Goal: Information Seeking & Learning: Learn about a topic

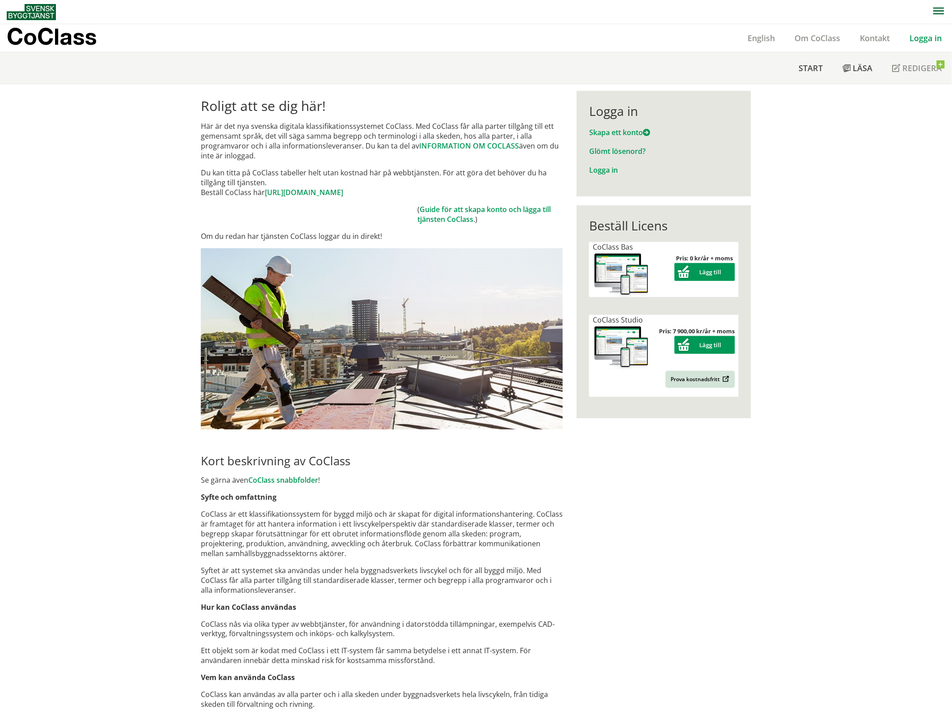
click at [935, 39] on link "Logga in" at bounding box center [926, 38] width 52 height 11
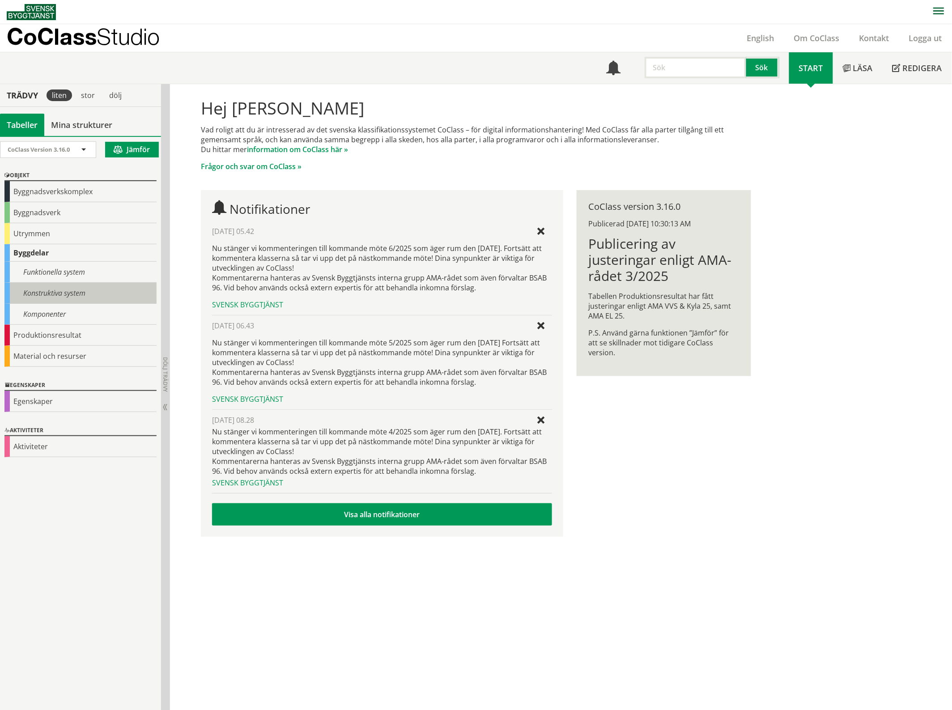
click at [88, 294] on div "Konstruktiva system" at bounding box center [80, 293] width 152 height 21
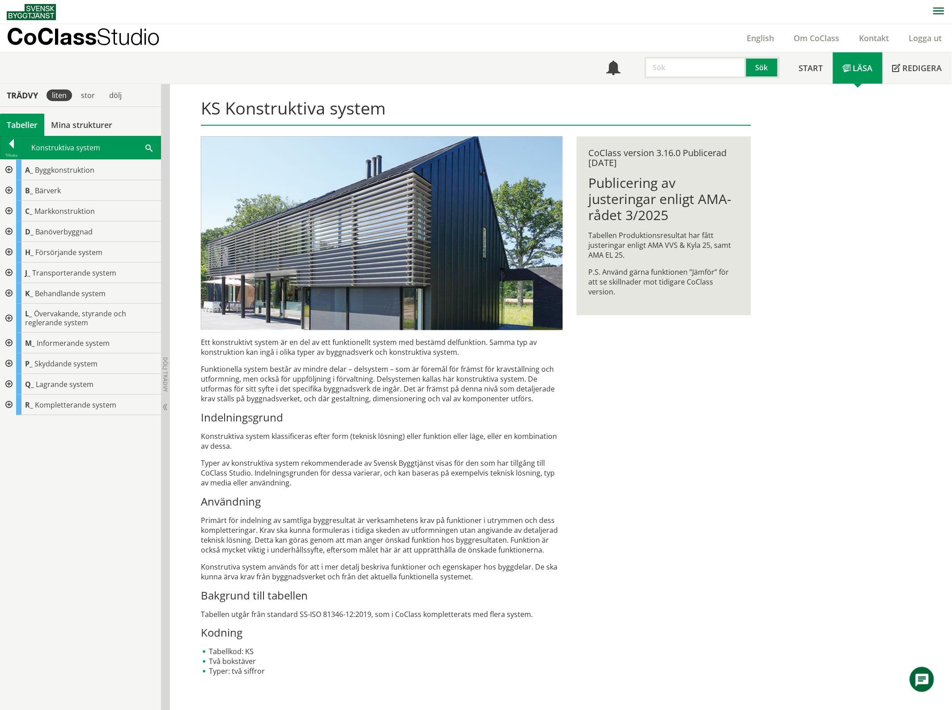
click at [12, 318] on div at bounding box center [8, 318] width 16 height 29
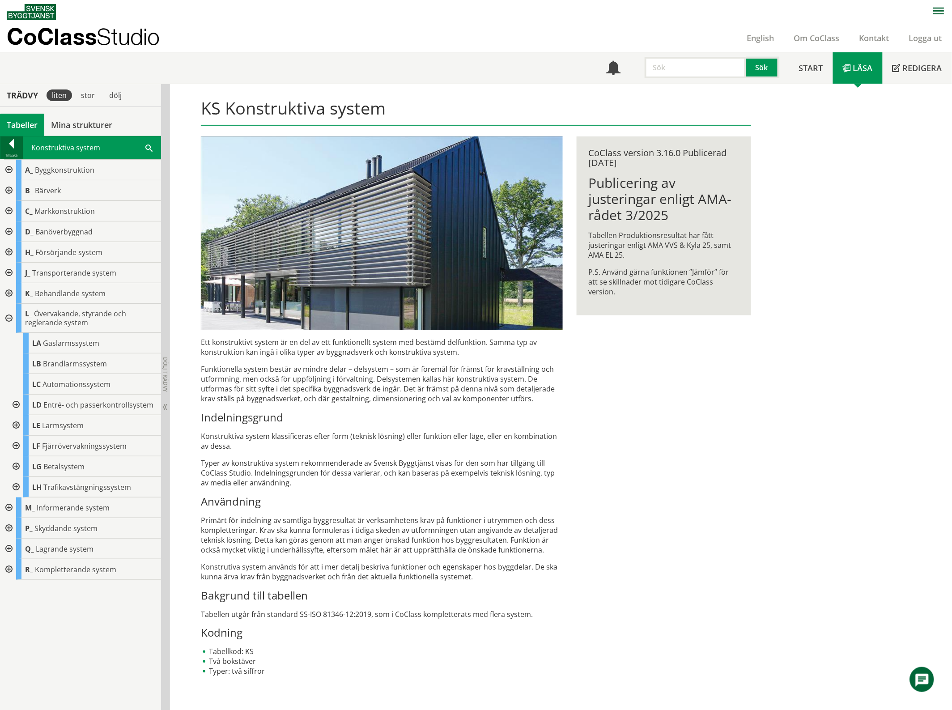
click at [4, 150] on div at bounding box center [11, 145] width 22 height 13
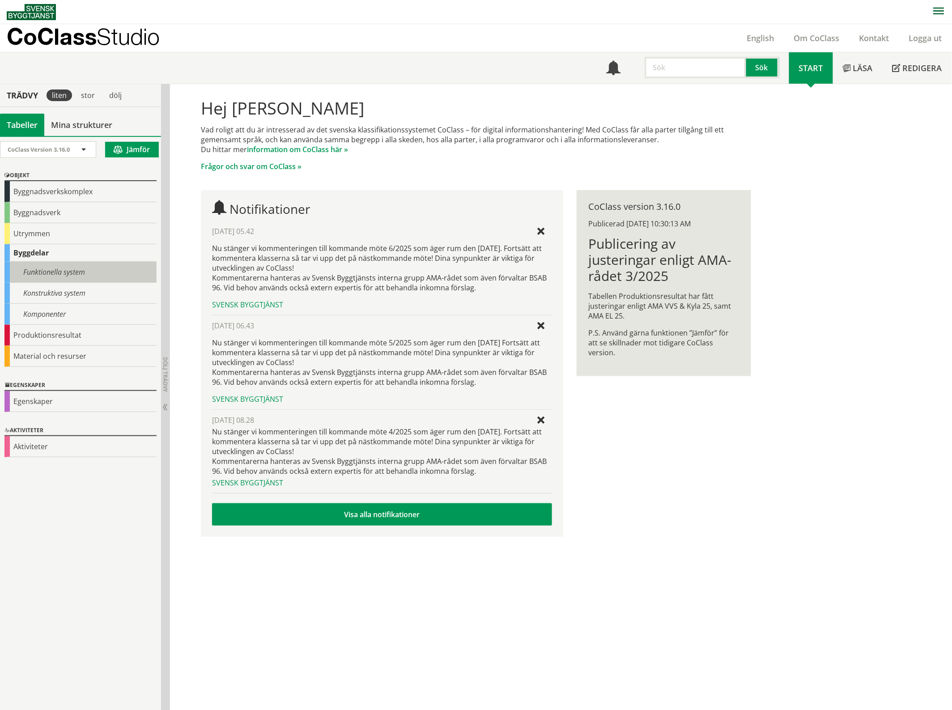
click at [47, 272] on div "Funktionella system" at bounding box center [80, 272] width 152 height 21
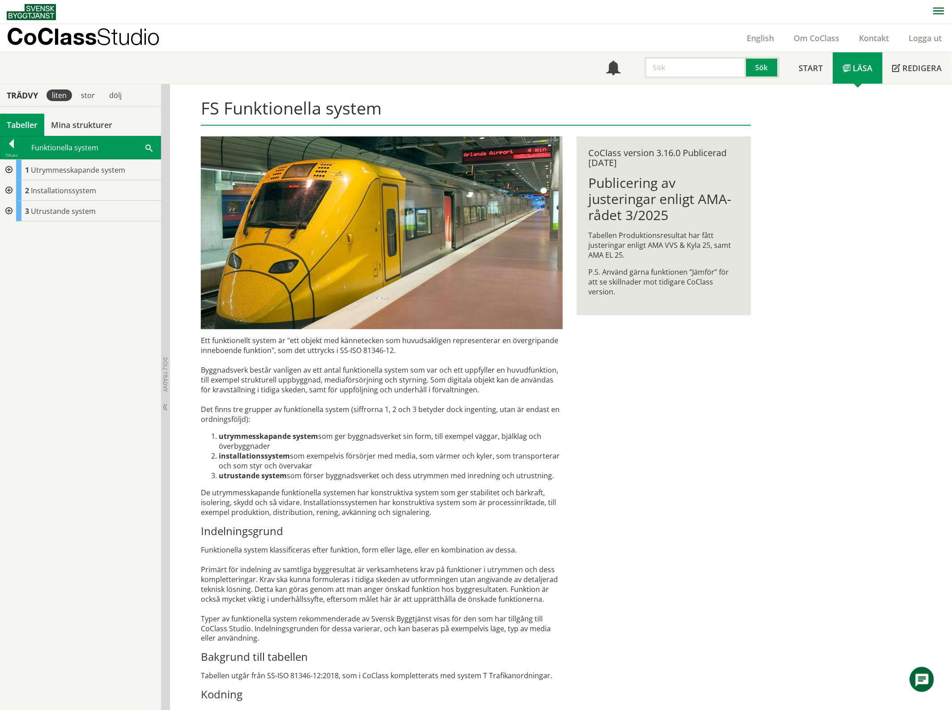
click at [10, 186] on div at bounding box center [8, 190] width 16 height 21
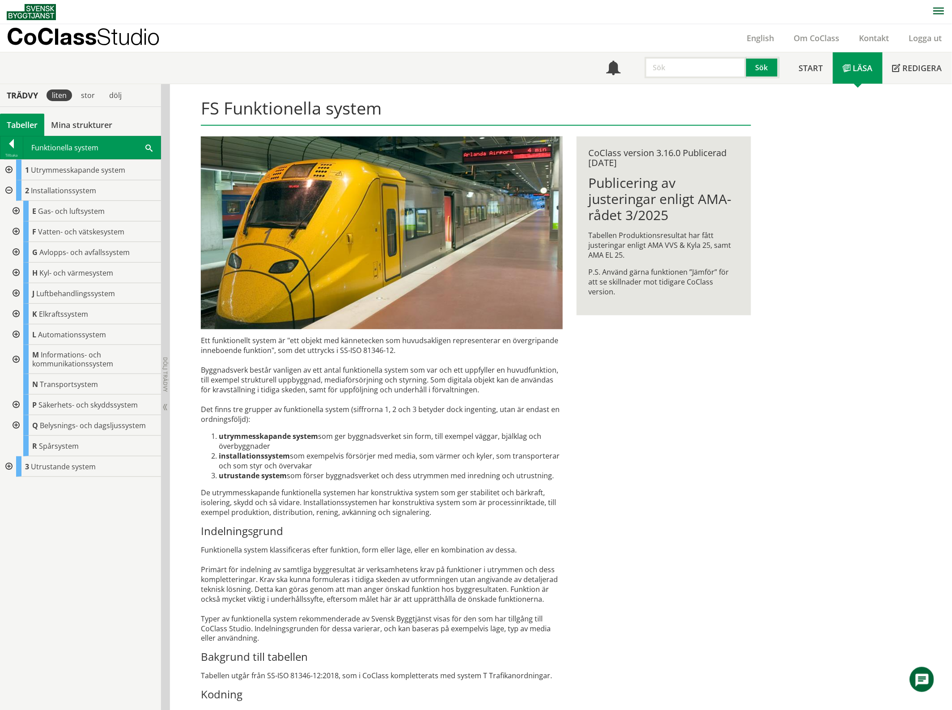
click at [16, 403] on div at bounding box center [15, 404] width 16 height 21
click at [314, 514] on div "Ett funktionellt system är "ett objekt med kännetecken som huvudsakligen repres…" at bounding box center [382, 541] width 362 height 412
click at [5, 148] on div at bounding box center [11, 145] width 22 height 13
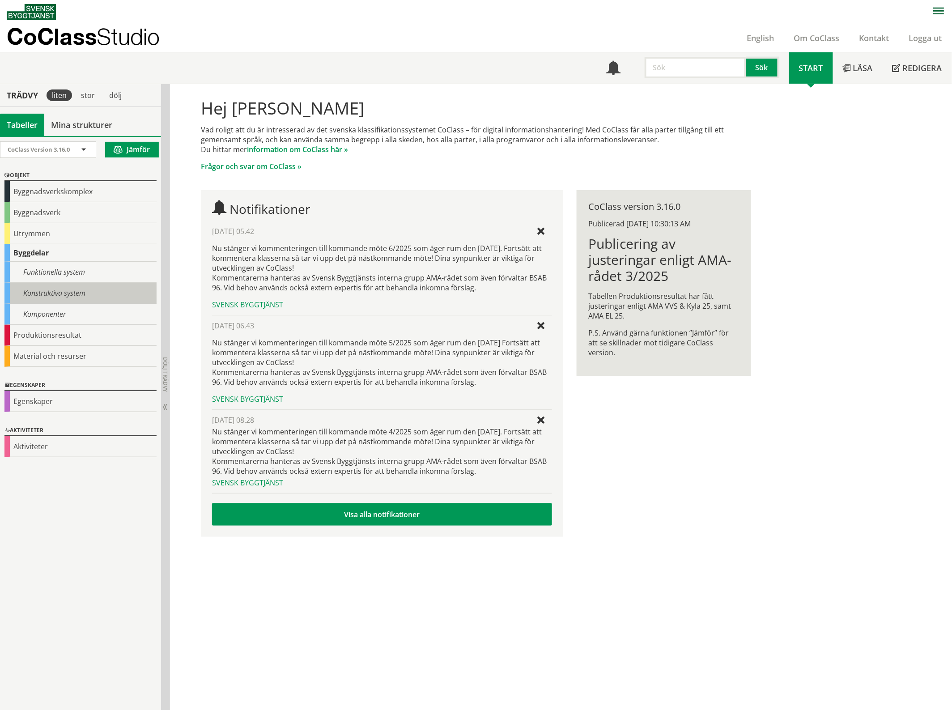
click at [57, 289] on div "Konstruktiva system" at bounding box center [80, 293] width 152 height 21
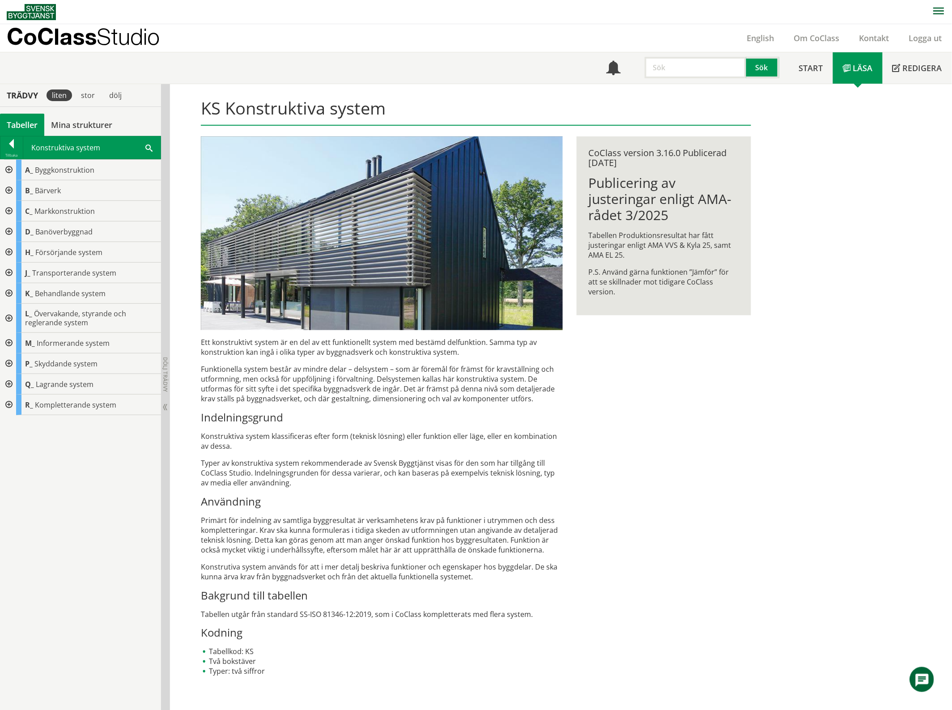
click at [8, 363] on div at bounding box center [8, 363] width 16 height 21
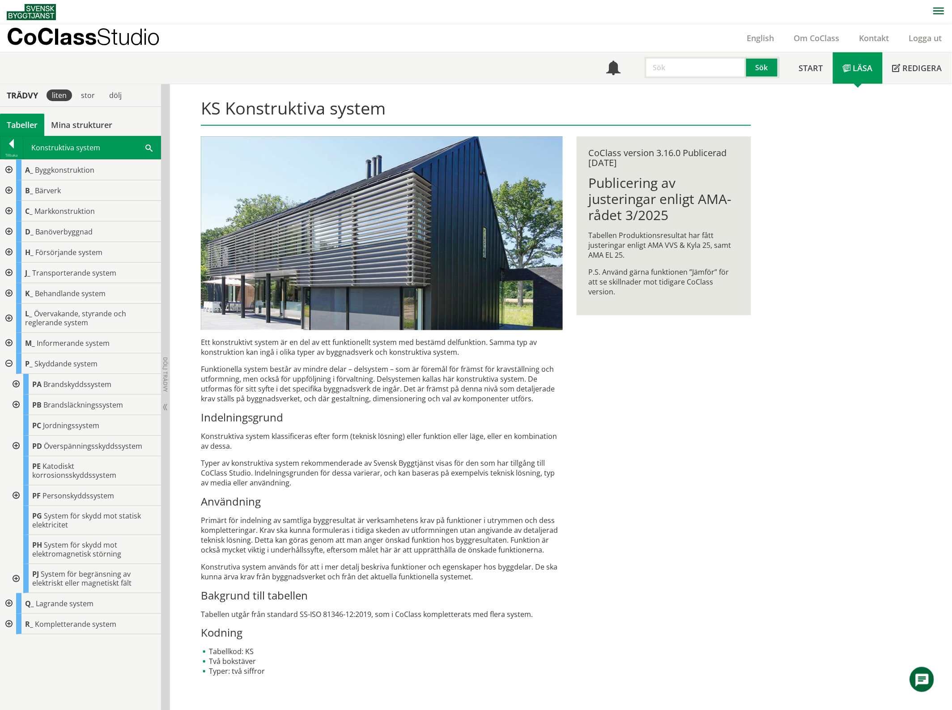
click at [11, 385] on div at bounding box center [15, 384] width 16 height 21
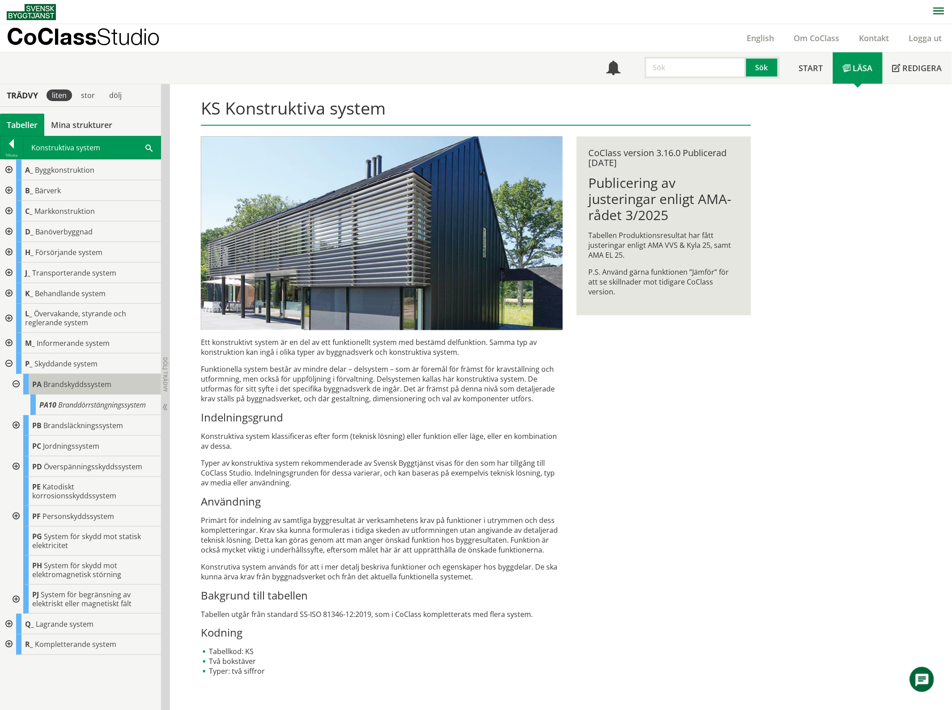
click at [55, 392] on div "PA Brandskyddssystem" at bounding box center [92, 384] width 138 height 21
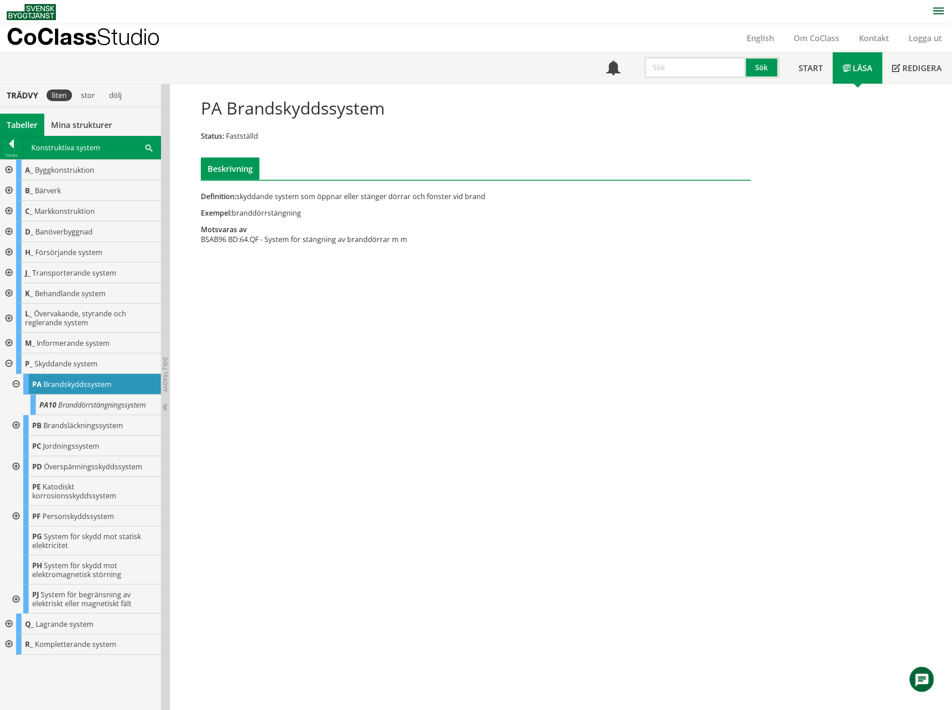
drag, startPoint x: 16, startPoint y: 387, endPoint x: 16, endPoint y: 392, distance: 4.9
click at [16, 387] on div at bounding box center [15, 384] width 16 height 21
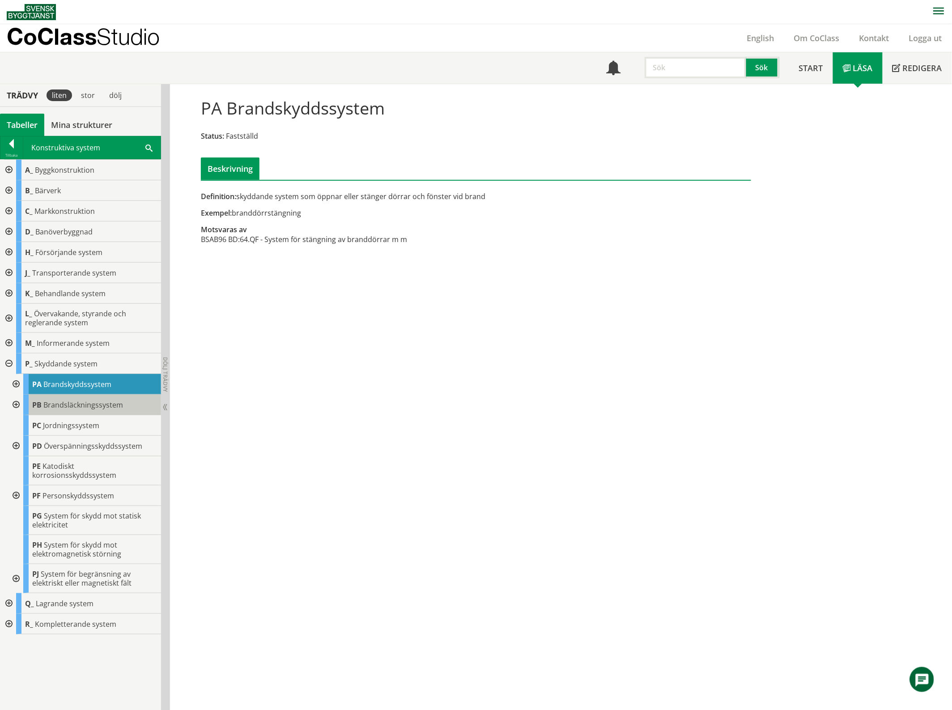
click at [55, 407] on span "Brandsläckningssystem" at bounding box center [83, 405] width 80 height 10
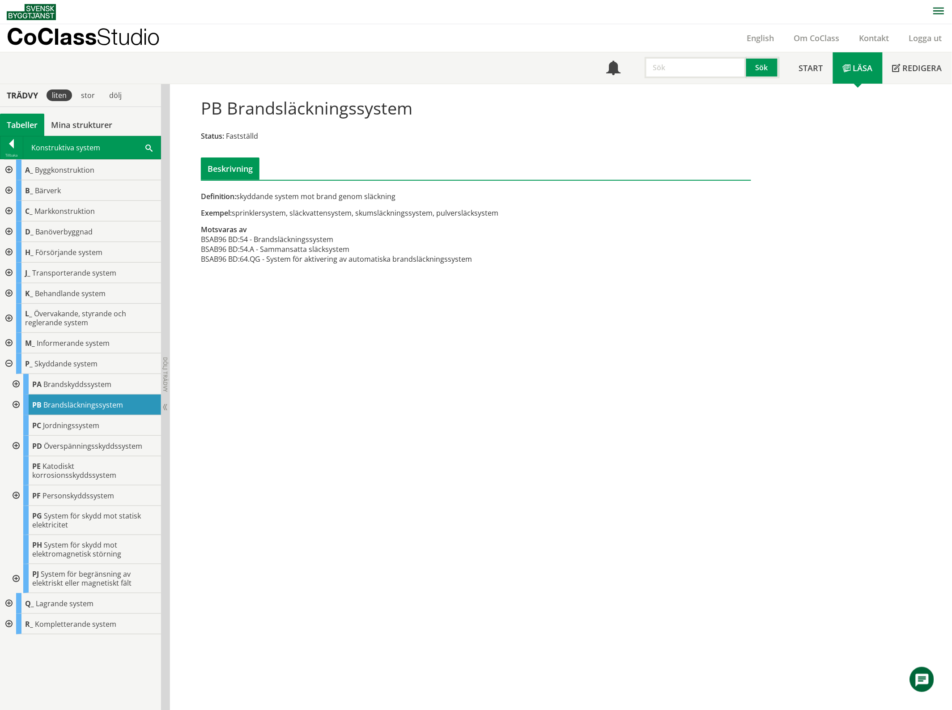
click at [16, 405] on div at bounding box center [15, 404] width 16 height 21
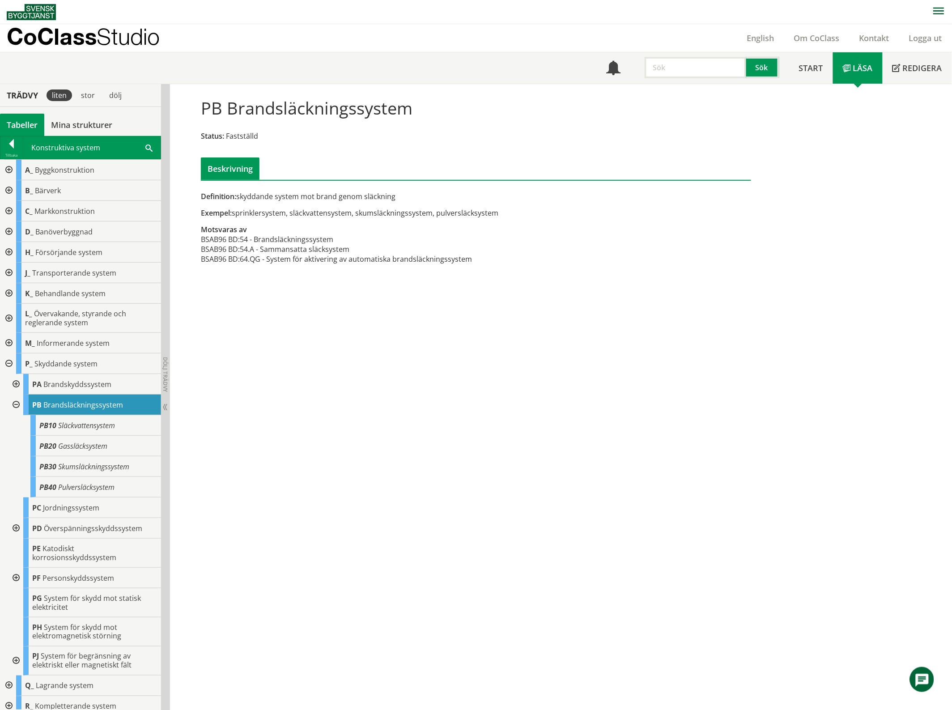
click at [18, 405] on div at bounding box center [15, 404] width 16 height 21
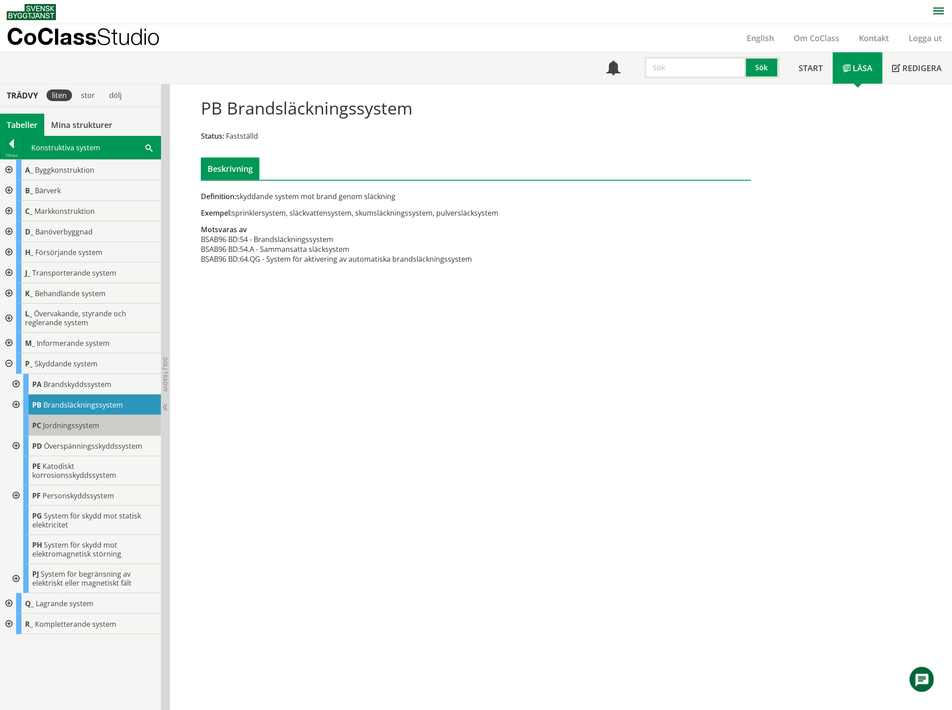
click at [68, 424] on span "Jordningssystem" at bounding box center [71, 425] width 56 height 10
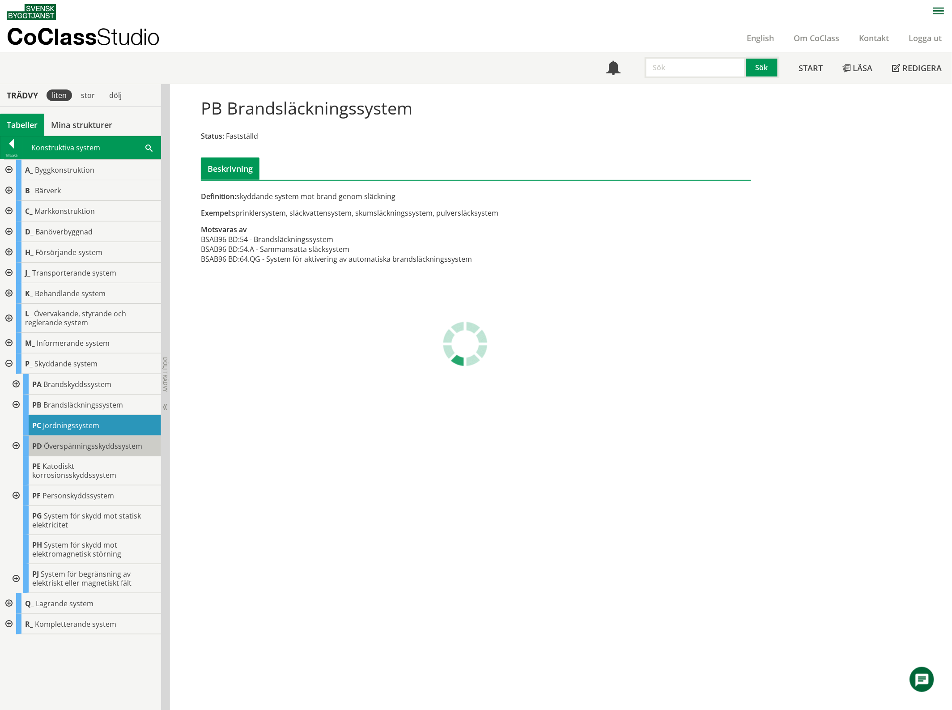
click at [74, 451] on span "Överspänningsskyddssystem" at bounding box center [93, 446] width 98 height 10
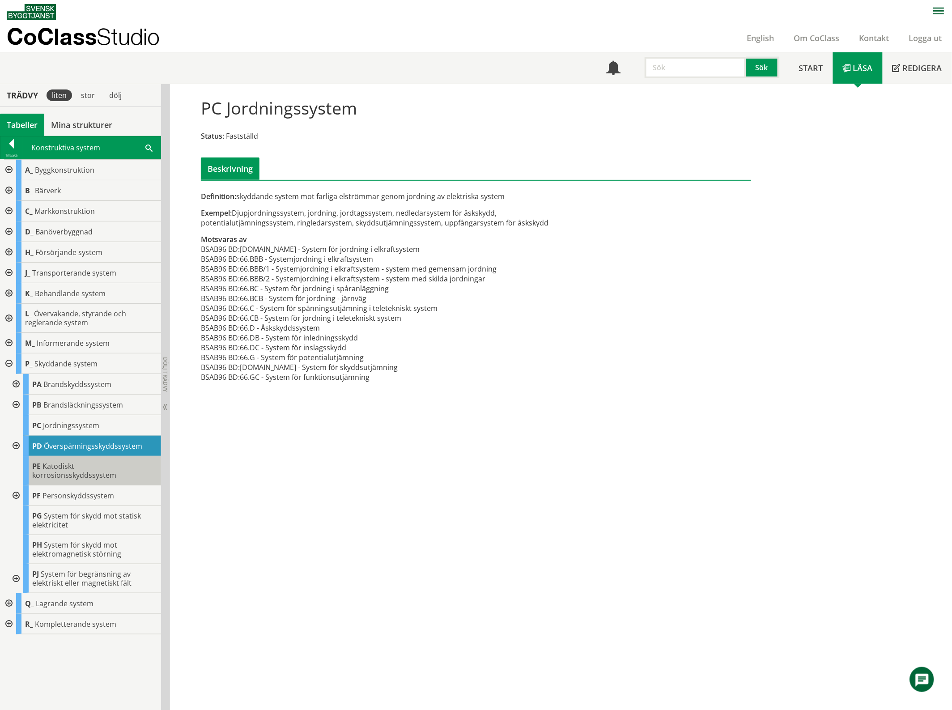
click at [58, 470] on span "Katodiskt korrosionsskyddssystem" at bounding box center [74, 470] width 84 height 19
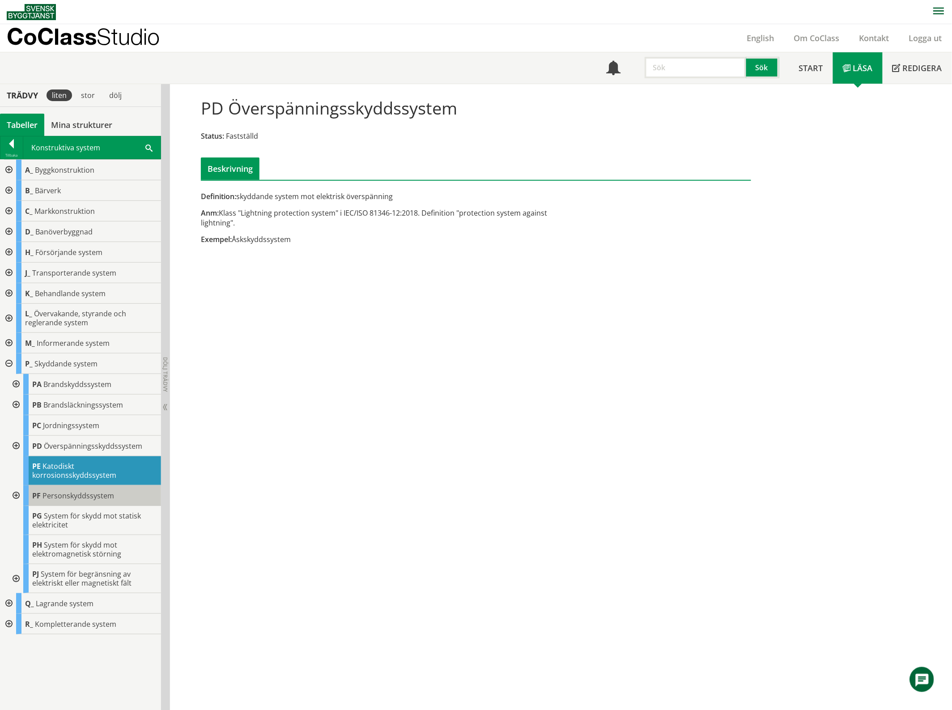
click at [61, 491] on span "Personskyddssystem" at bounding box center [78, 496] width 72 height 10
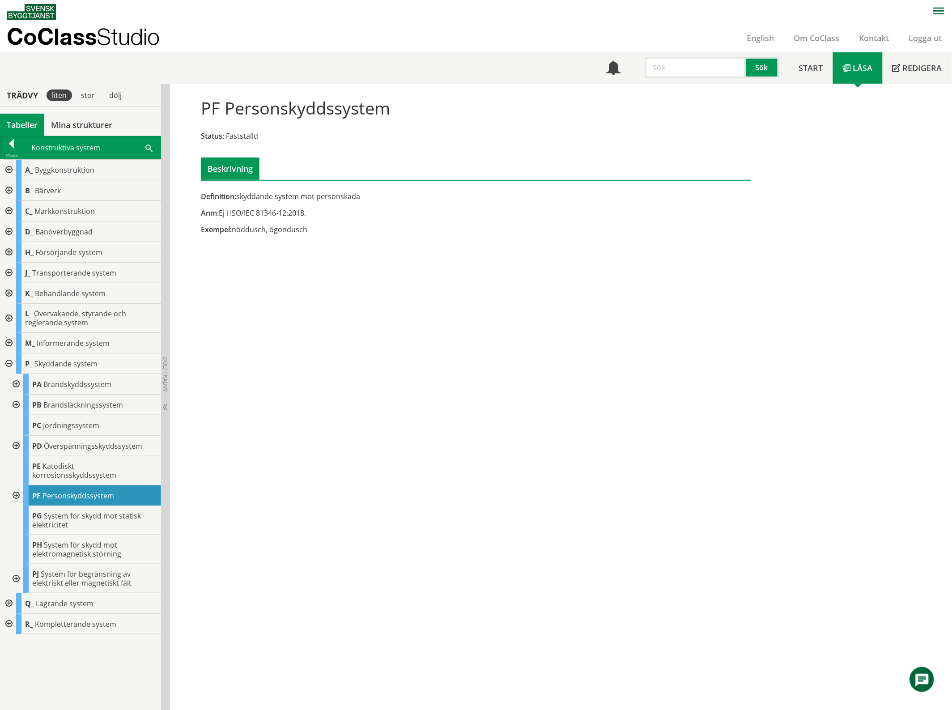
click at [17, 486] on div at bounding box center [15, 495] width 16 height 21
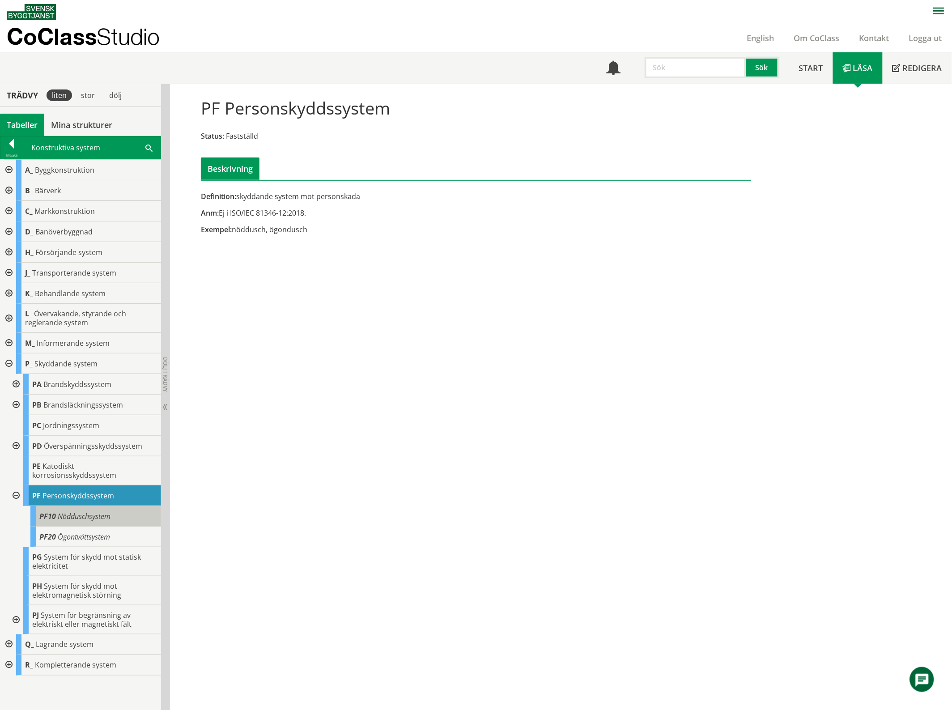
click at [66, 511] on span "Nödduschsystem" at bounding box center [84, 516] width 53 height 10
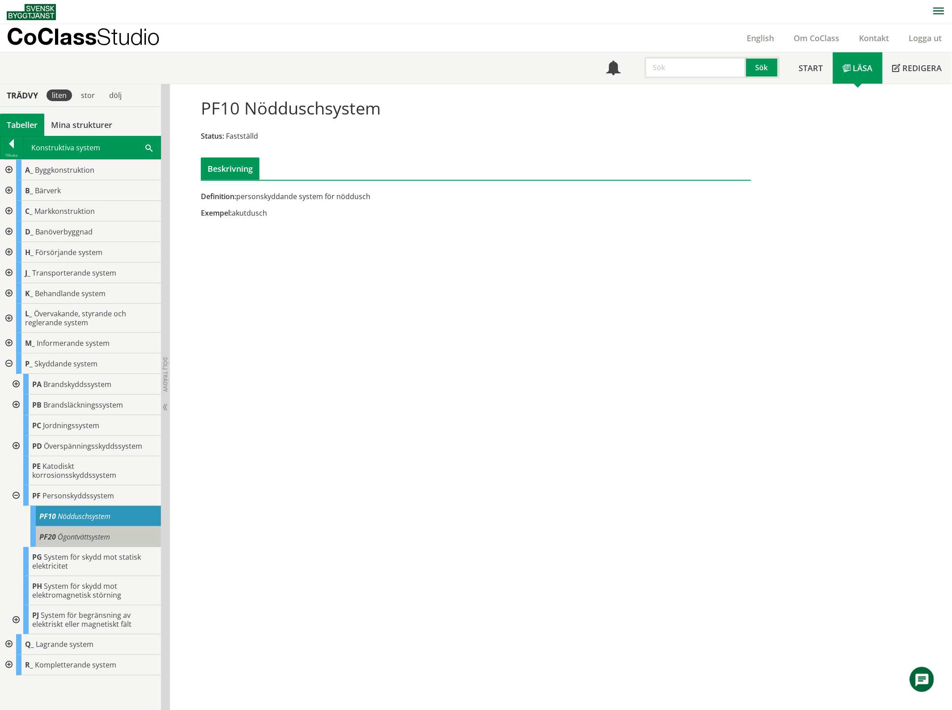
click at [80, 532] on span "Ögontvättsystem" at bounding box center [84, 537] width 52 height 10
click at [93, 511] on span "Nödduschsystem" at bounding box center [84, 516] width 53 height 10
click at [92, 491] on span "Personskyddssystem" at bounding box center [78, 496] width 72 height 10
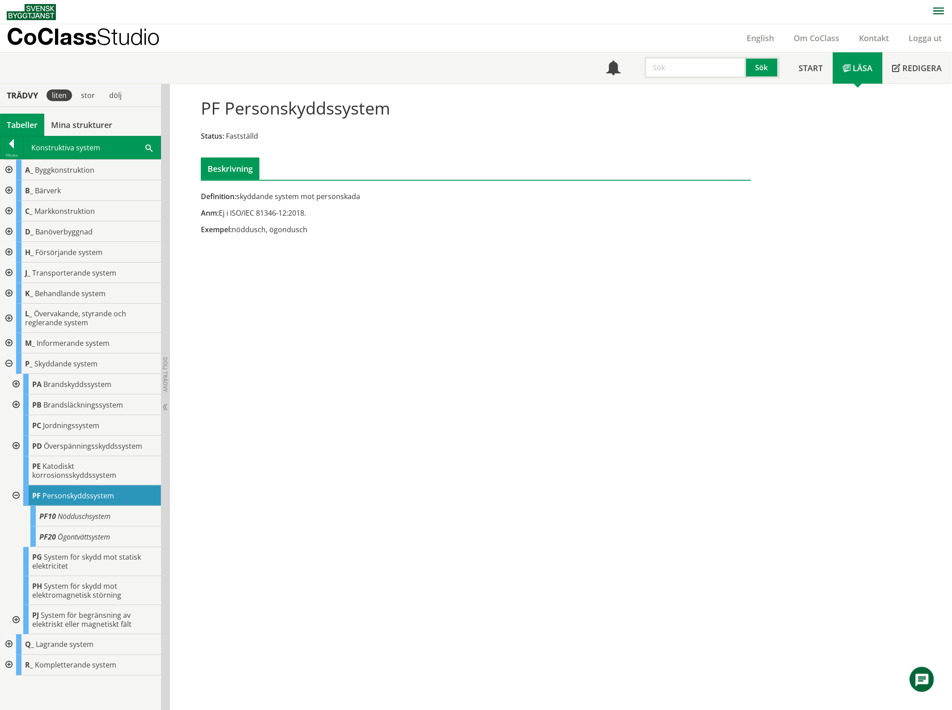
click at [19, 485] on div at bounding box center [15, 495] width 16 height 21
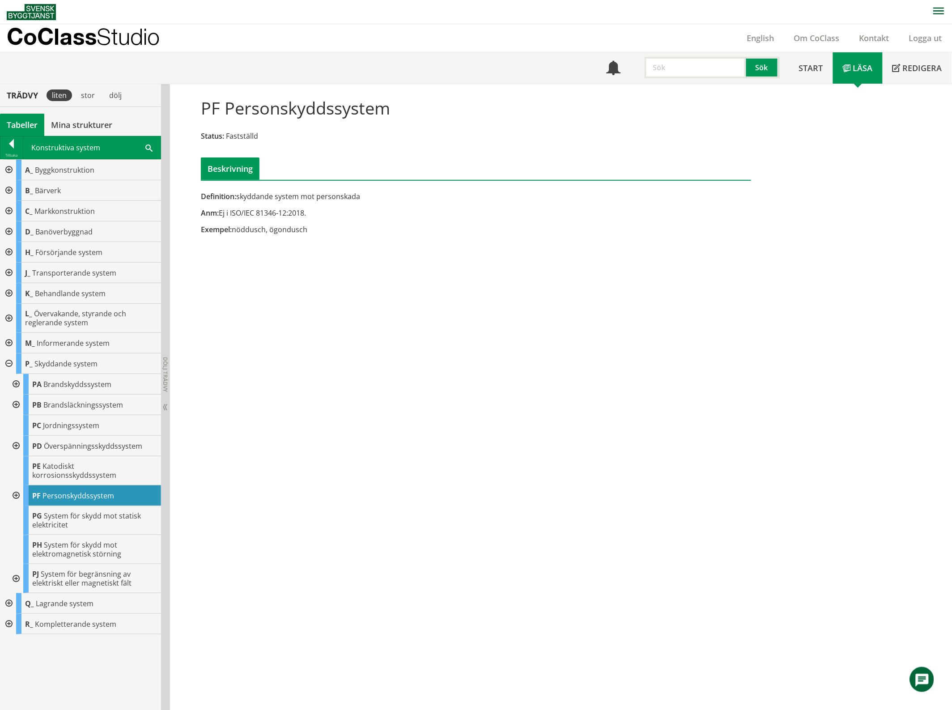
click at [8, 312] on div at bounding box center [8, 318] width 16 height 29
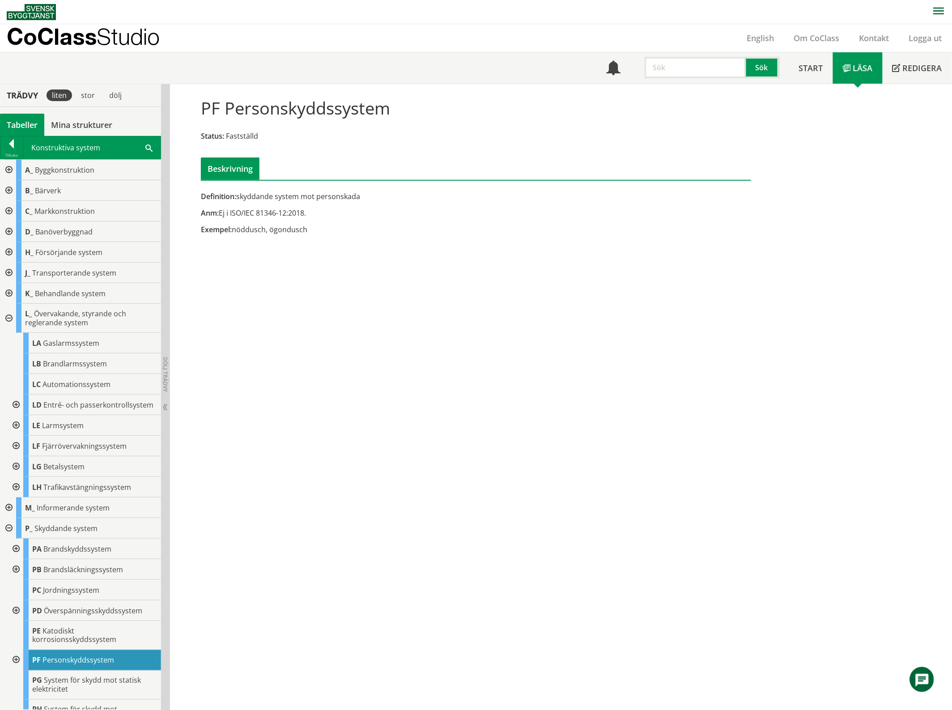
click at [8, 538] on div at bounding box center [8, 528] width 16 height 21
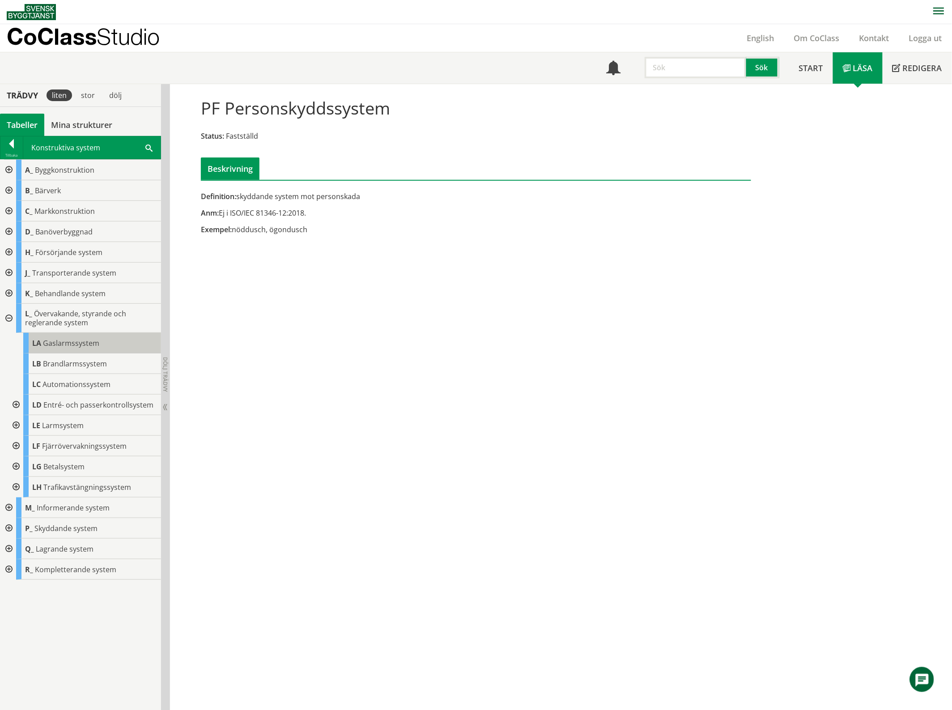
click at [83, 340] on span "Gaslarmssystem" at bounding box center [71, 343] width 56 height 10
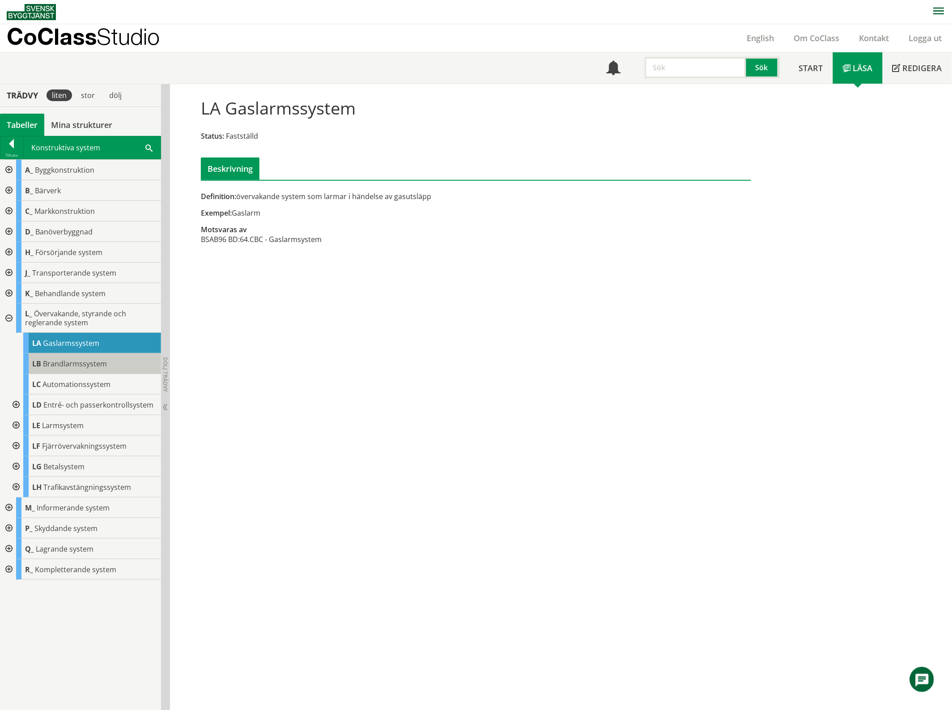
click at [55, 369] on div "LB Brandlarmssystem" at bounding box center [92, 363] width 138 height 21
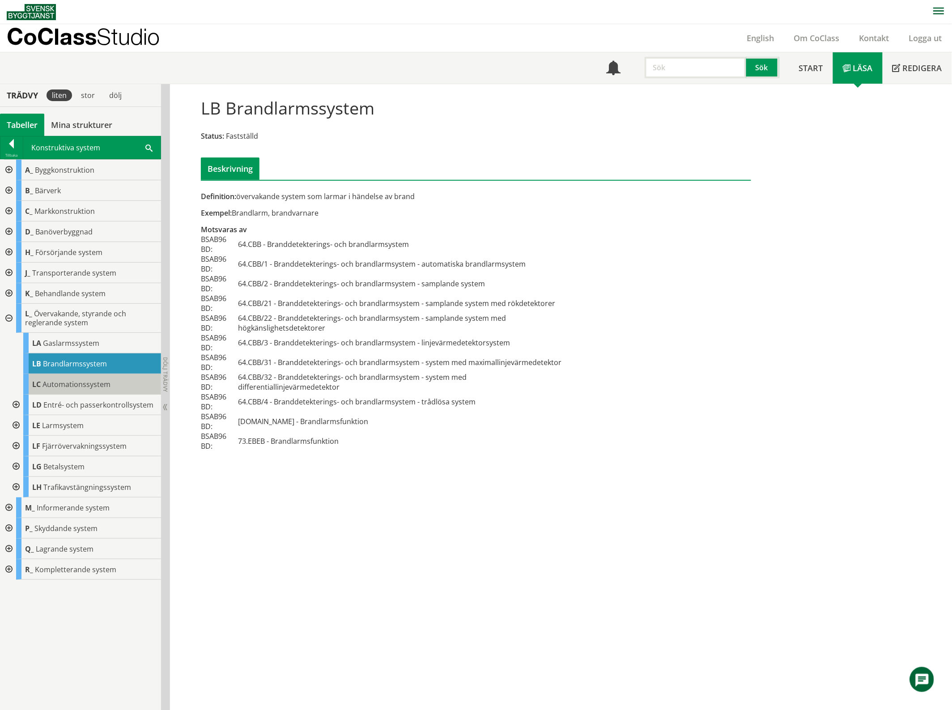
click at [83, 386] on span "Automationssystem" at bounding box center [76, 384] width 68 height 10
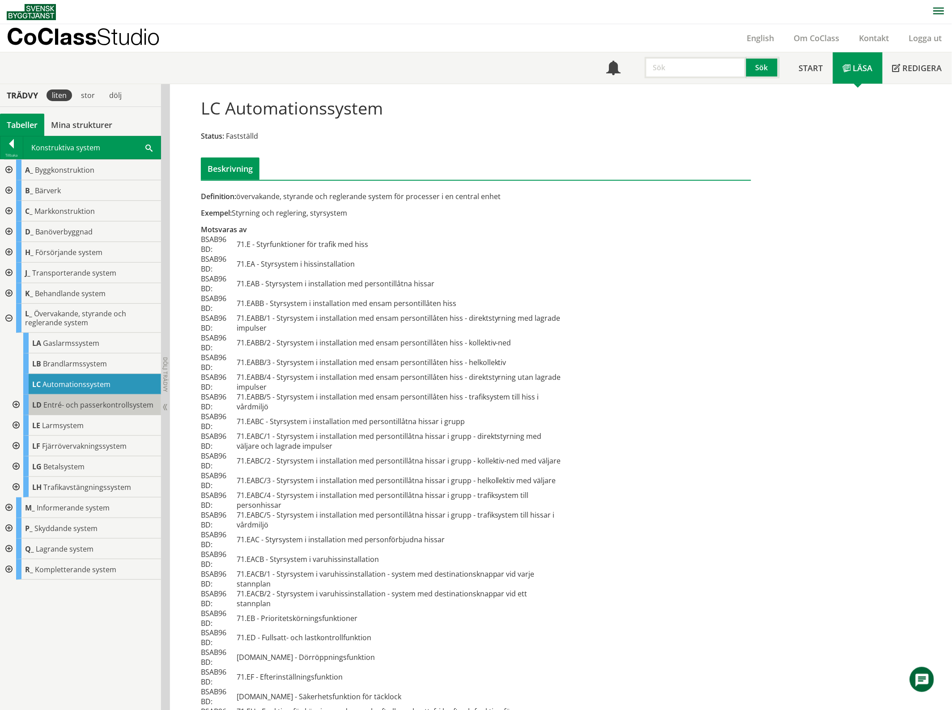
click at [86, 412] on div "LD Entré- och passerkontrollsystem" at bounding box center [92, 404] width 138 height 21
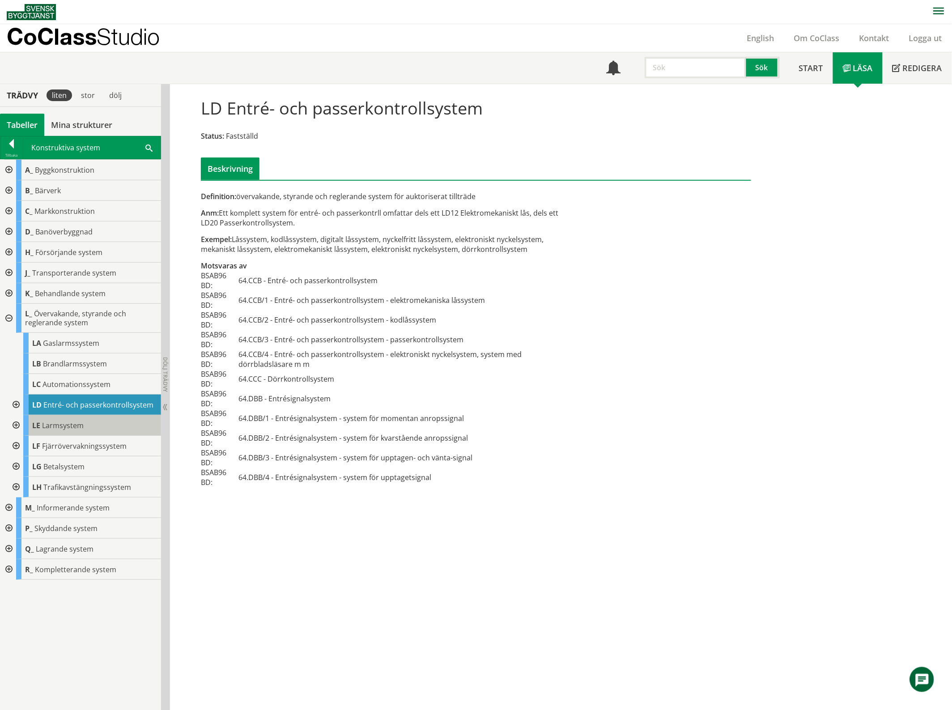
click at [53, 425] on span "Larmsystem" at bounding box center [63, 425] width 42 height 10
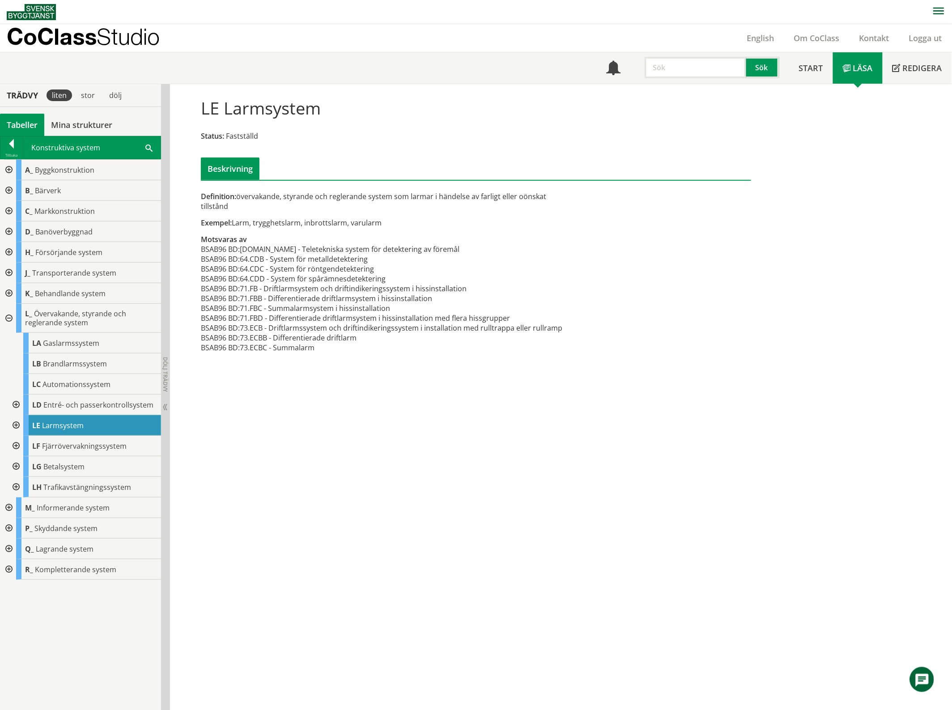
click at [16, 425] on div at bounding box center [15, 425] width 16 height 21
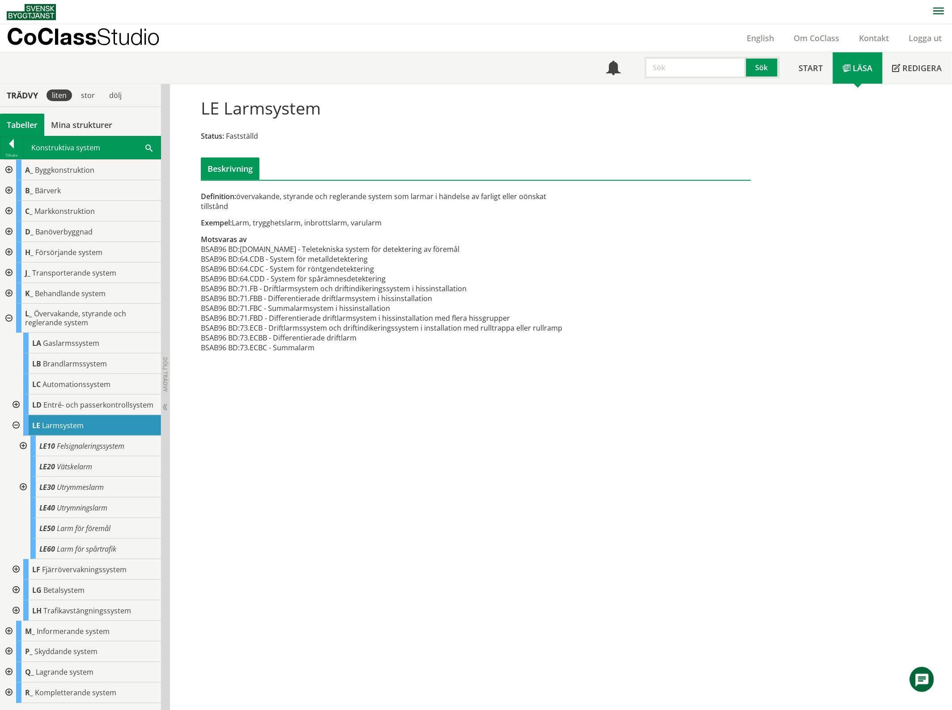
click at [16, 425] on div at bounding box center [15, 425] width 16 height 21
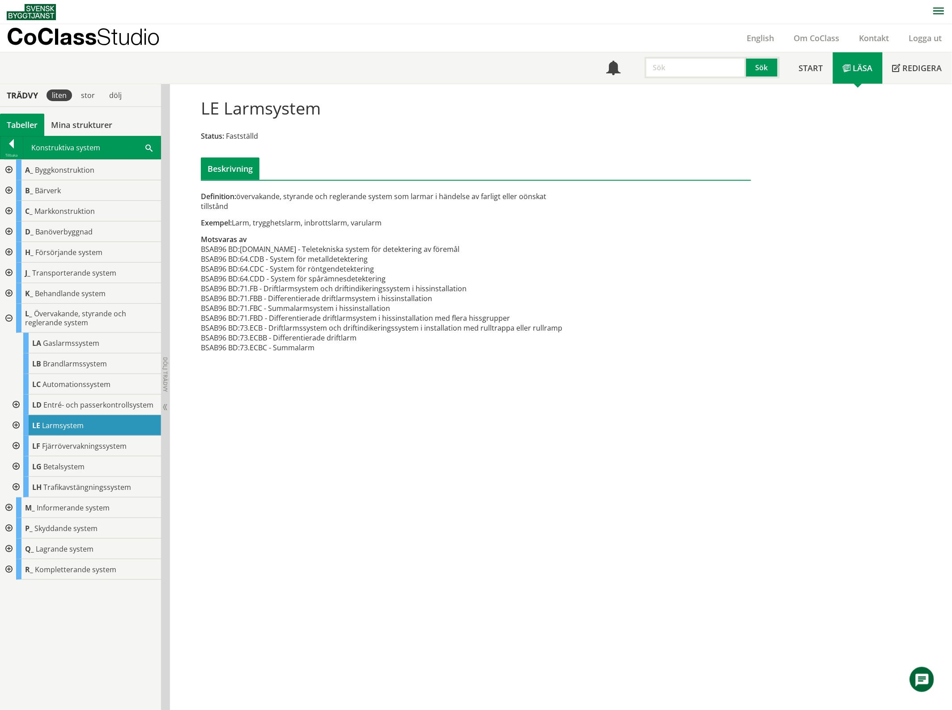
click at [16, 425] on div at bounding box center [15, 425] width 16 height 21
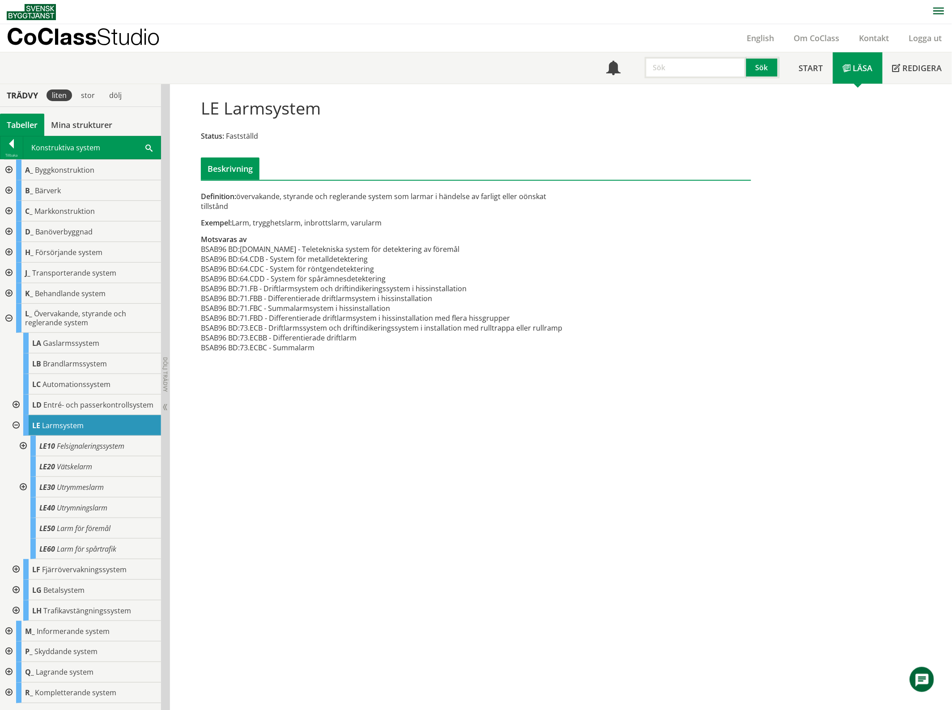
click at [16, 425] on div at bounding box center [15, 425] width 16 height 21
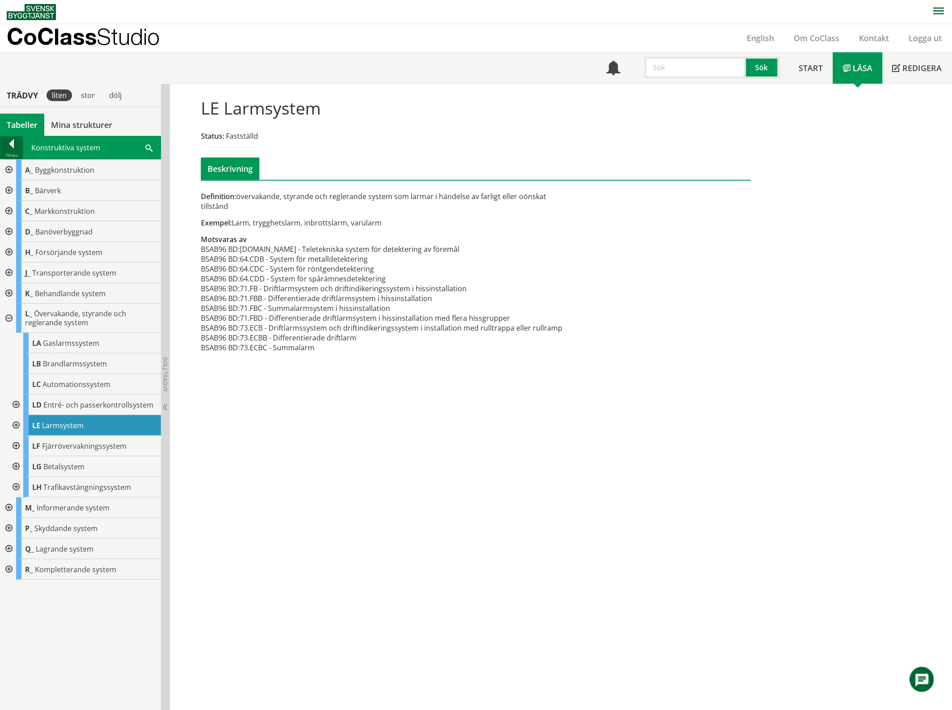
click at [10, 141] on div at bounding box center [11, 145] width 22 height 13
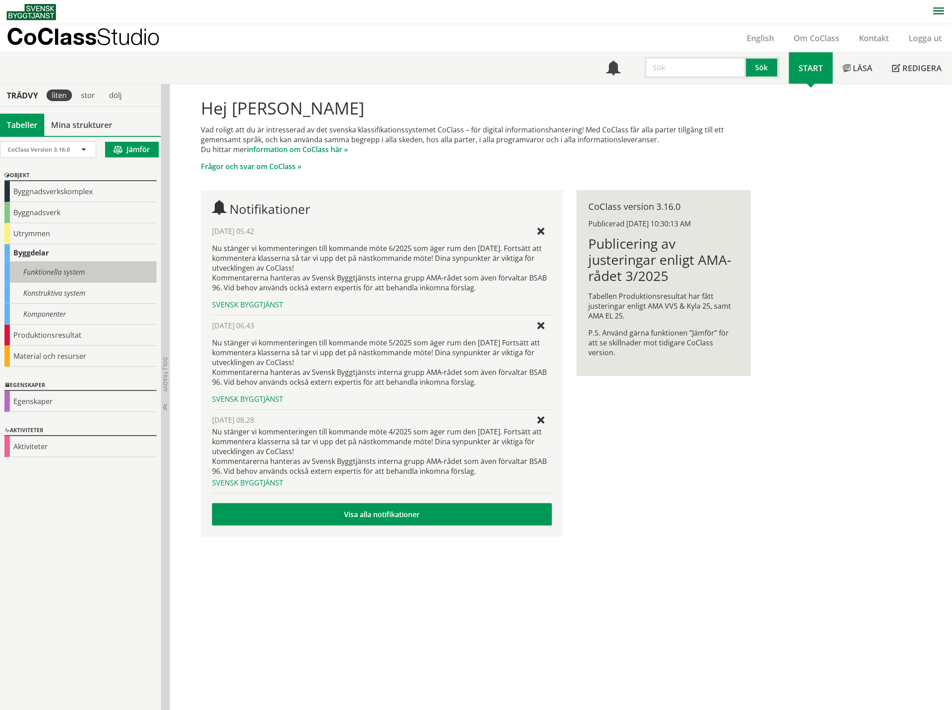
click at [48, 273] on div "Funktionella system" at bounding box center [80, 272] width 152 height 21
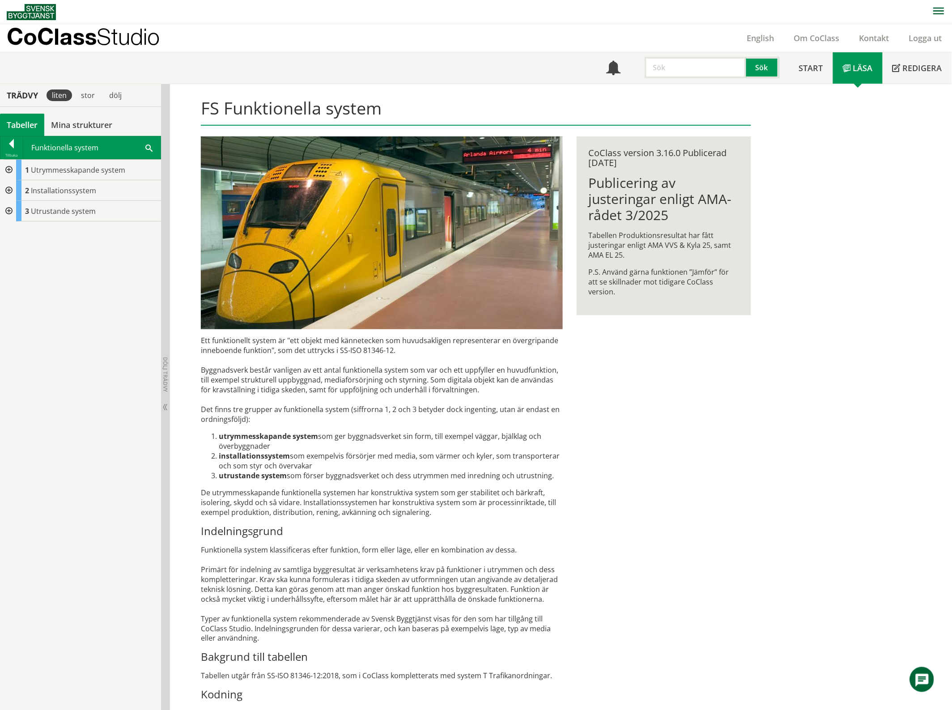
click at [9, 189] on div at bounding box center [8, 190] width 16 height 21
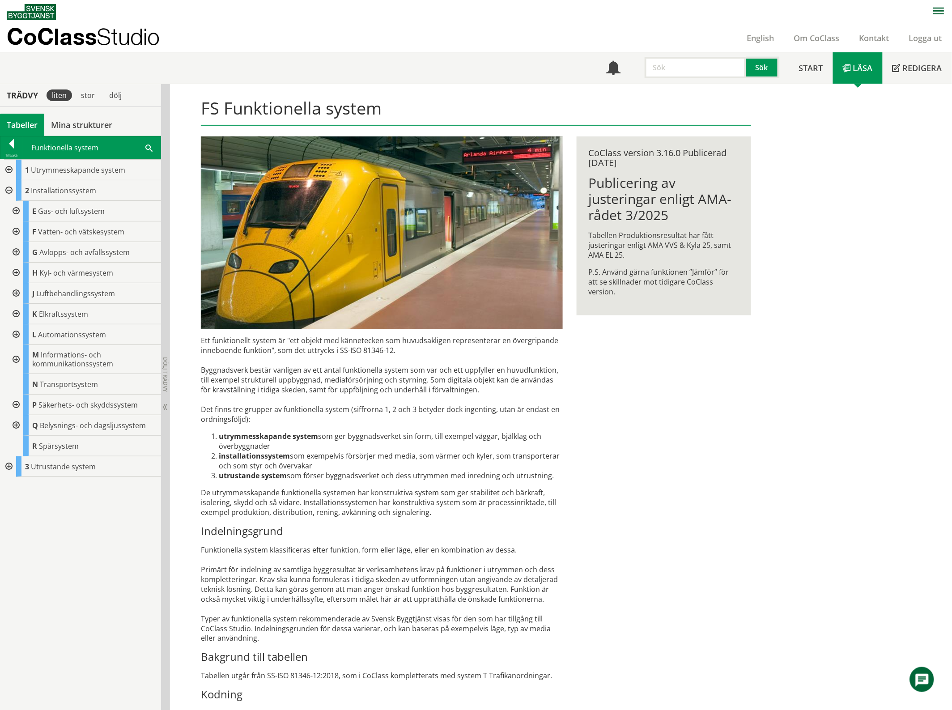
click at [17, 403] on div at bounding box center [15, 404] width 16 height 21
click at [13, 402] on div at bounding box center [15, 404] width 16 height 21
click at [14, 421] on div at bounding box center [15, 425] width 16 height 21
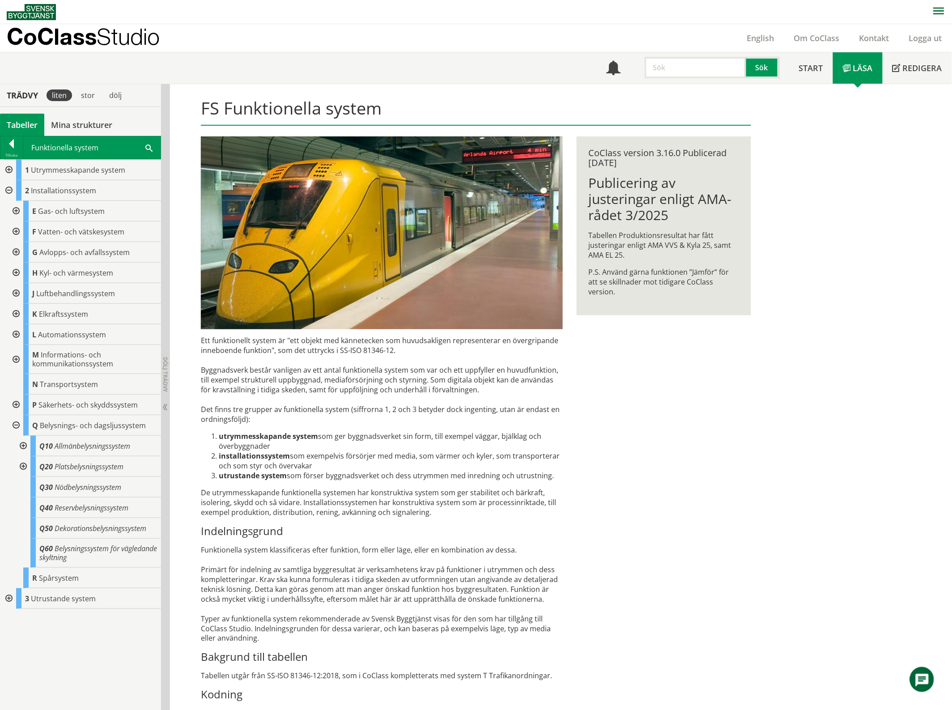
click at [14, 423] on div at bounding box center [15, 425] width 16 height 21
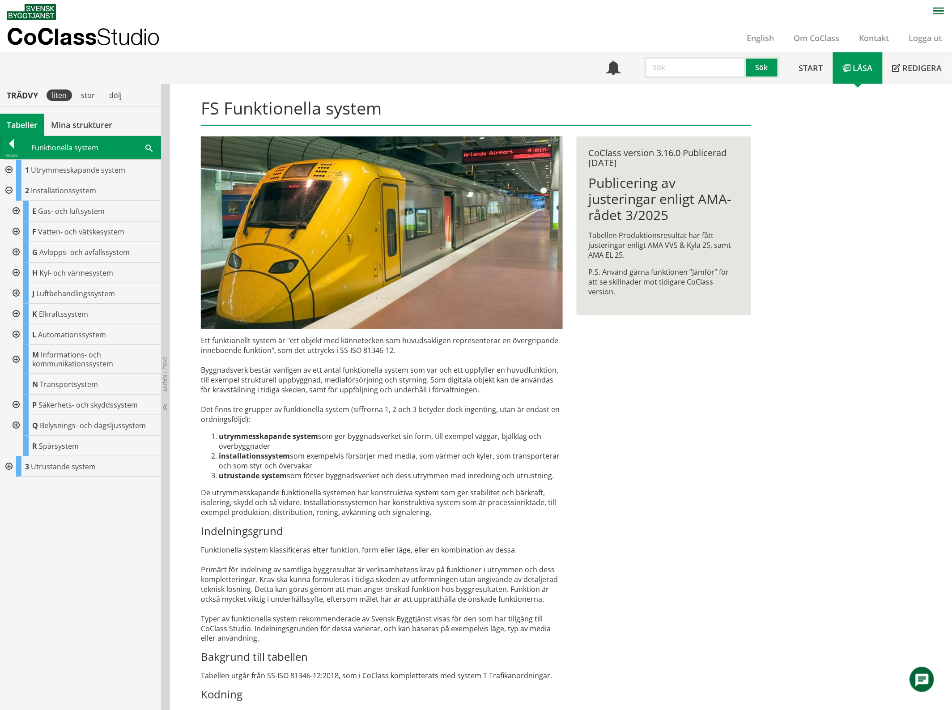
click at [9, 466] on div at bounding box center [8, 466] width 16 height 21
click at [17, 398] on div at bounding box center [15, 404] width 16 height 21
click at [17, 402] on div at bounding box center [15, 404] width 16 height 21
click at [59, 406] on span "Säkerhets- och skyddssystem" at bounding box center [87, 405] width 99 height 10
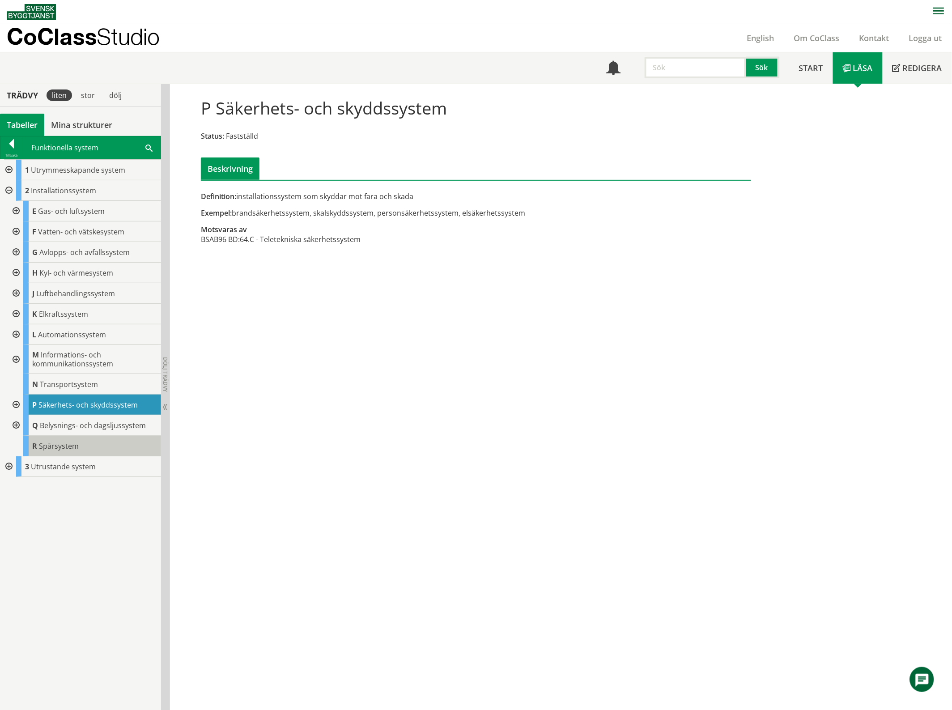
click at [84, 442] on div "R Spårsystem" at bounding box center [92, 446] width 138 height 21
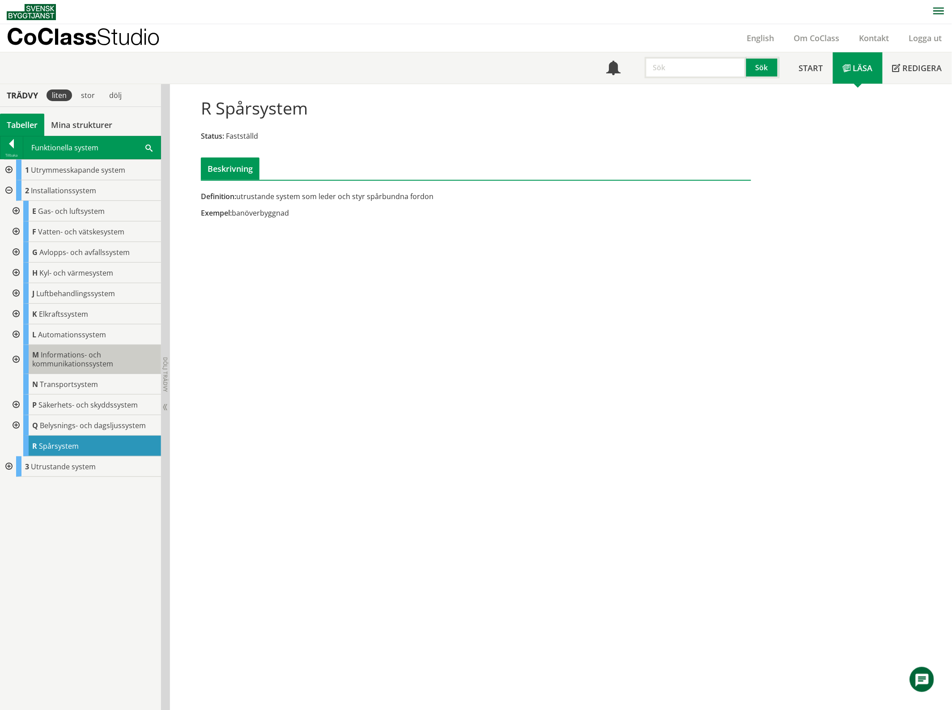
click at [102, 363] on span "Informations- och kommunikationssystem" at bounding box center [72, 359] width 81 height 19
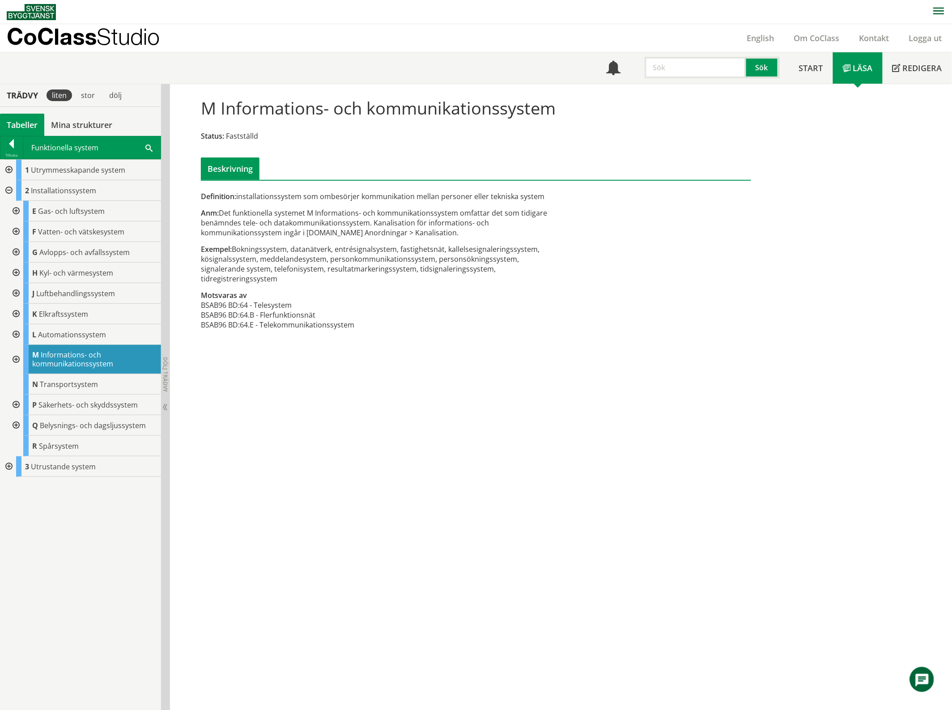
click at [21, 355] on div at bounding box center [15, 359] width 16 height 29
click at [14, 359] on div at bounding box center [15, 359] width 16 height 29
click at [14, 147] on div at bounding box center [11, 145] width 22 height 13
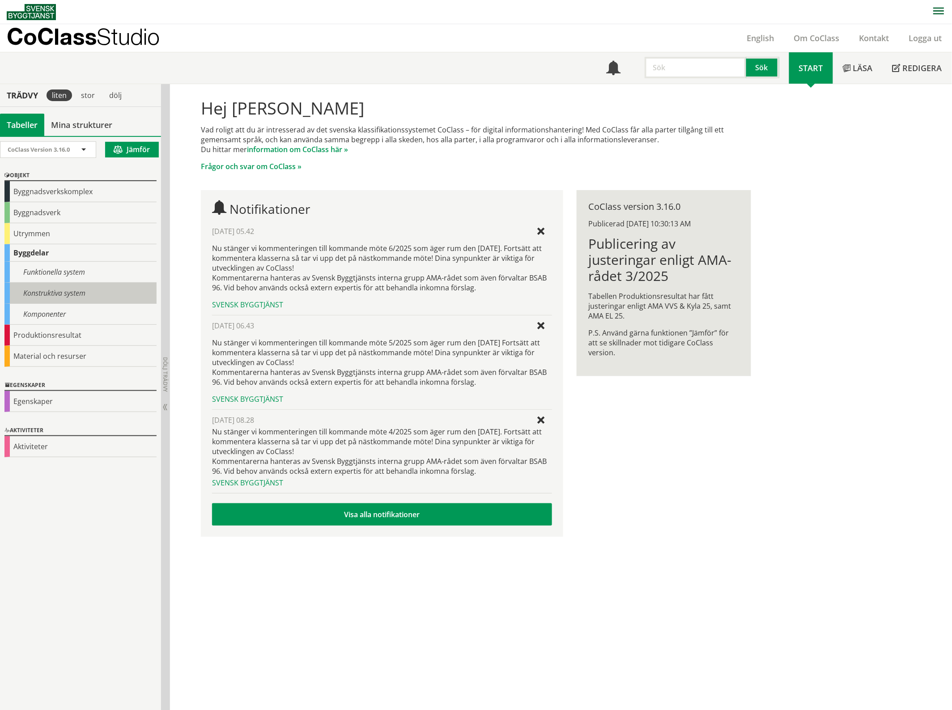
click at [61, 293] on div "Konstruktiva system" at bounding box center [80, 293] width 152 height 21
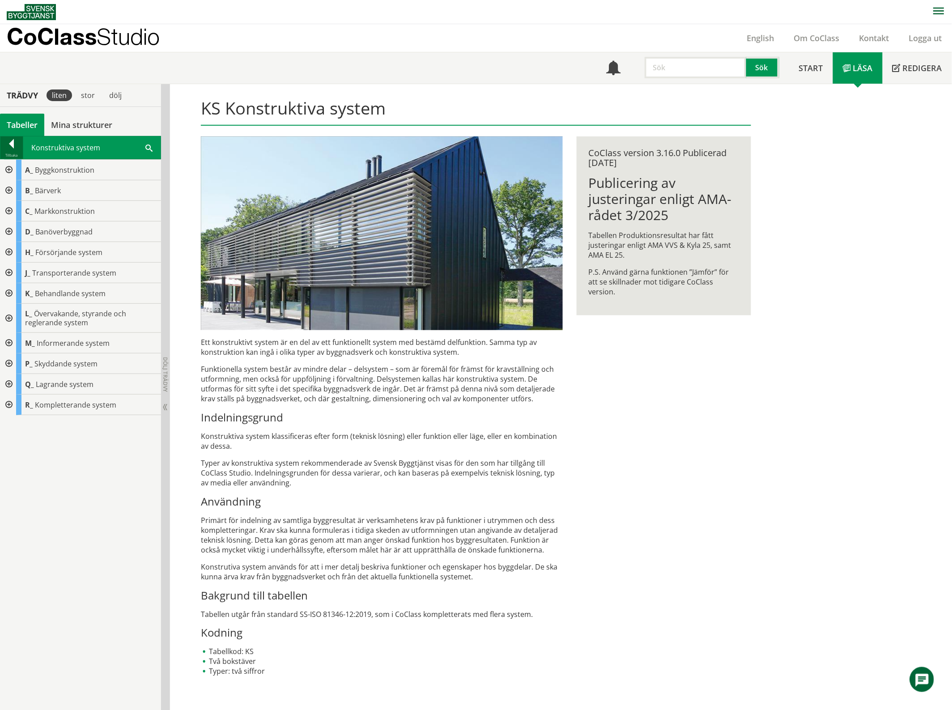
click at [13, 139] on div at bounding box center [11, 145] width 22 height 13
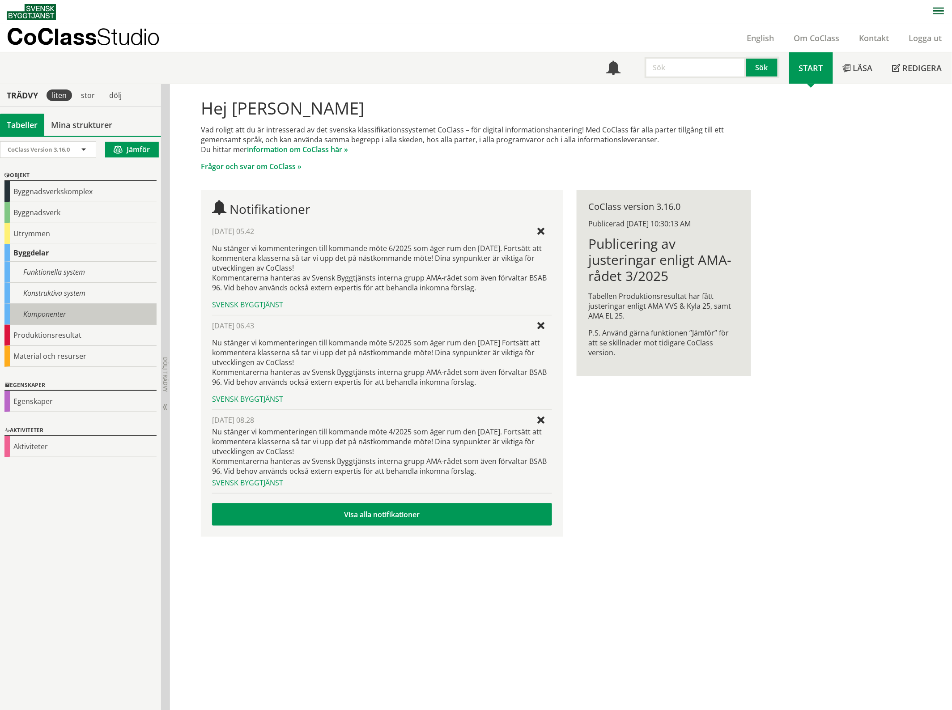
click at [56, 319] on div "Komponenter" at bounding box center [80, 314] width 152 height 21
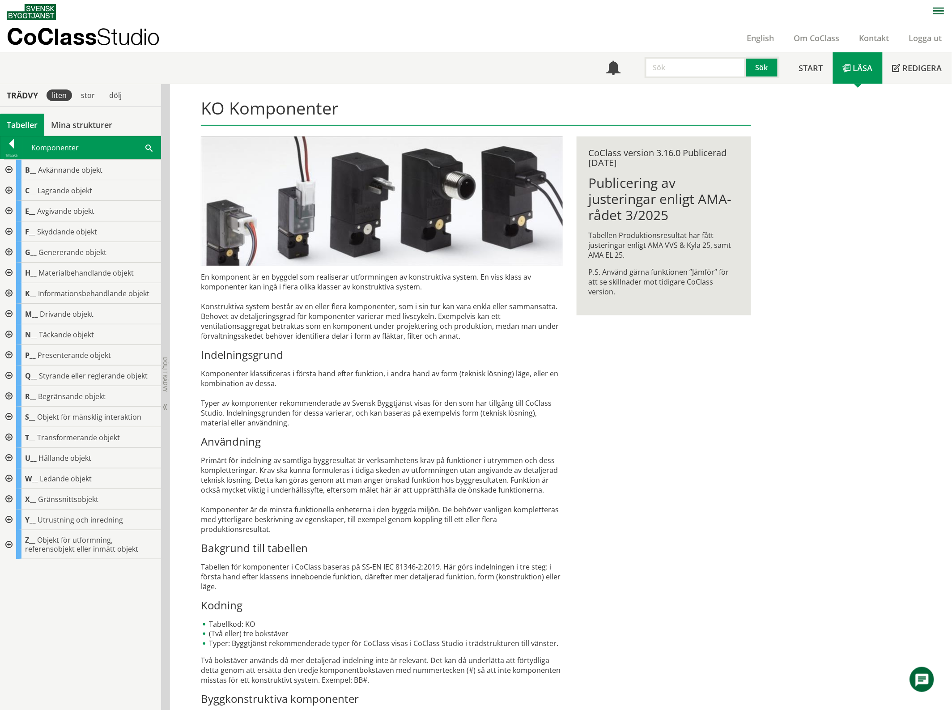
click at [148, 147] on span at bounding box center [148, 147] width 7 height 9
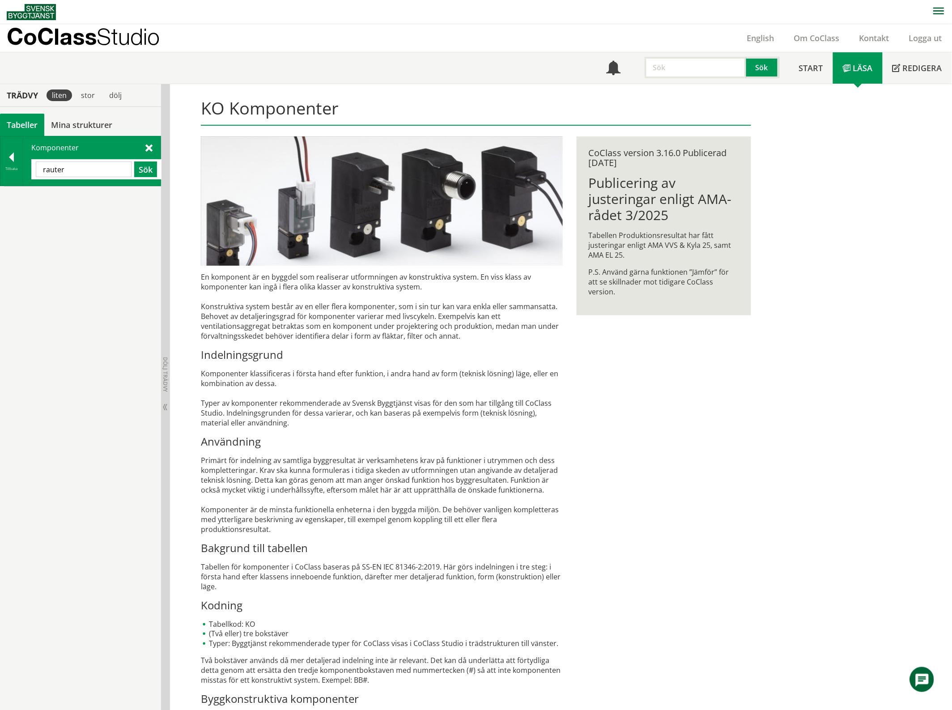
click at [76, 173] on input "rauter" at bounding box center [84, 169] width 96 height 16
type input "router"
click at [61, 199] on span "Router" at bounding box center [52, 197] width 23 height 10
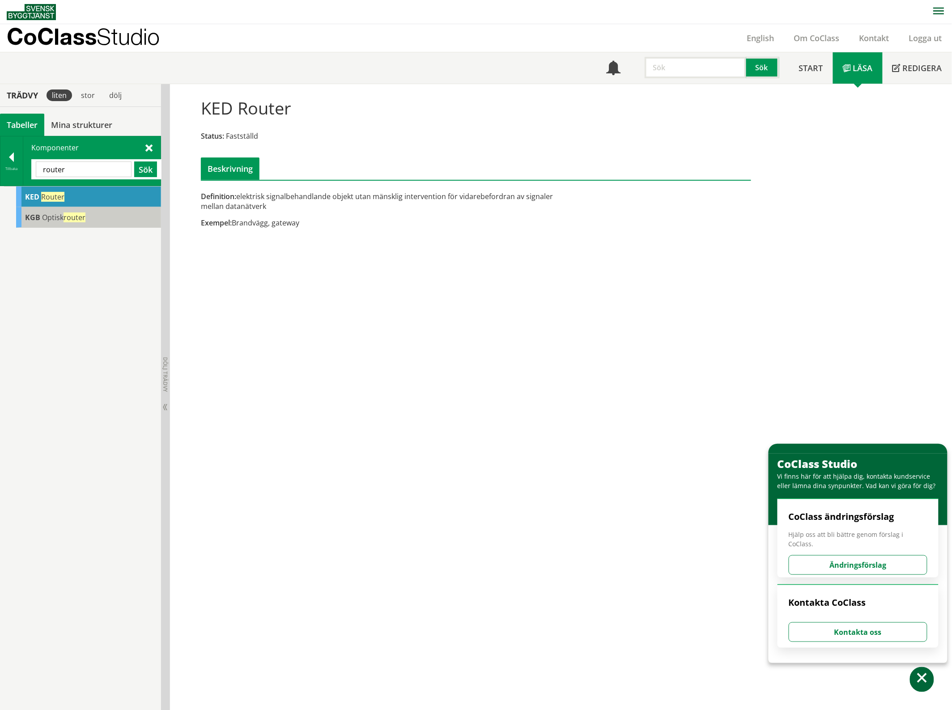
click at [57, 220] on span "Optisk router" at bounding box center [63, 217] width 43 height 10
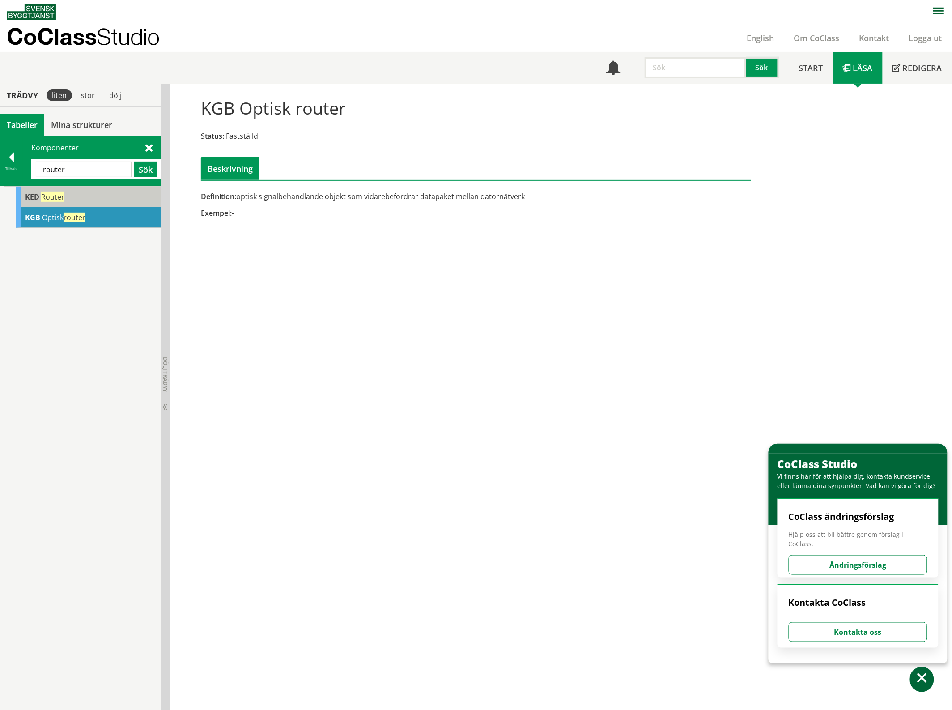
click at [57, 202] on div "KED Router" at bounding box center [88, 196] width 145 height 21
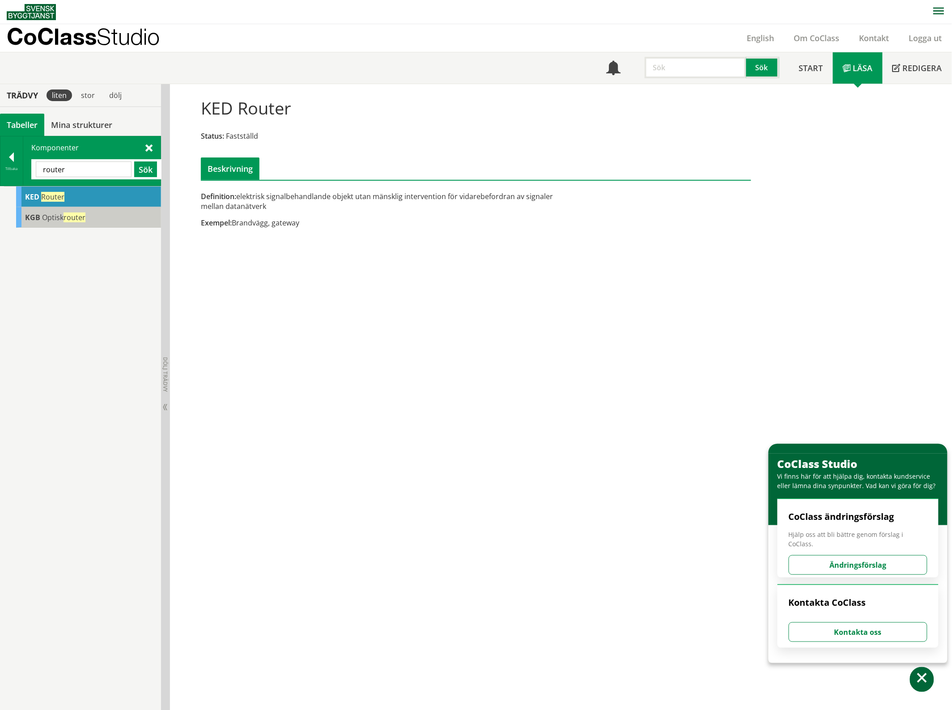
click at [59, 215] on span "Optisk router" at bounding box center [63, 217] width 43 height 10
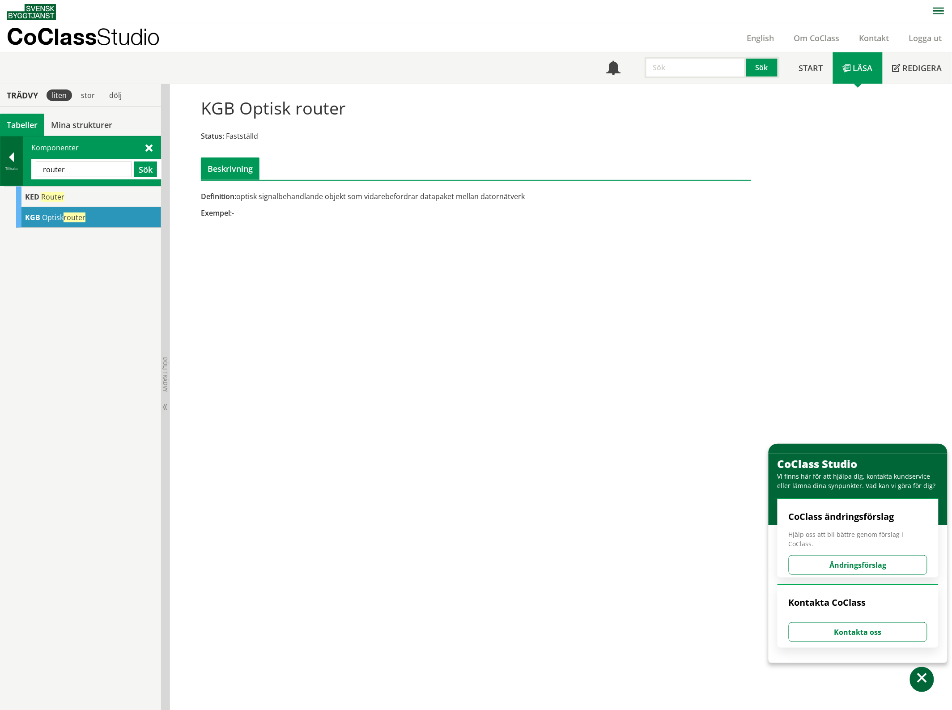
click at [10, 161] on div at bounding box center [11, 158] width 22 height 13
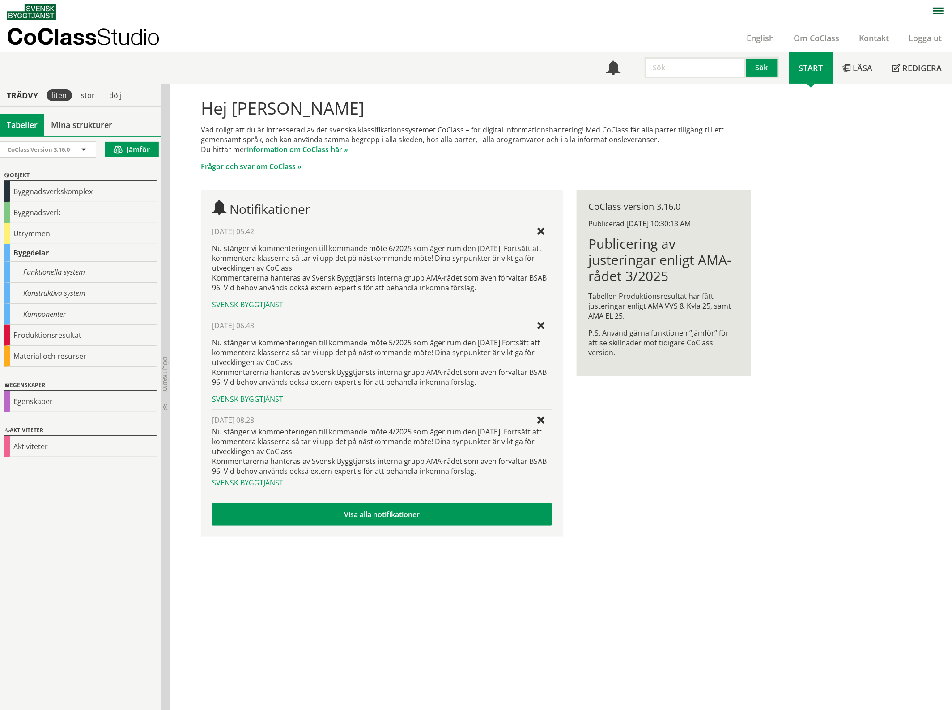
click at [127, 544] on div "CoClass Version 3.16.0 CoClass Version 3.16.0 CoClass Version 3.15.0 CoClass Ve…" at bounding box center [80, 422] width 161 height 573
click at [72, 288] on div "Konstruktiva system" at bounding box center [80, 293] width 152 height 21
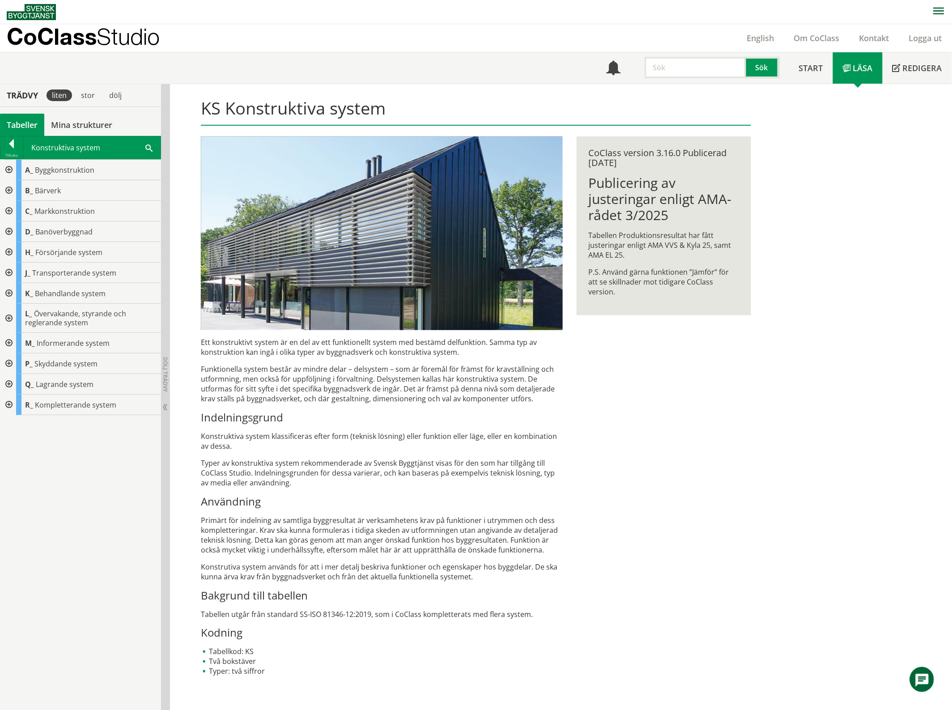
click at [10, 318] on div at bounding box center [8, 318] width 16 height 29
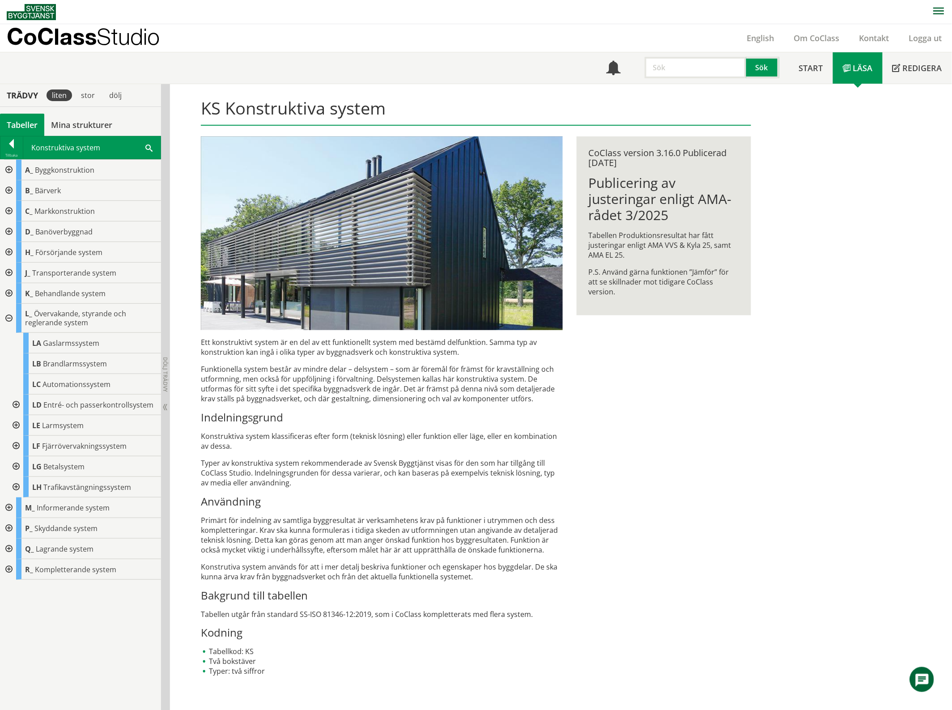
click at [16, 404] on div at bounding box center [15, 404] width 16 height 21
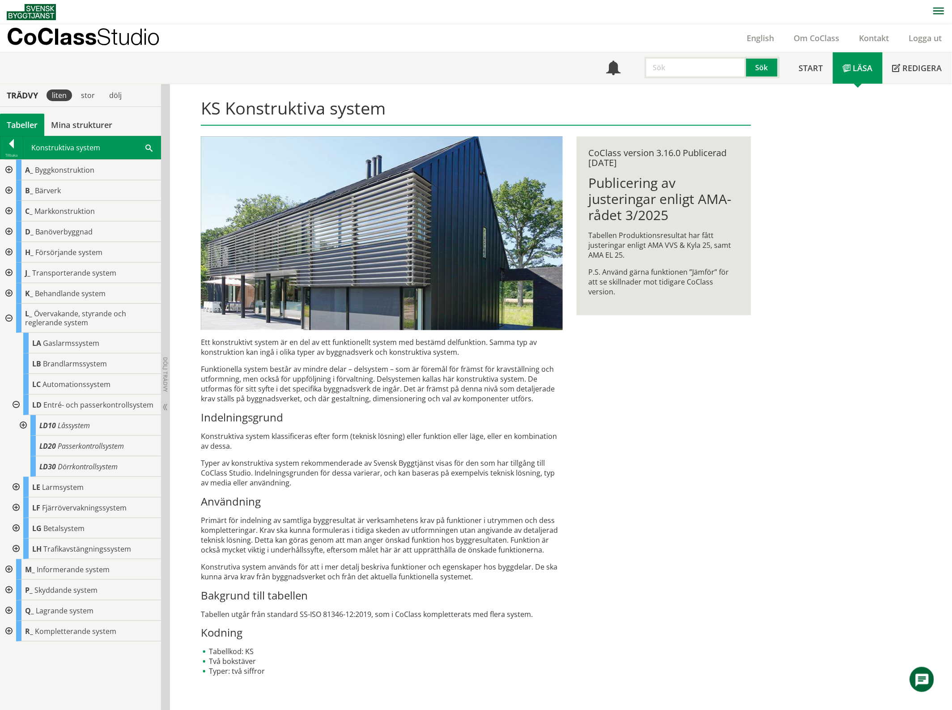
click at [25, 428] on div at bounding box center [22, 425] width 16 height 21
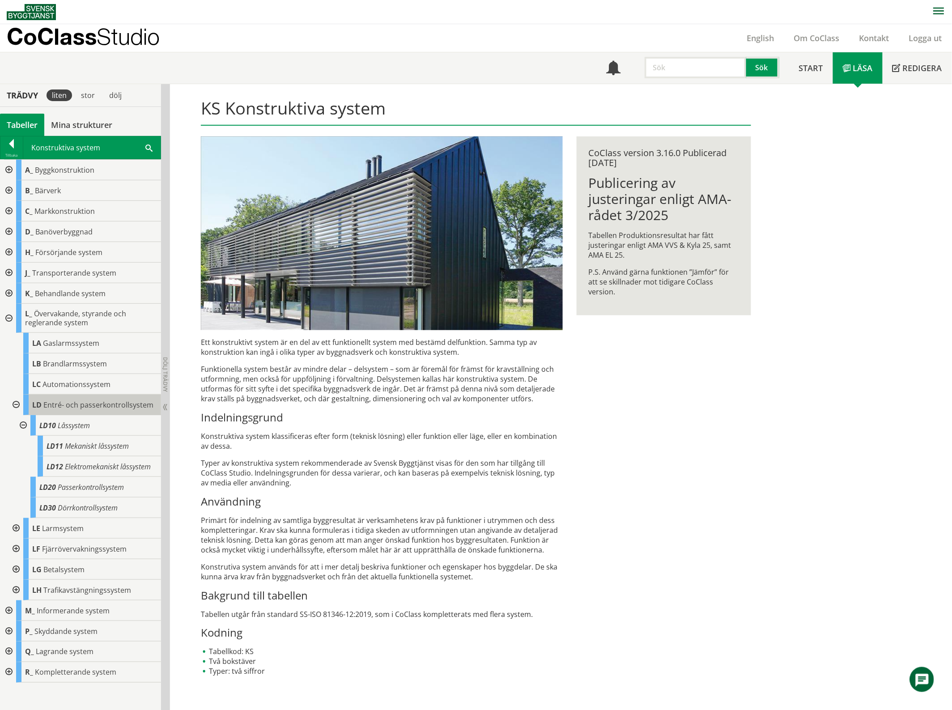
click at [50, 410] on div "LD Entré- och passerkontrollsystem" at bounding box center [92, 404] width 138 height 21
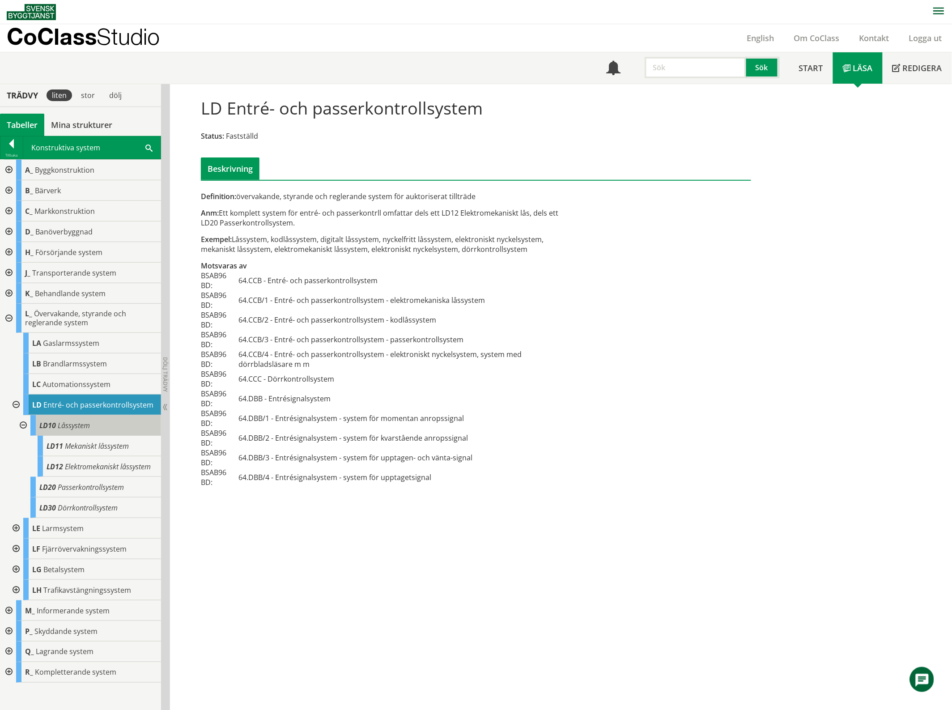
click at [50, 426] on span "LD10" at bounding box center [47, 425] width 17 height 10
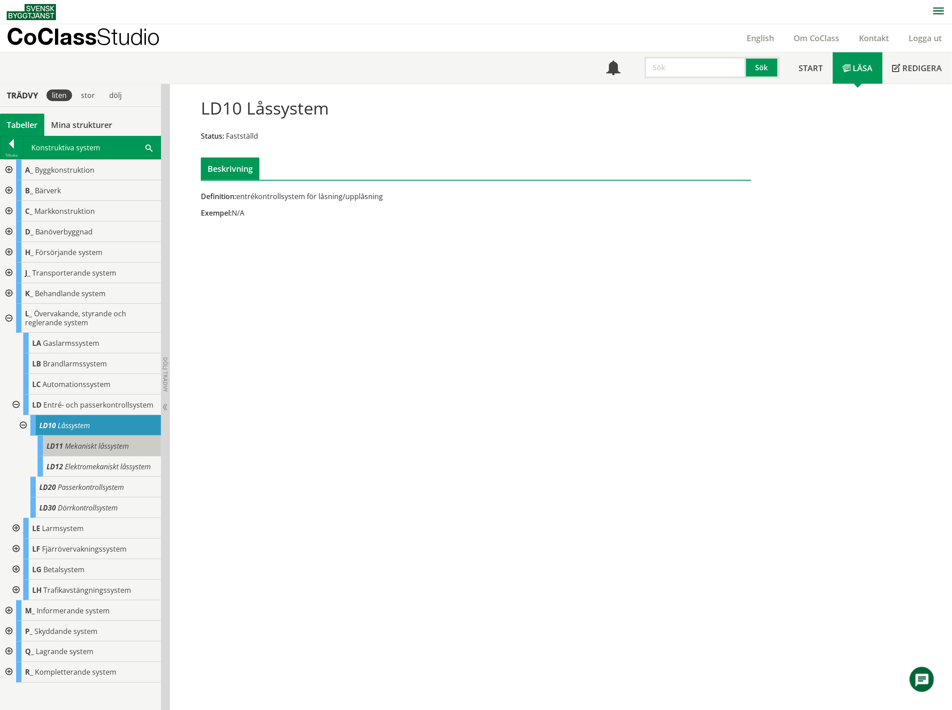
click at [57, 440] on div "LD11 Mekaniskt låssystem" at bounding box center [99, 446] width 123 height 21
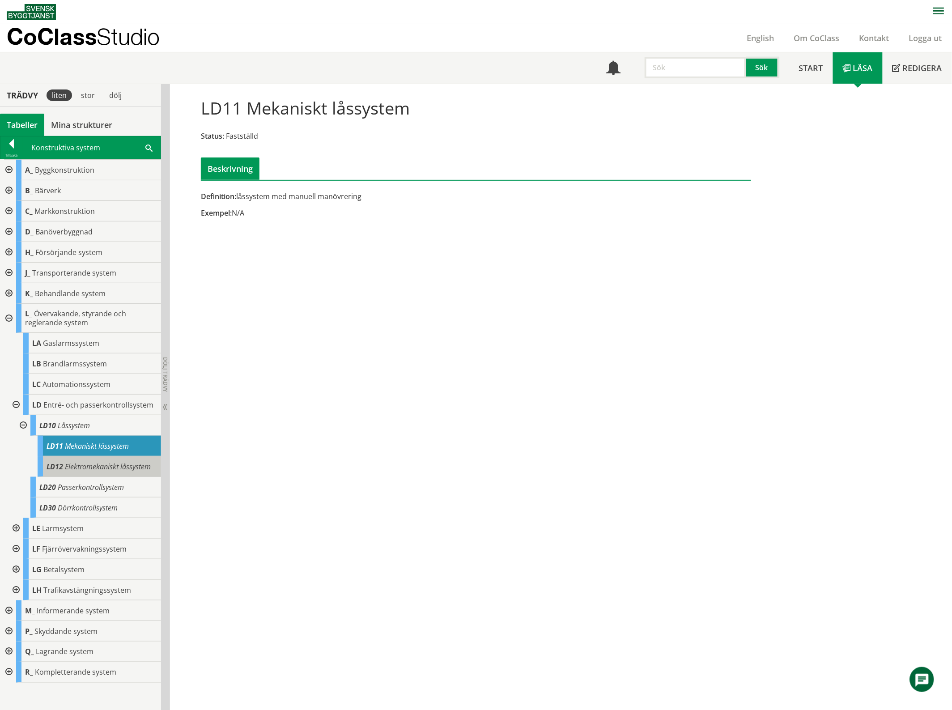
click at [66, 466] on span "Elektromekaniskt låssystem" at bounding box center [108, 466] width 86 height 10
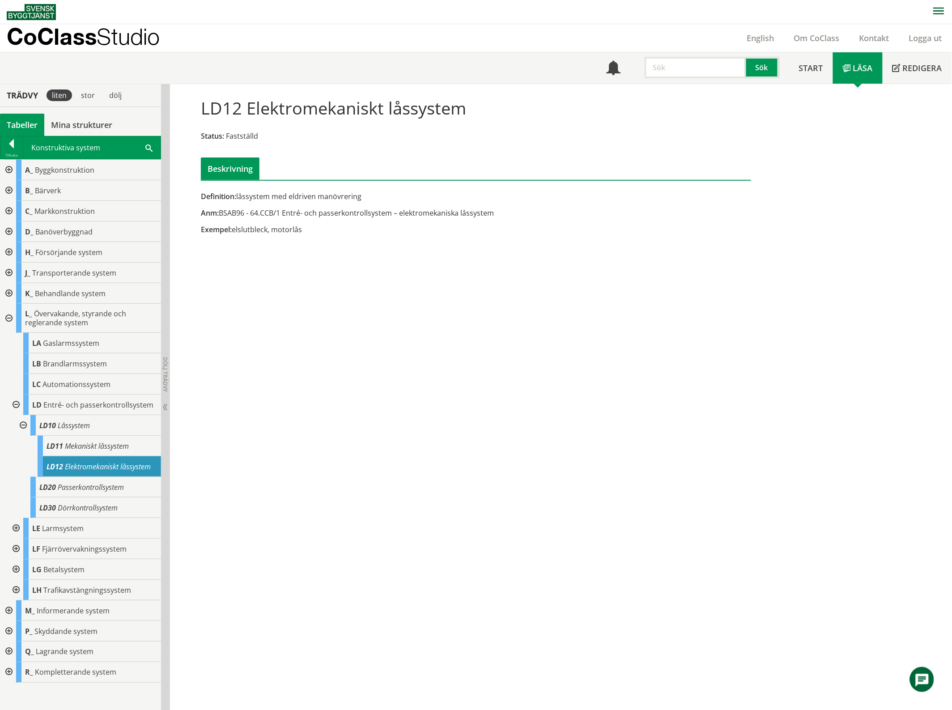
click at [24, 426] on div at bounding box center [22, 425] width 16 height 21
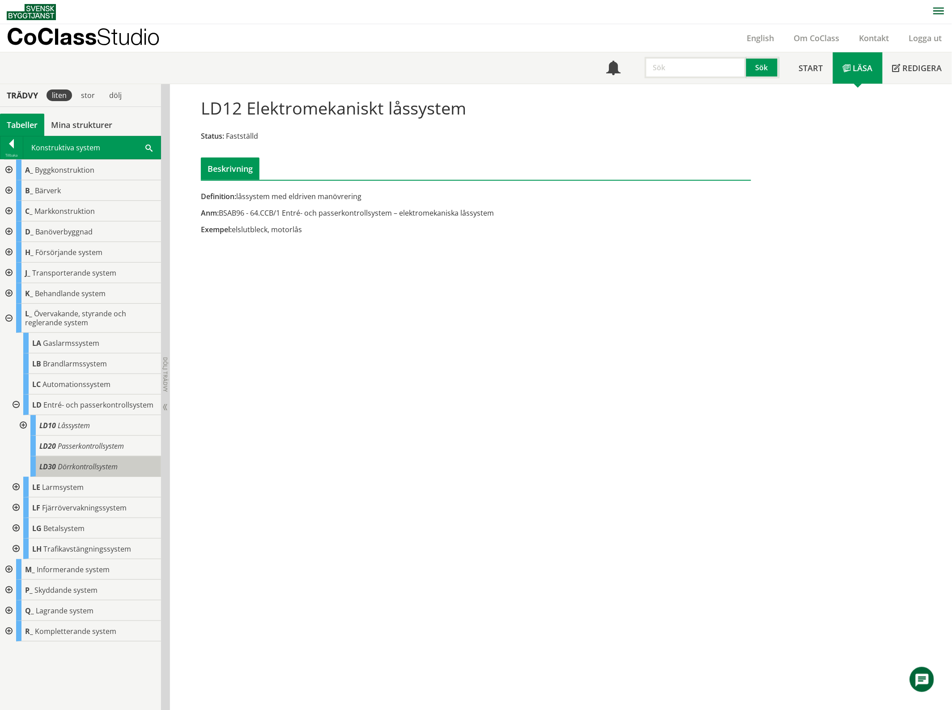
click at [49, 471] on span "LD30" at bounding box center [47, 466] width 17 height 10
click at [21, 486] on div at bounding box center [15, 487] width 16 height 21
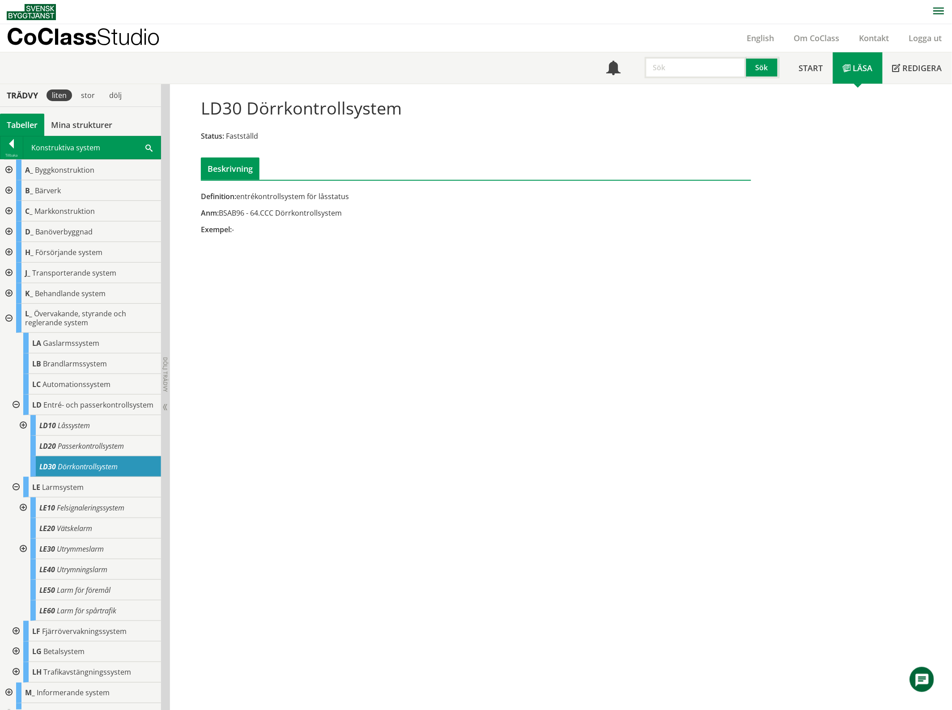
click at [19, 486] on div at bounding box center [15, 487] width 16 height 21
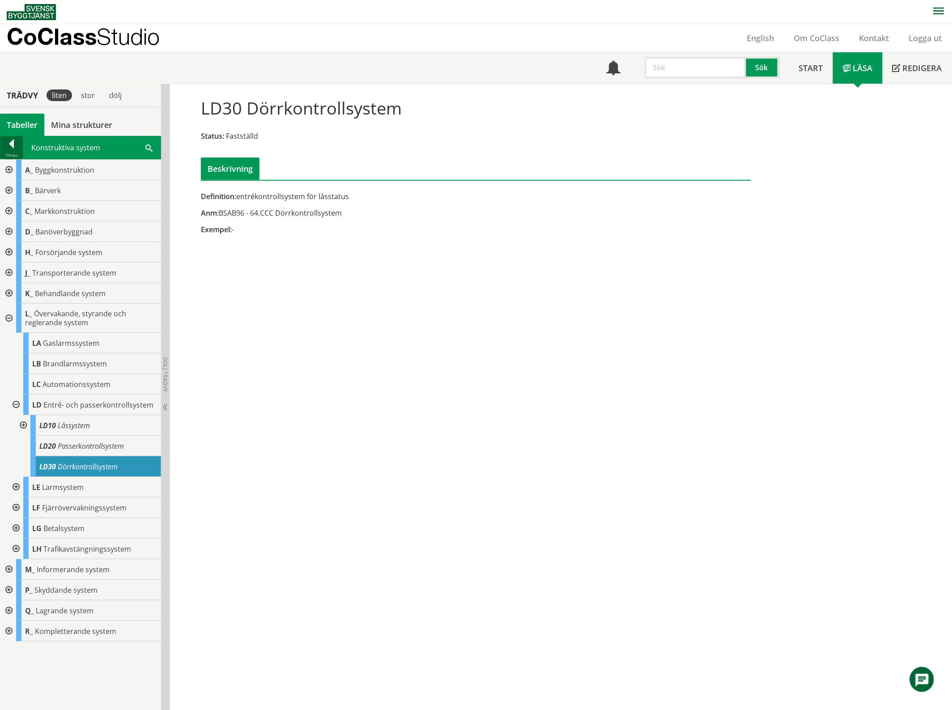
click at [8, 148] on div at bounding box center [11, 145] width 22 height 13
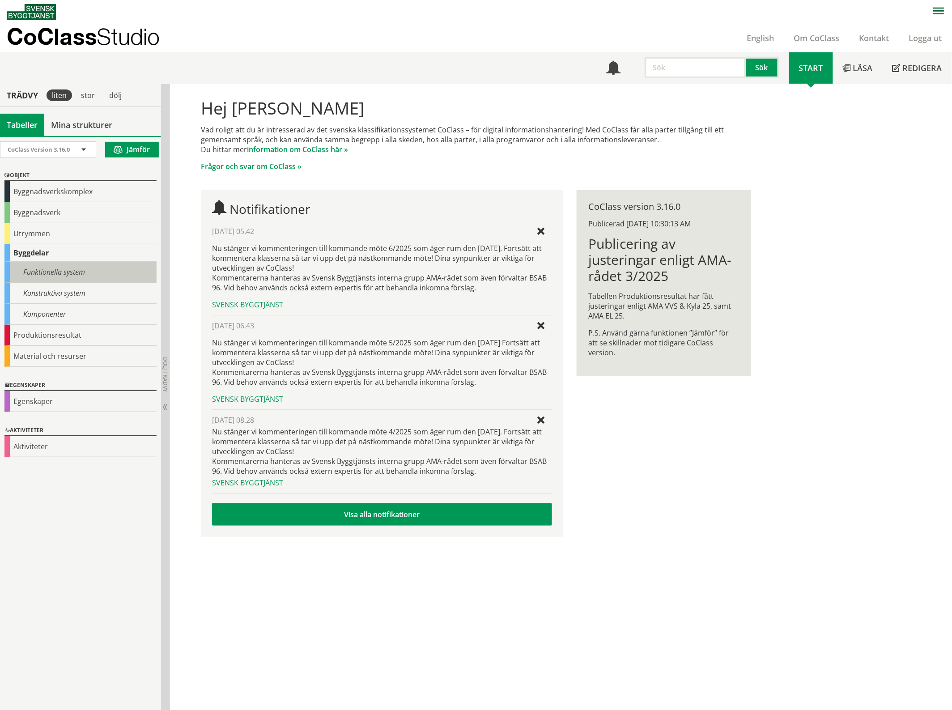
click at [59, 268] on div "Funktionella system" at bounding box center [80, 272] width 152 height 21
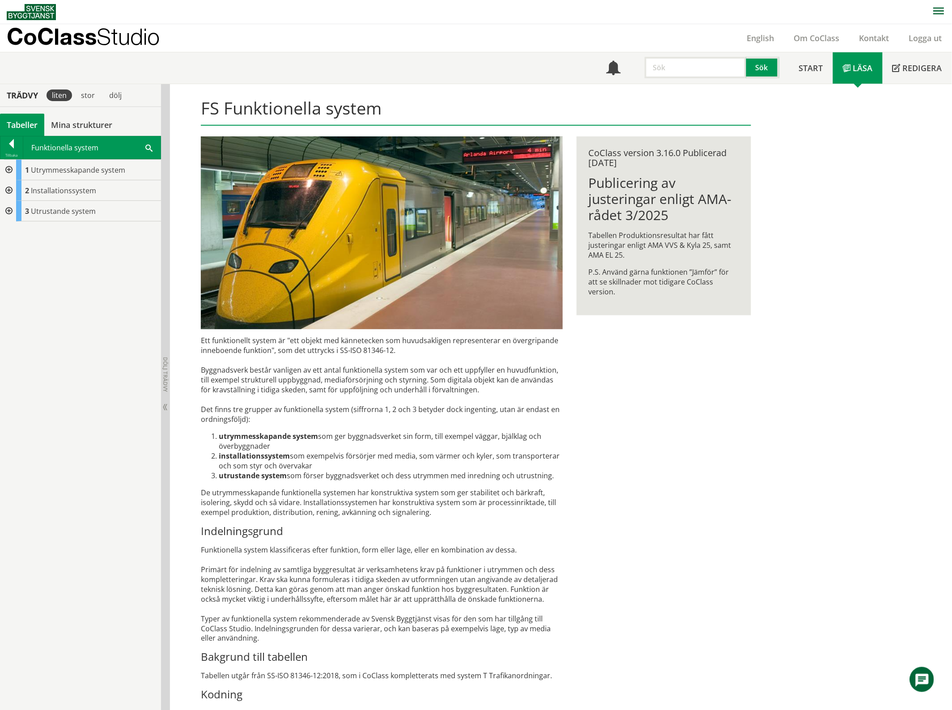
click at [10, 190] on div at bounding box center [8, 190] width 16 height 21
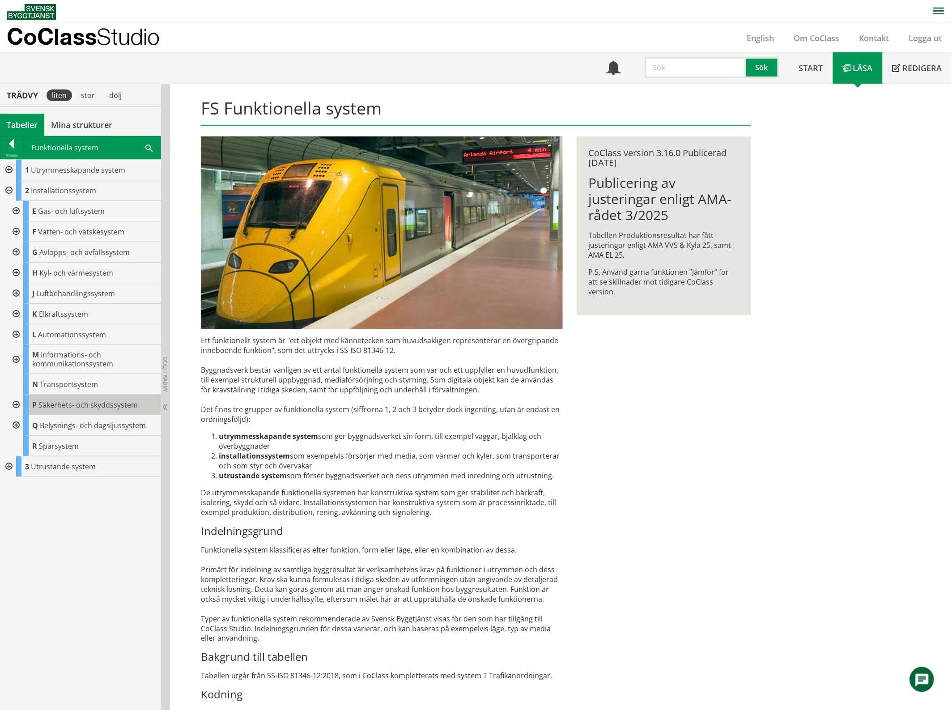
click at [63, 406] on span "Säkerhets- och skyddssystem" at bounding box center [87, 405] width 99 height 10
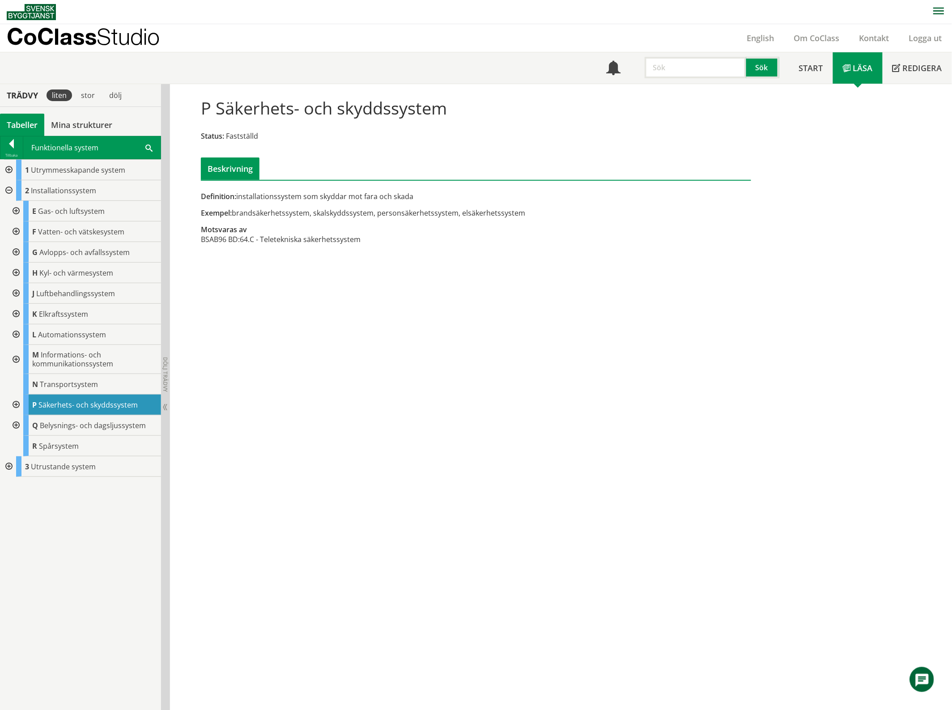
click at [16, 405] on div at bounding box center [15, 404] width 16 height 21
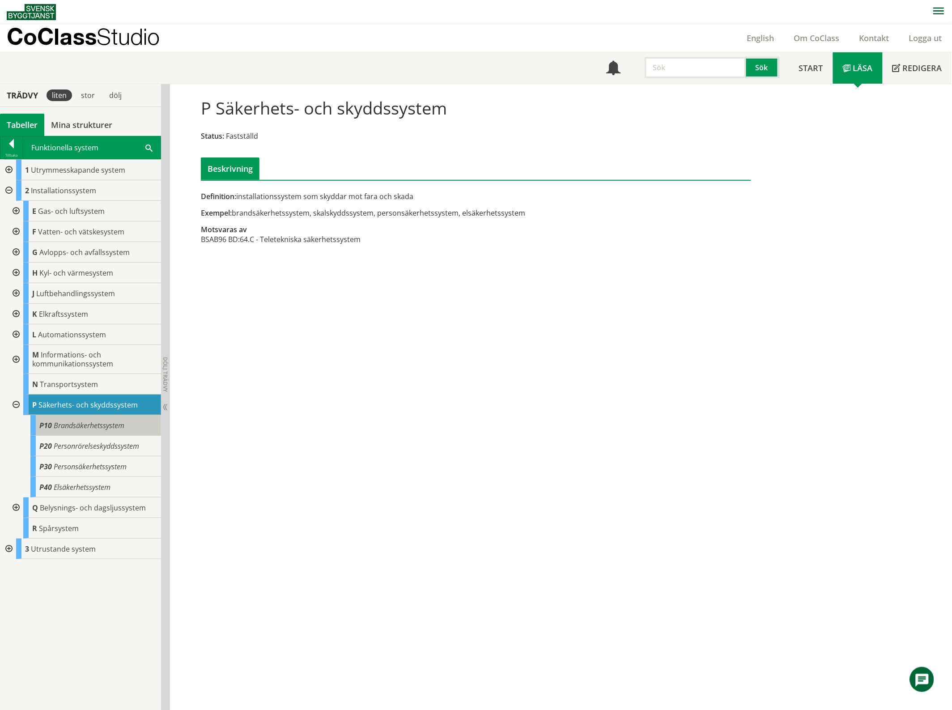
click at [70, 428] on span "Brandsäkerhetssystem" at bounding box center [89, 425] width 71 height 10
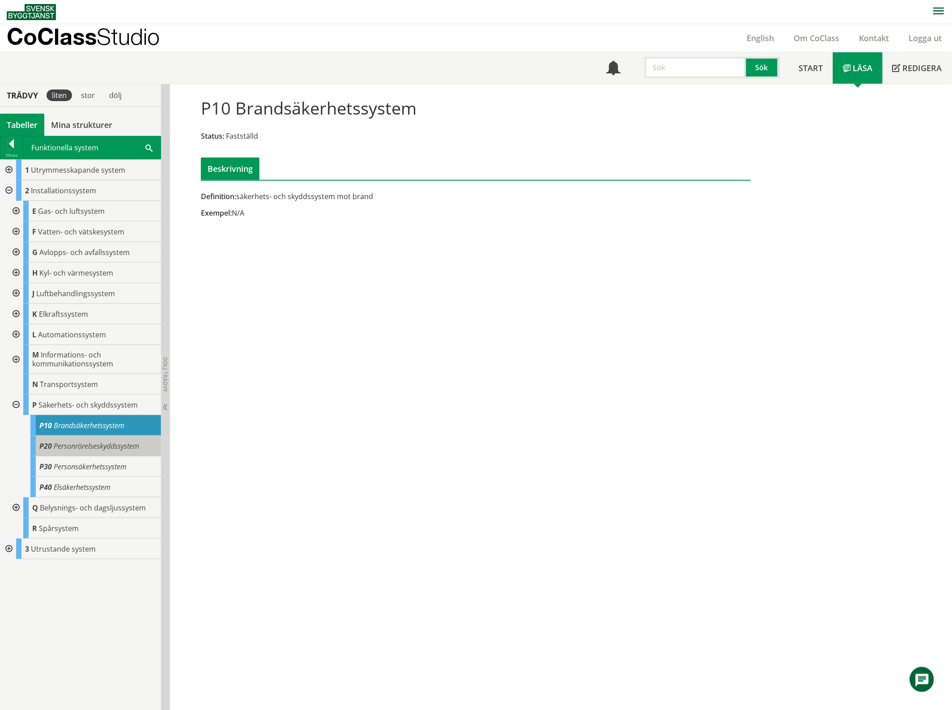
click at [72, 451] on span "Personrörelseskyddssystem" at bounding box center [96, 446] width 85 height 10
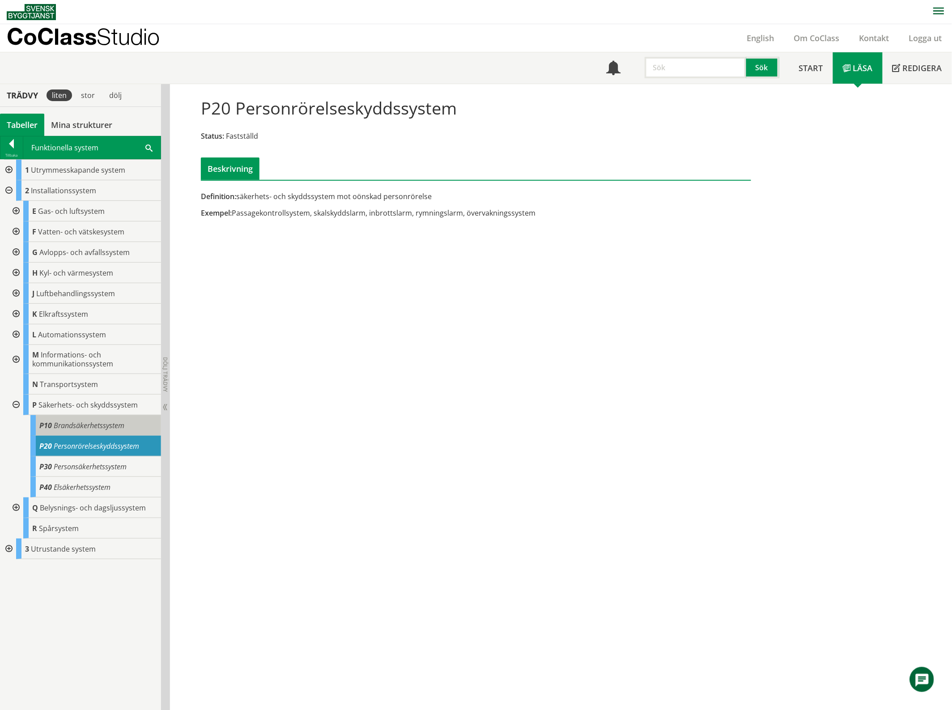
click at [82, 428] on span "Brandsäkerhetssystem" at bounding box center [89, 425] width 71 height 10
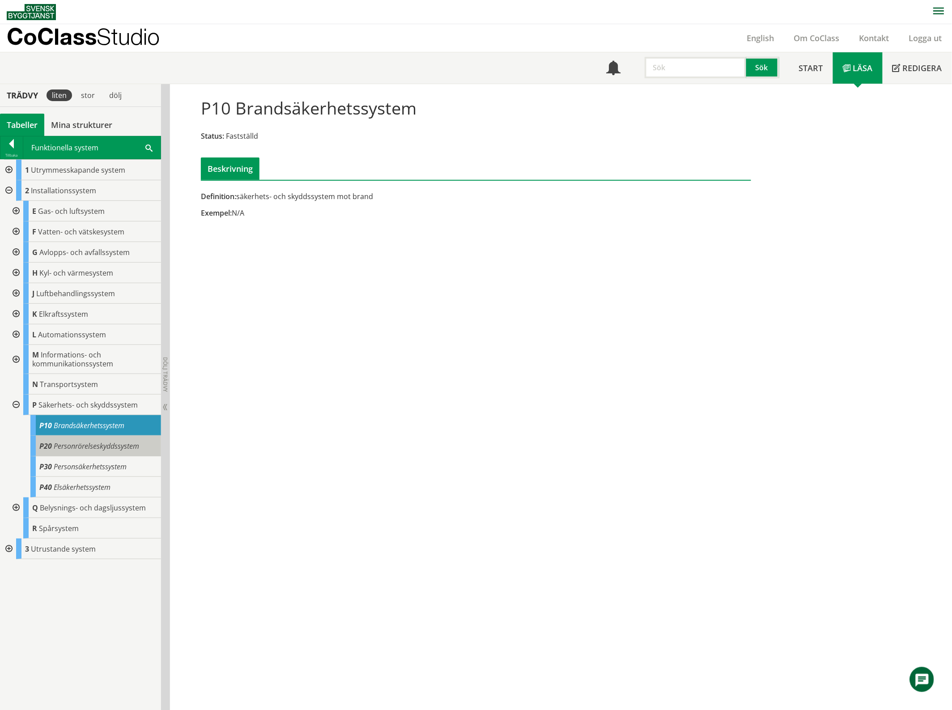
click at [87, 449] on span "Personrörelseskyddssystem" at bounding box center [96, 446] width 85 height 10
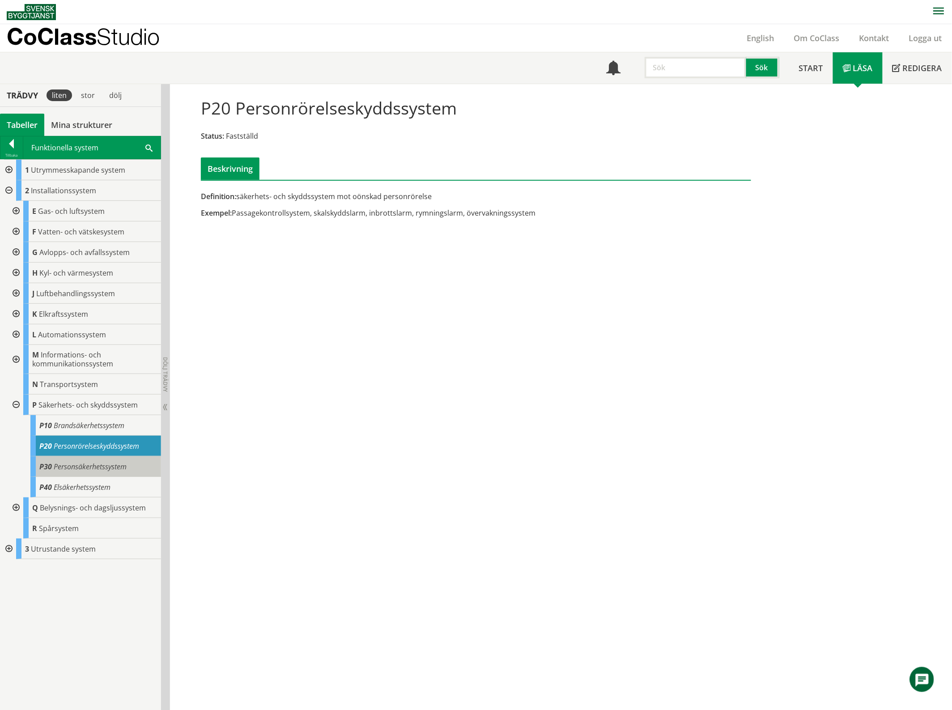
click at [106, 470] on span "Personsäkerhetssystem" at bounding box center [90, 466] width 73 height 10
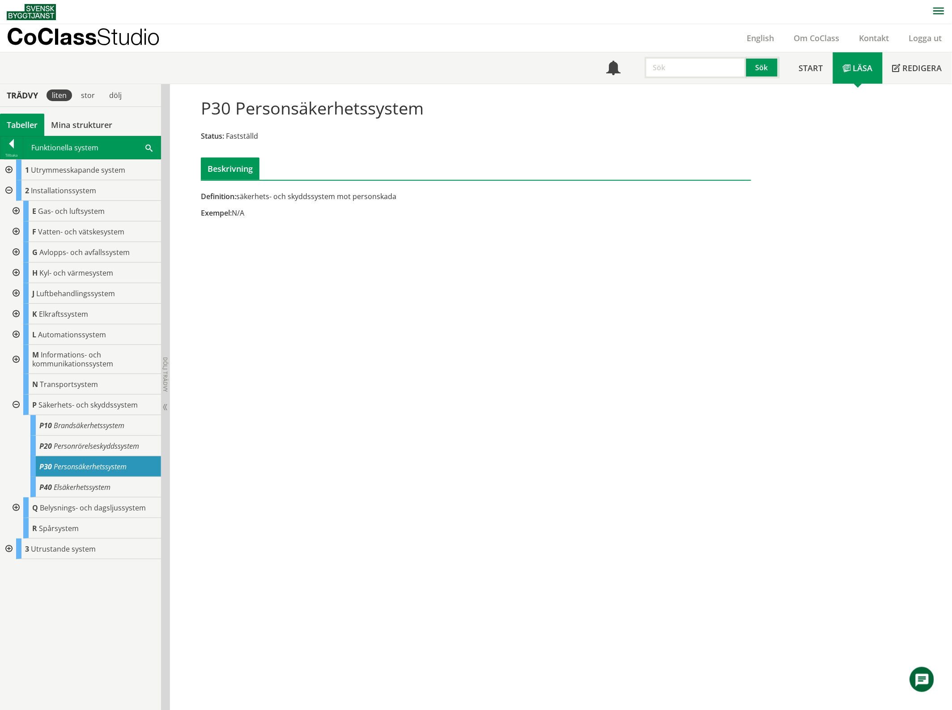
drag, startPoint x: 282, startPoint y: 478, endPoint x: 184, endPoint y: 463, distance: 99.2
click at [282, 478] on div "P30 Personsäkerhetssystem Status: Fastställd Beskrivning Definition: säkerhets-…" at bounding box center [561, 397] width 782 height 626
click at [17, 405] on div at bounding box center [15, 404] width 16 height 21
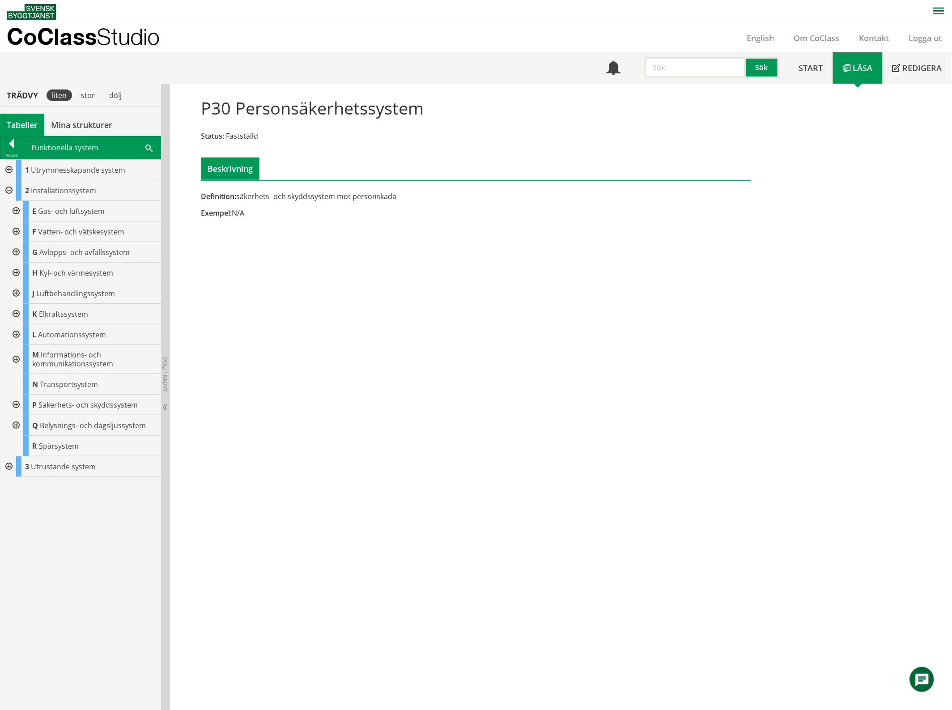
click at [19, 405] on div at bounding box center [15, 404] width 16 height 21
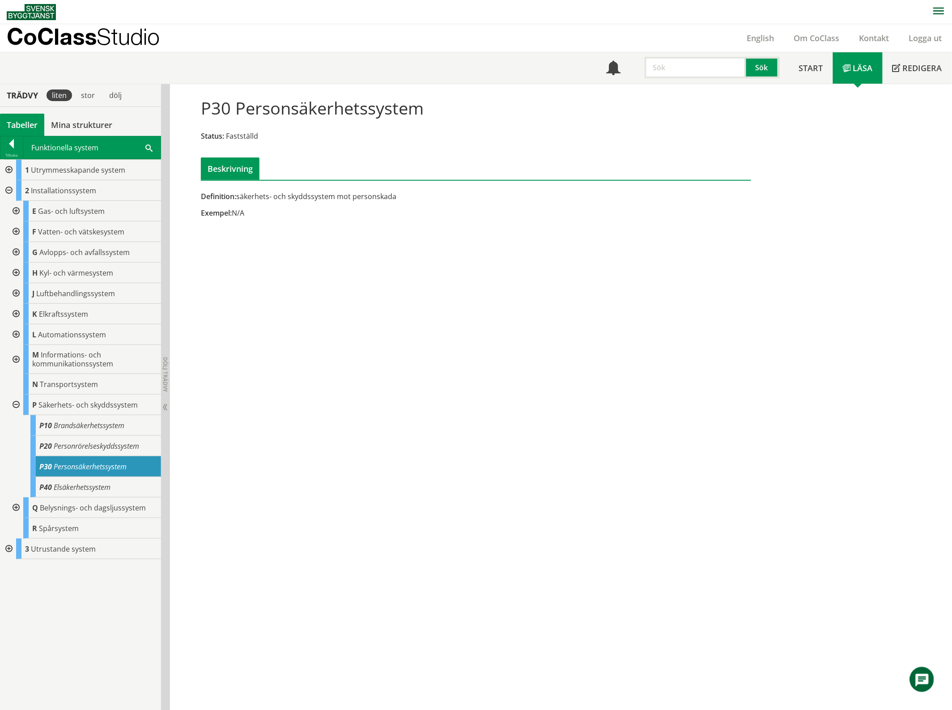
click at [65, 463] on span "Personsäkerhetssystem" at bounding box center [90, 466] width 73 height 10
click at [74, 452] on div "P20 Personrörelseskyddssystem" at bounding box center [95, 446] width 131 height 21
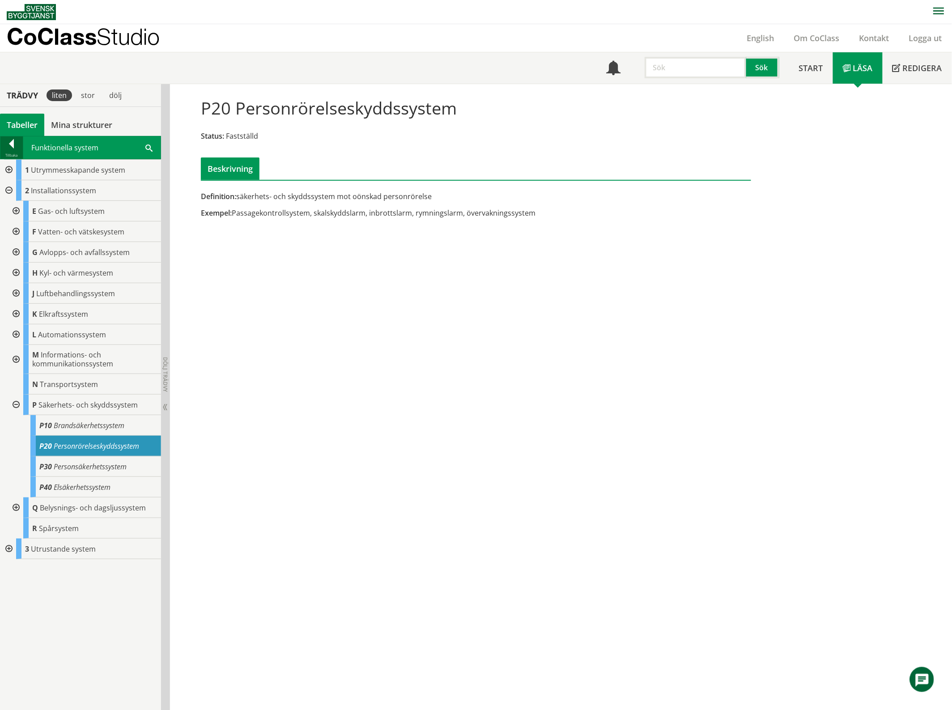
click at [18, 148] on div at bounding box center [11, 145] width 22 height 13
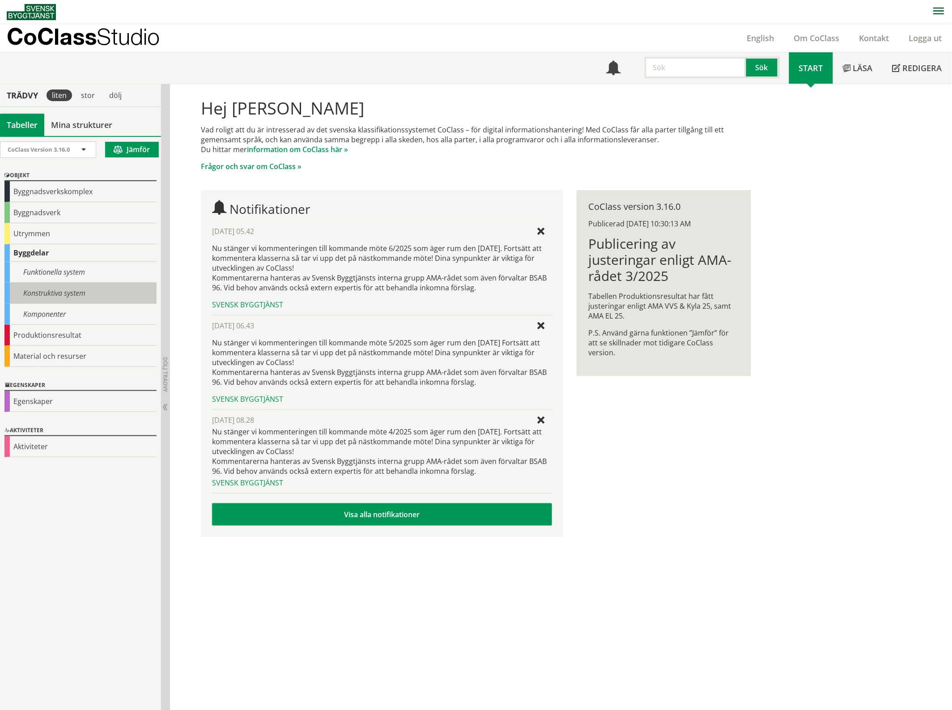
click at [46, 289] on div "Konstruktiva system" at bounding box center [80, 293] width 152 height 21
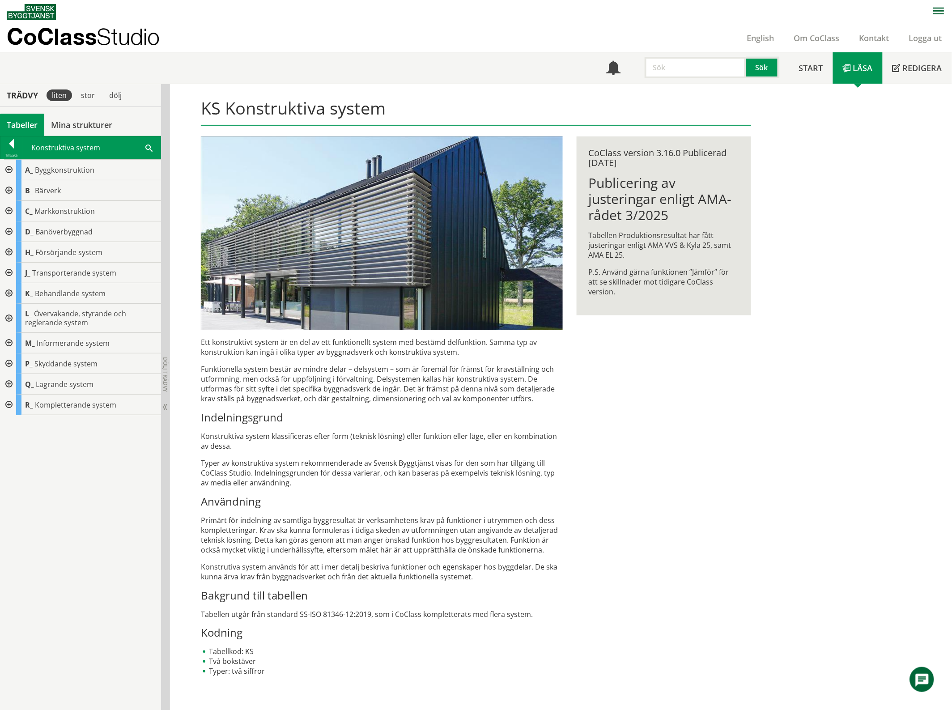
click at [148, 150] on span at bounding box center [148, 147] width 7 height 9
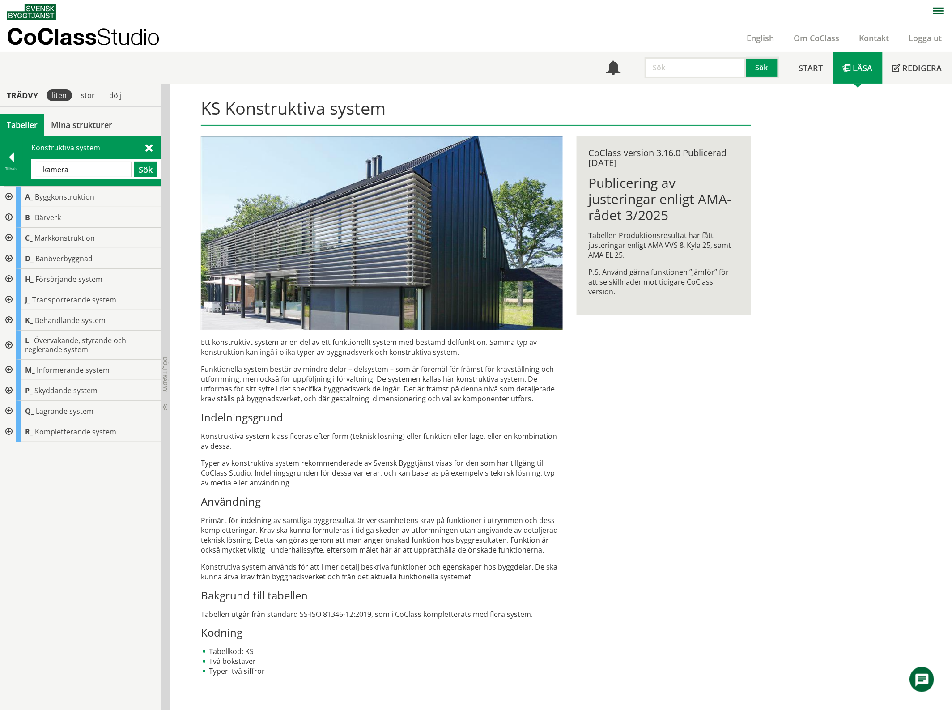
type input "kamera"
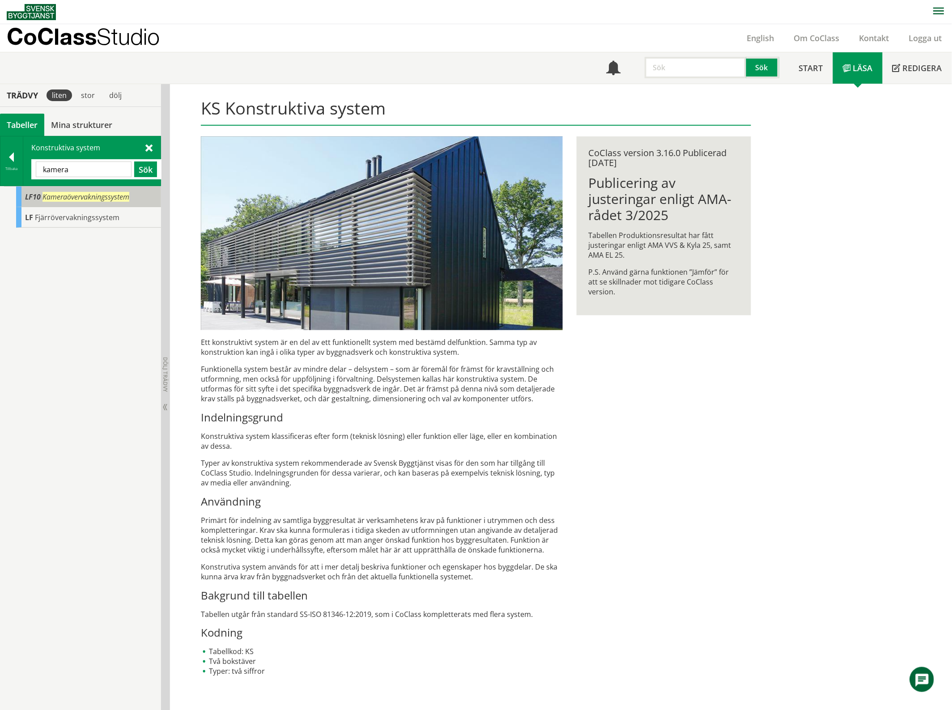
click at [83, 199] on span "Kameraövervakningssystem" at bounding box center [85, 197] width 87 height 10
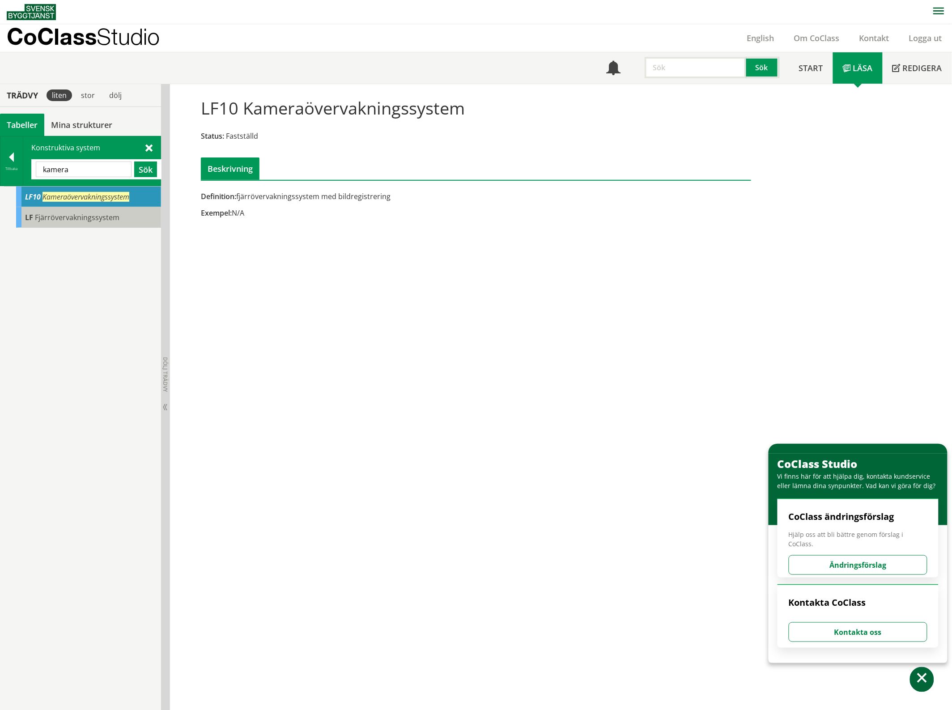
click at [78, 220] on span "Fjärrövervakningssystem" at bounding box center [77, 217] width 85 height 10
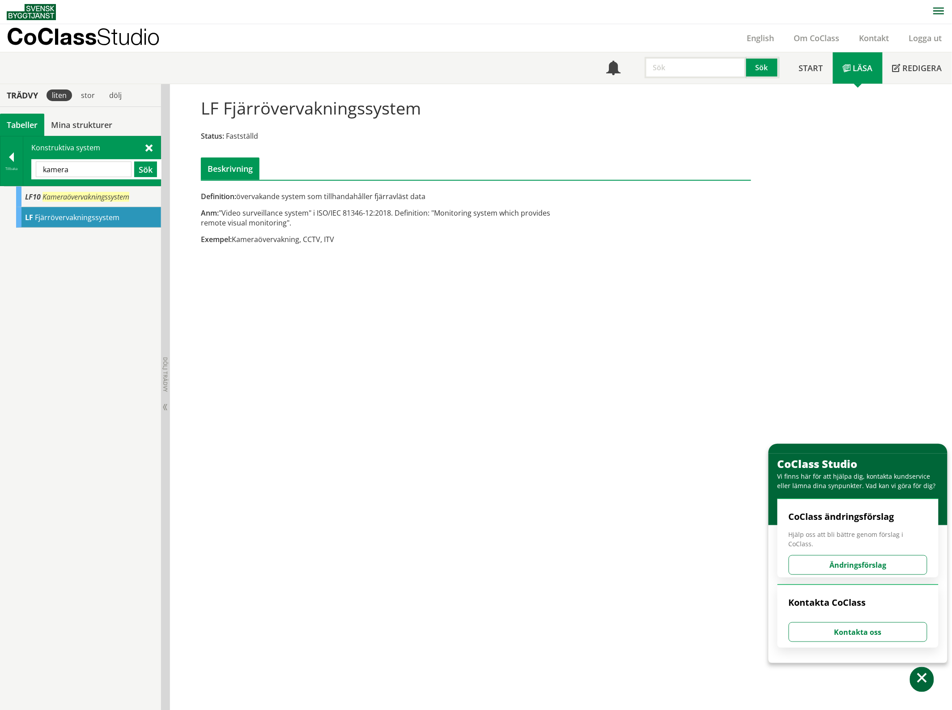
click at [145, 150] on span at bounding box center [148, 147] width 7 height 9
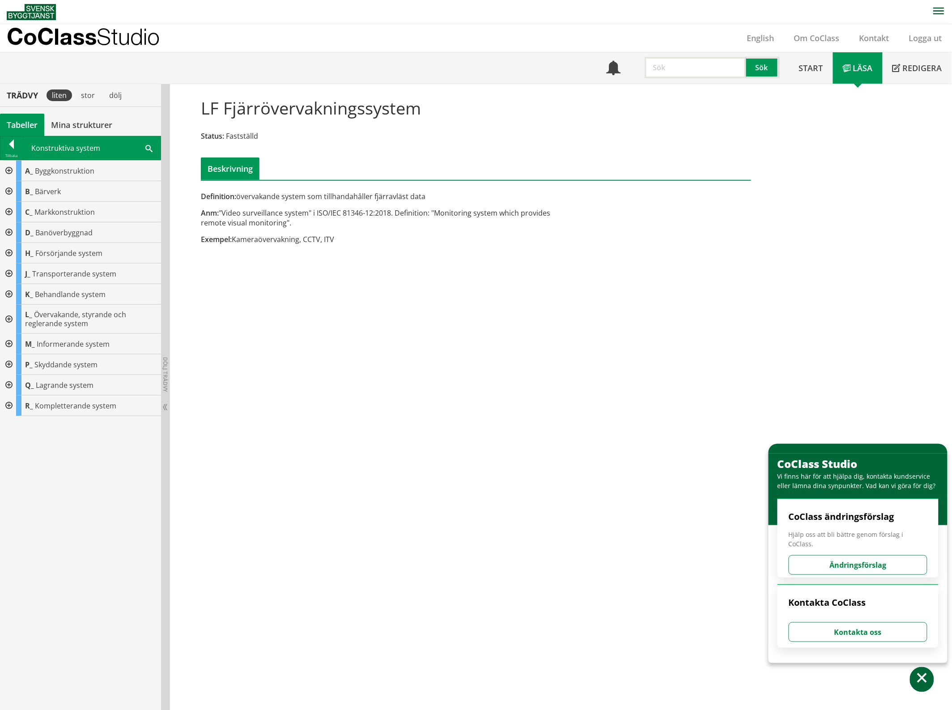
click at [8, 315] on div at bounding box center [8, 319] width 16 height 29
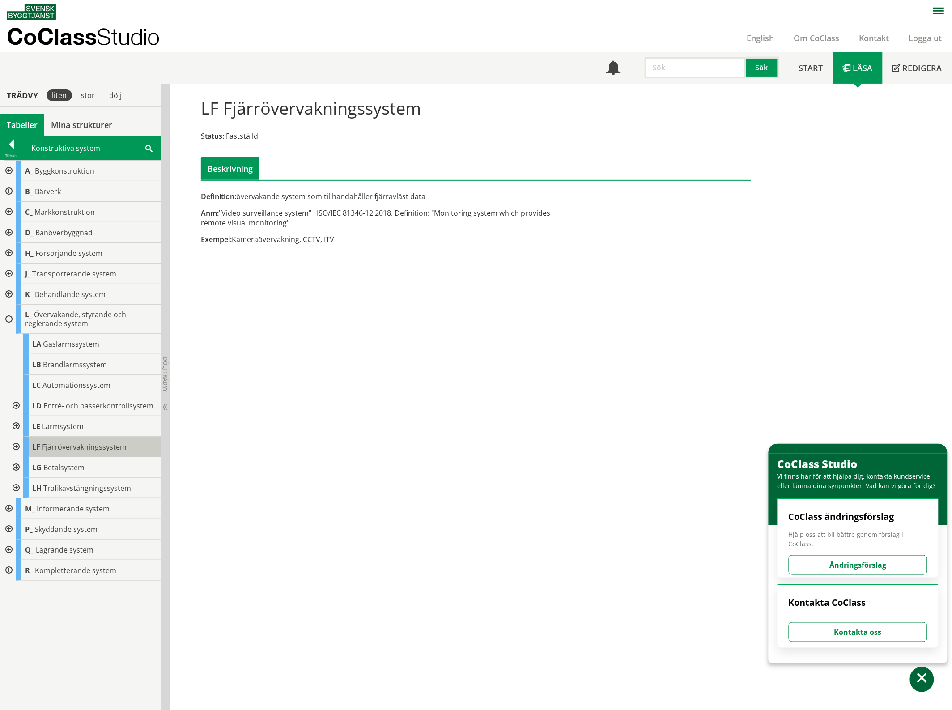
click at [80, 443] on span "Fjärrövervakningssystem" at bounding box center [84, 447] width 85 height 10
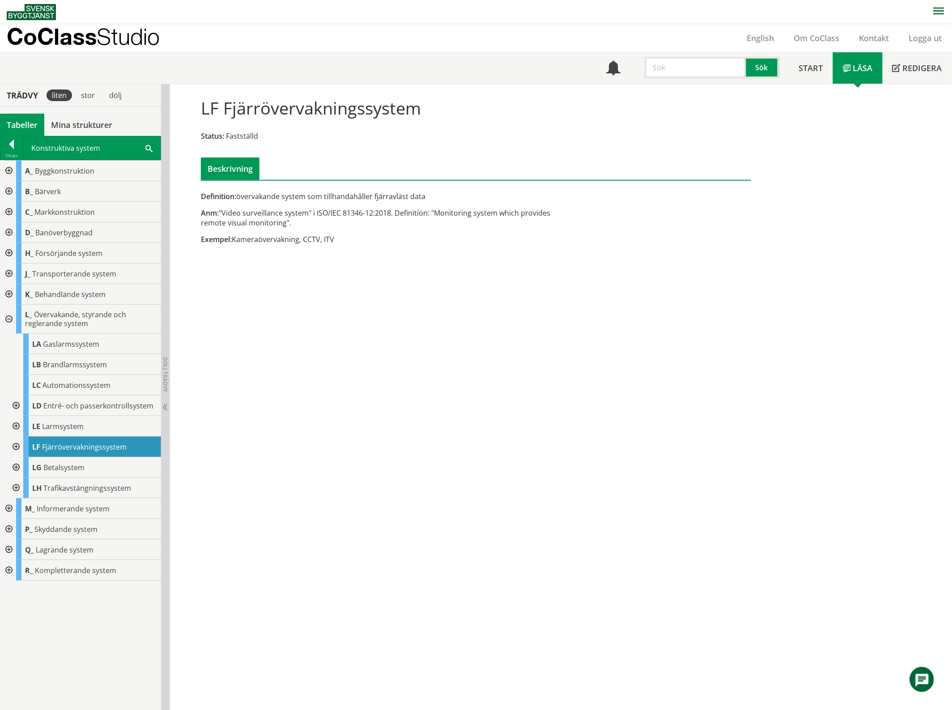
click at [15, 448] on div at bounding box center [15, 446] width 16 height 21
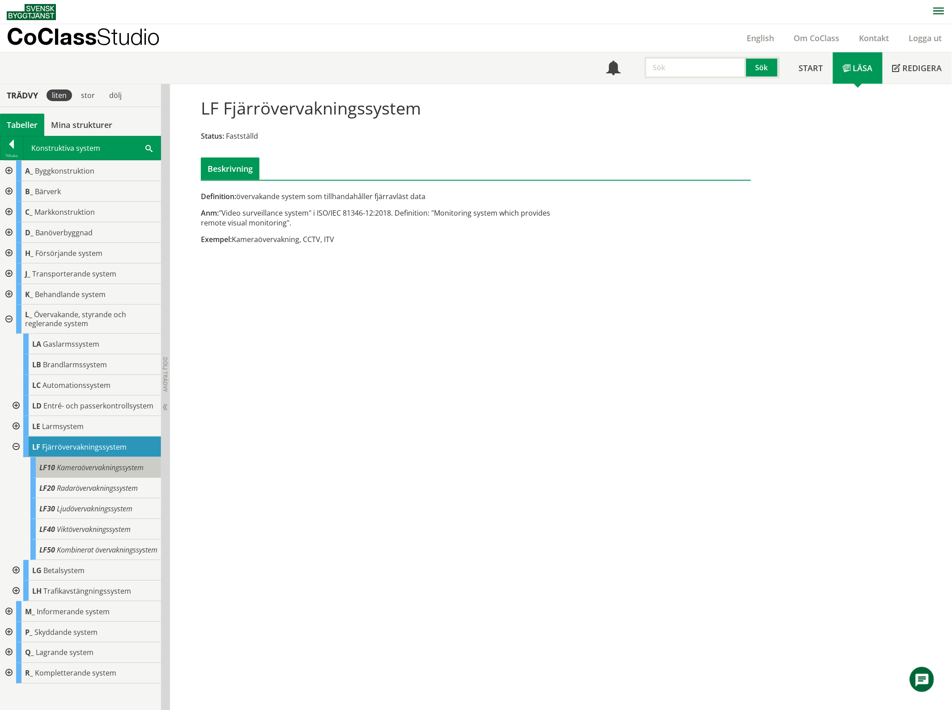
click at [97, 471] on span "Kameraövervakningssystem" at bounding box center [100, 467] width 87 height 10
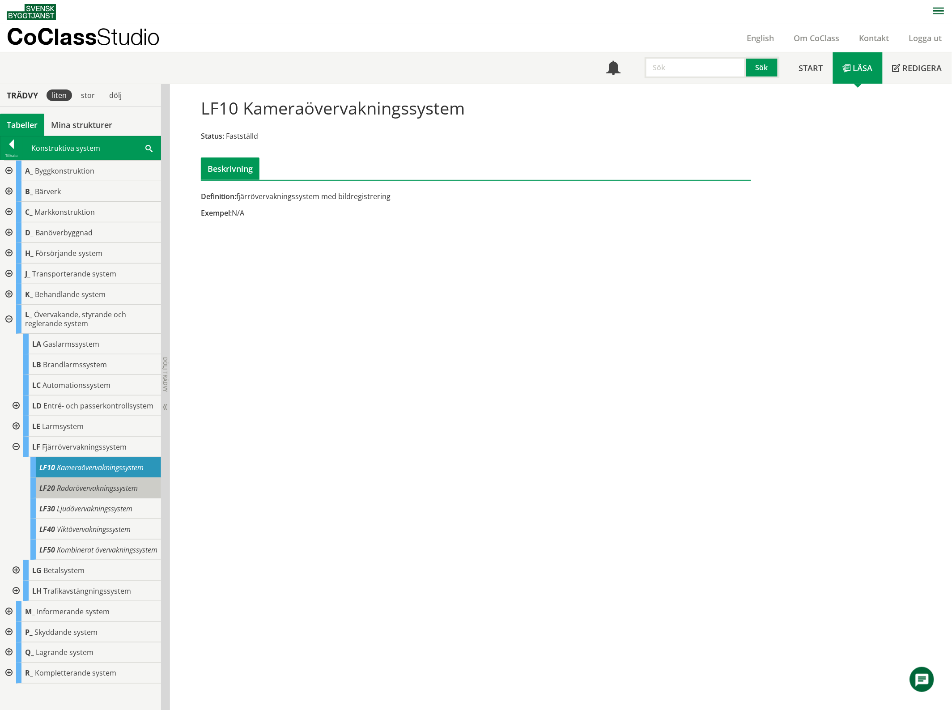
click at [92, 486] on span "Radarövervakningssystem" at bounding box center [97, 488] width 81 height 10
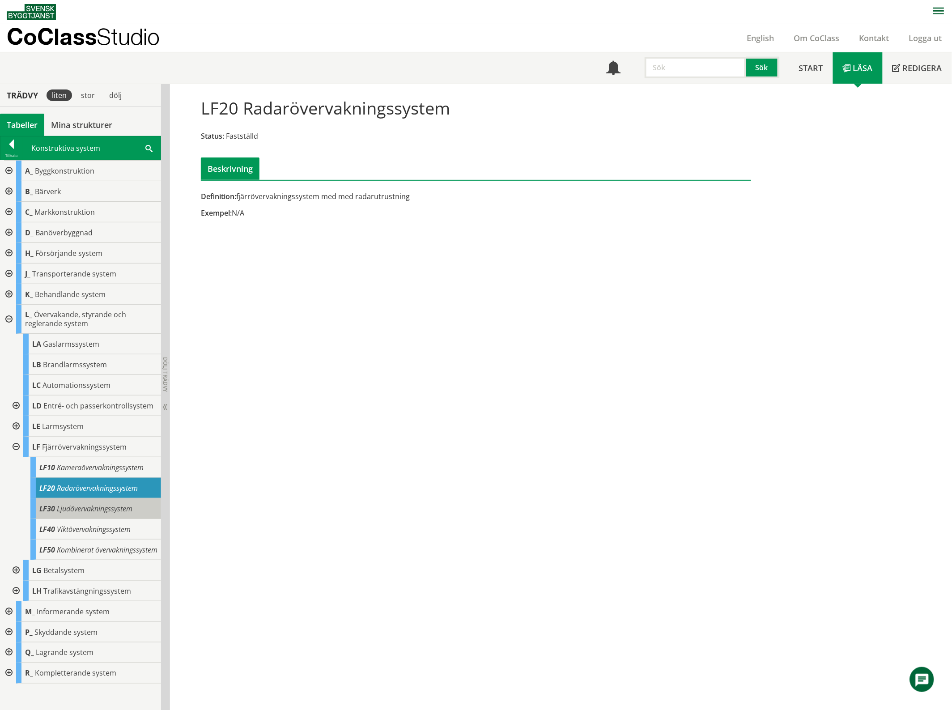
click at [93, 502] on div "LF30 Ljudövervakningssystem" at bounding box center [95, 508] width 131 height 21
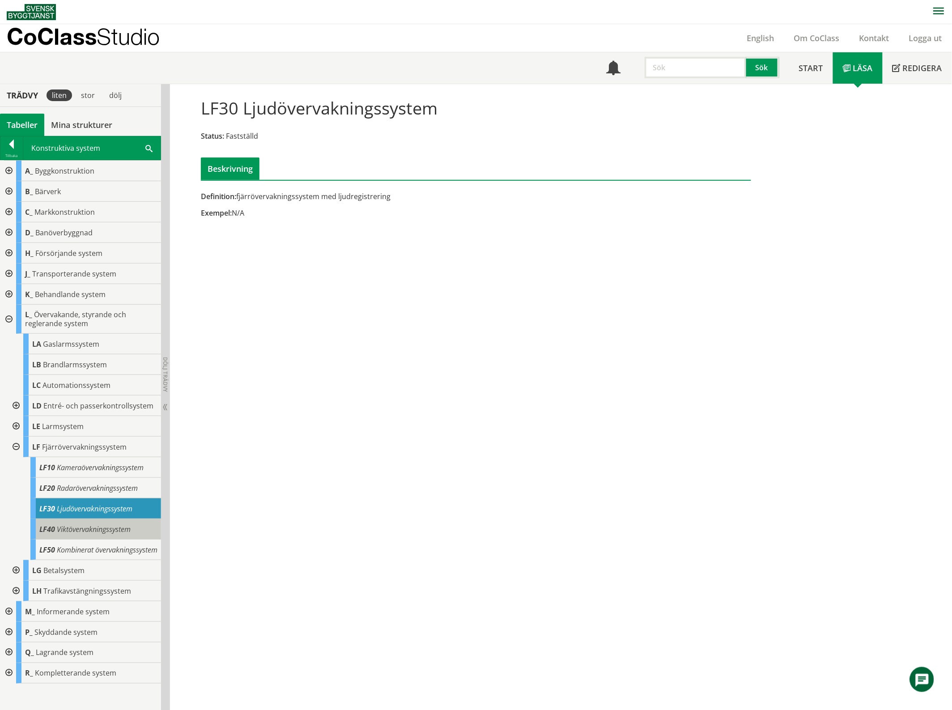
click at [86, 529] on span "Viktövervakningssystem" at bounding box center [94, 529] width 74 height 10
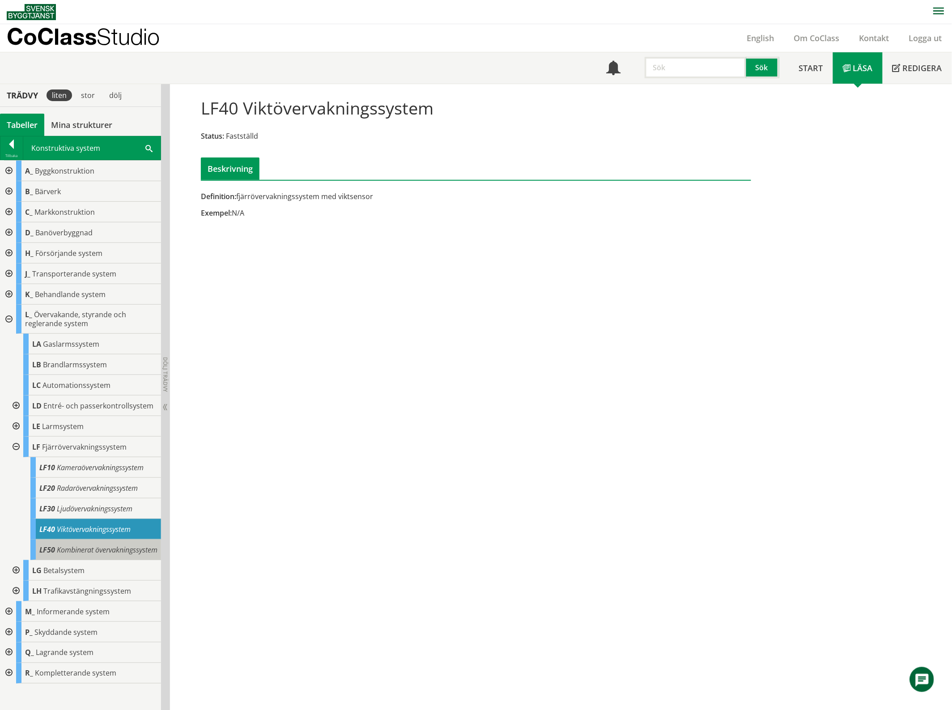
click at [82, 554] on span "Kombinerat övervakningssystem" at bounding box center [107, 550] width 101 height 10
click at [15, 447] on div at bounding box center [15, 446] width 16 height 21
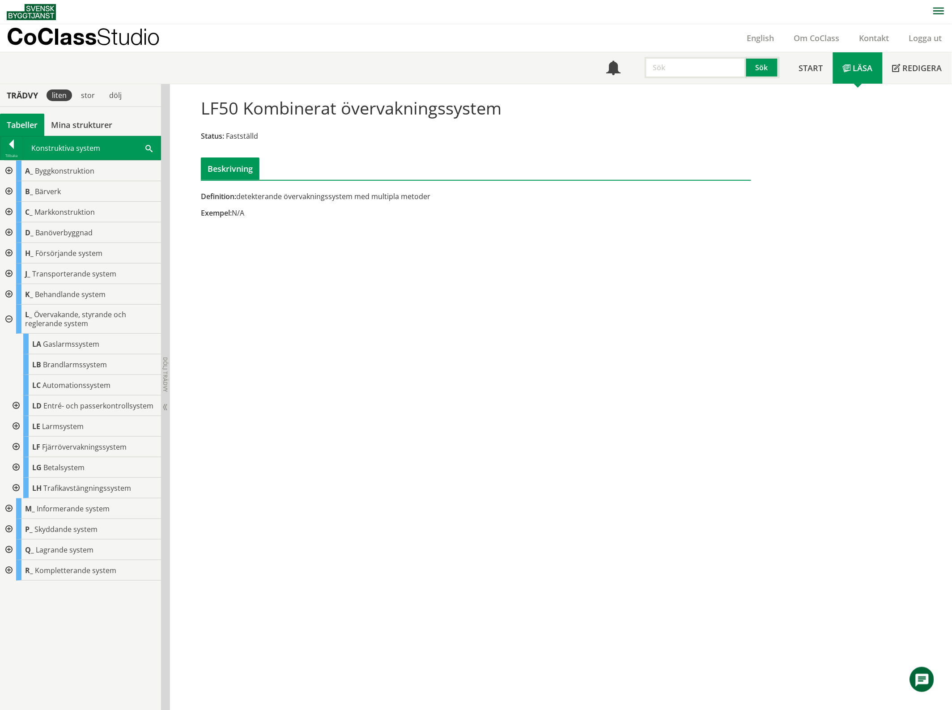
click at [14, 443] on div at bounding box center [15, 446] width 16 height 21
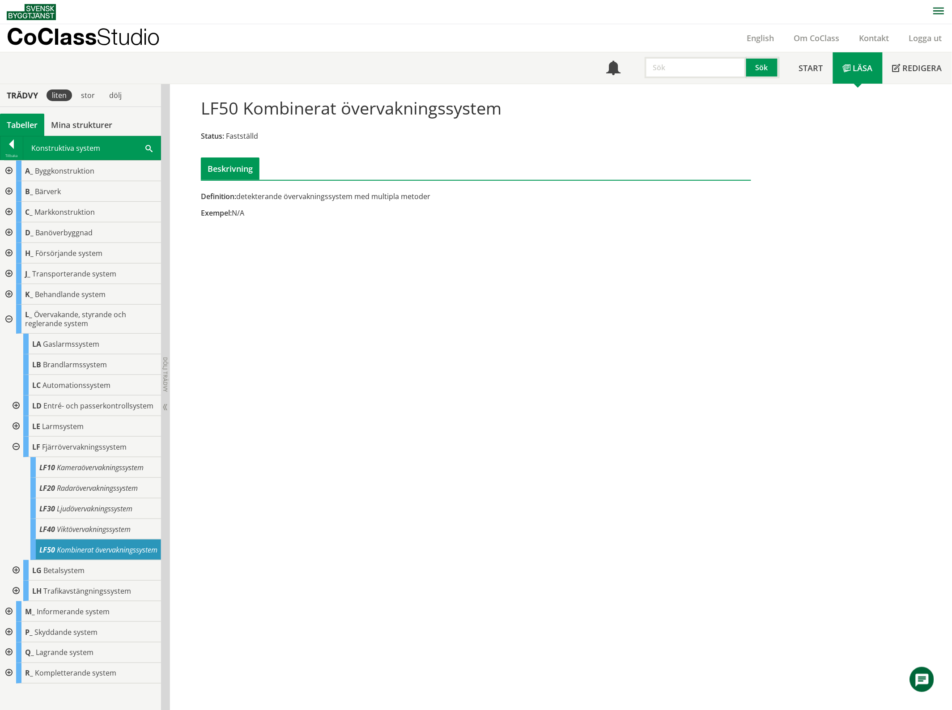
click at [14, 443] on div at bounding box center [15, 446] width 16 height 21
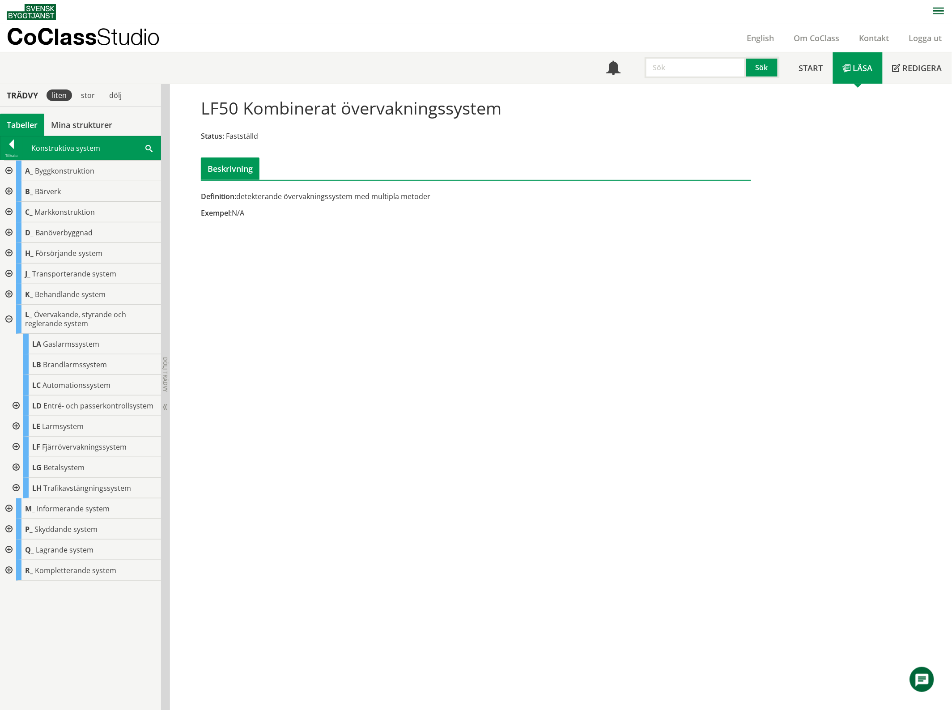
click at [13, 426] on div at bounding box center [15, 426] width 16 height 21
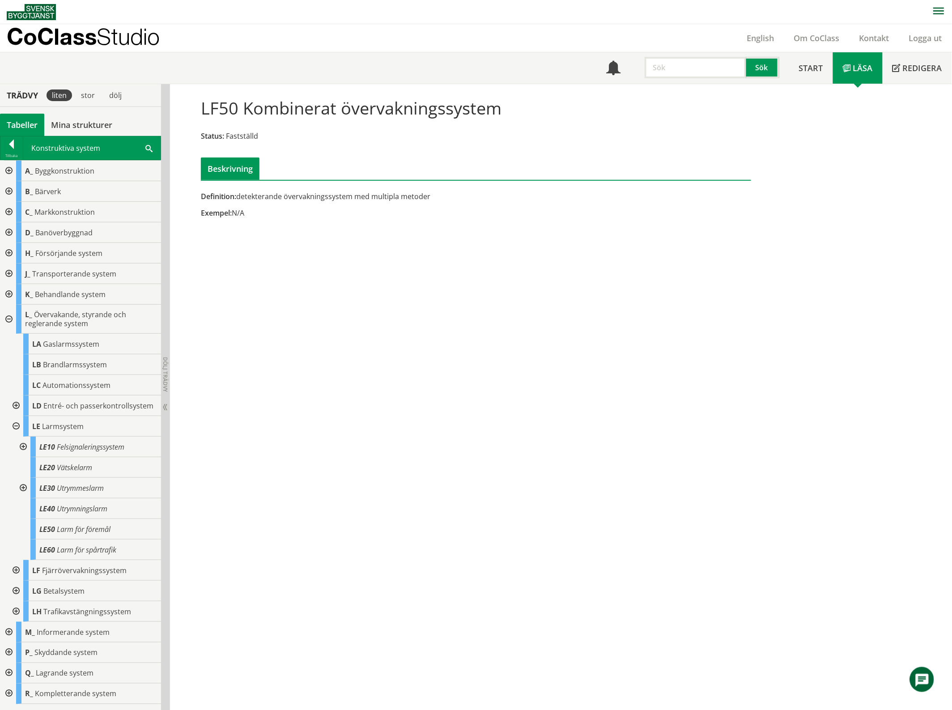
click at [15, 424] on div at bounding box center [15, 426] width 16 height 21
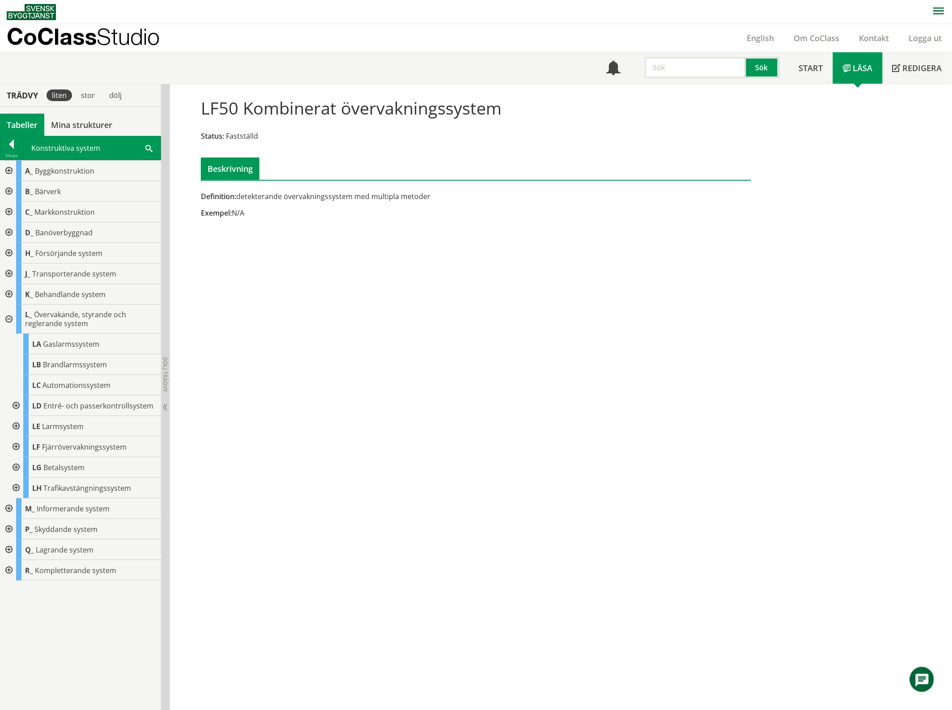
click at [8, 526] on div at bounding box center [8, 529] width 16 height 21
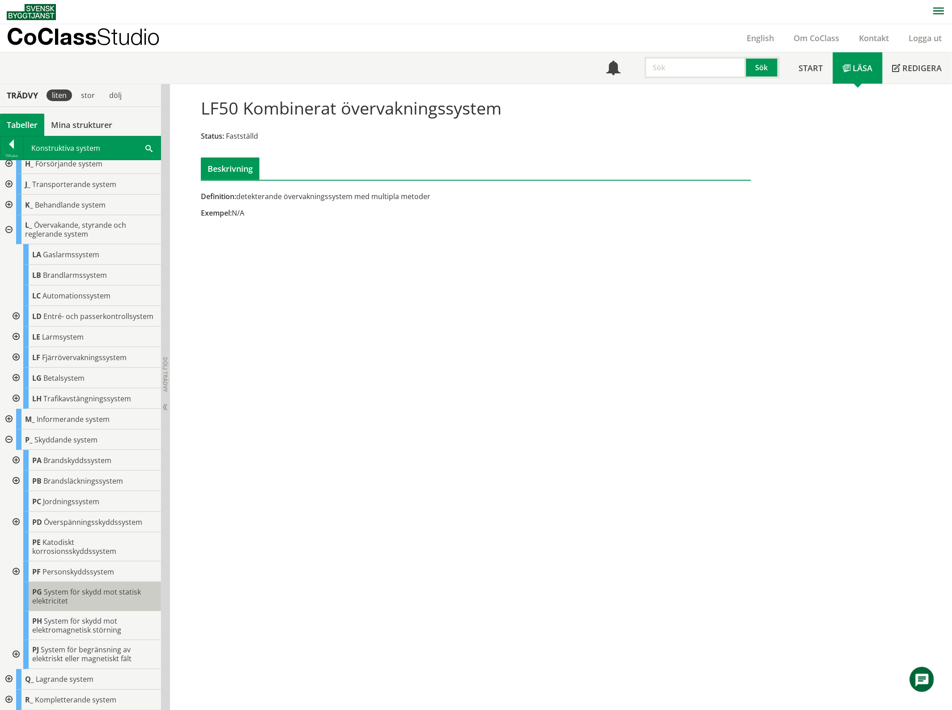
scroll to position [42, 0]
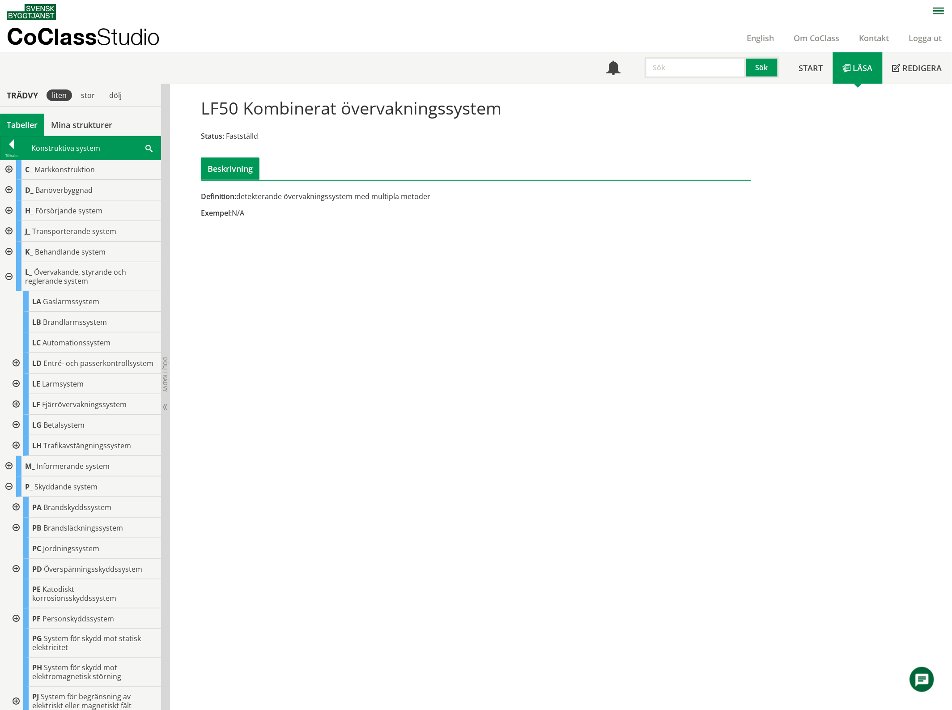
click at [8, 495] on div at bounding box center [8, 486] width 16 height 21
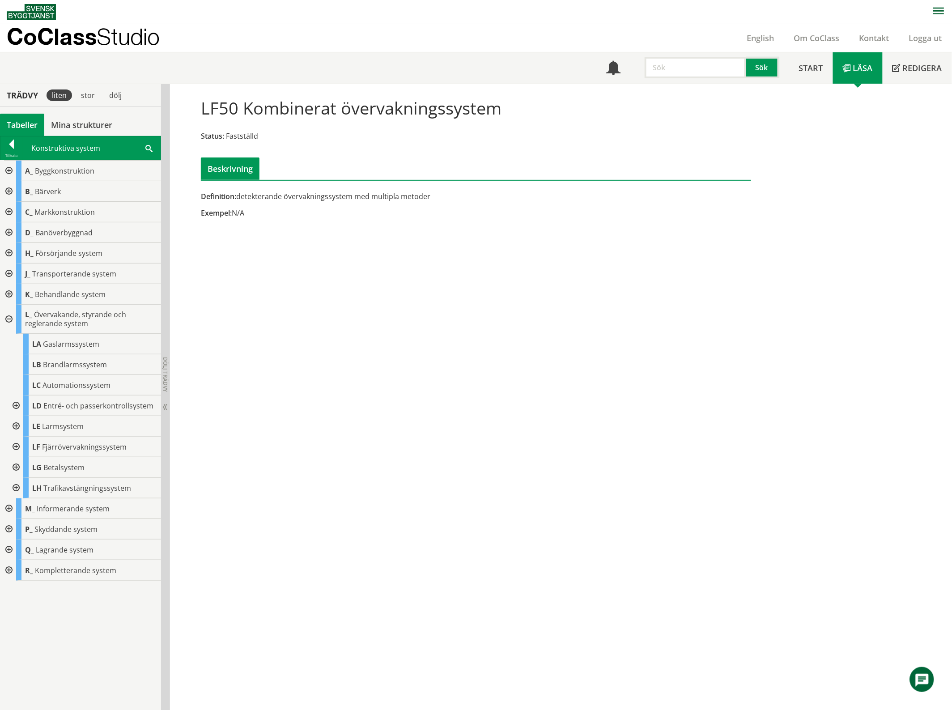
drag, startPoint x: 276, startPoint y: 360, endPoint x: 274, endPoint y: 364, distance: 4.6
click at [278, 360] on div "LF50 Kombinerat övervakningssystem Status: Fastställd Beskrivning Definition: d…" at bounding box center [561, 397] width 782 height 626
click at [16, 142] on div at bounding box center [11, 146] width 22 height 13
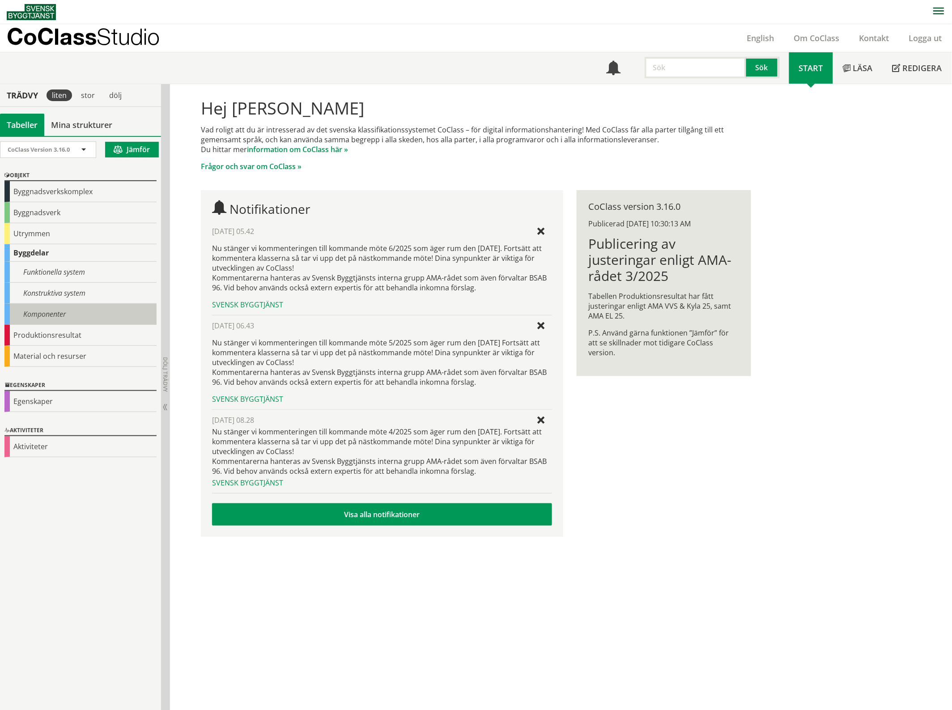
click at [72, 308] on div "Komponenter" at bounding box center [80, 314] width 152 height 21
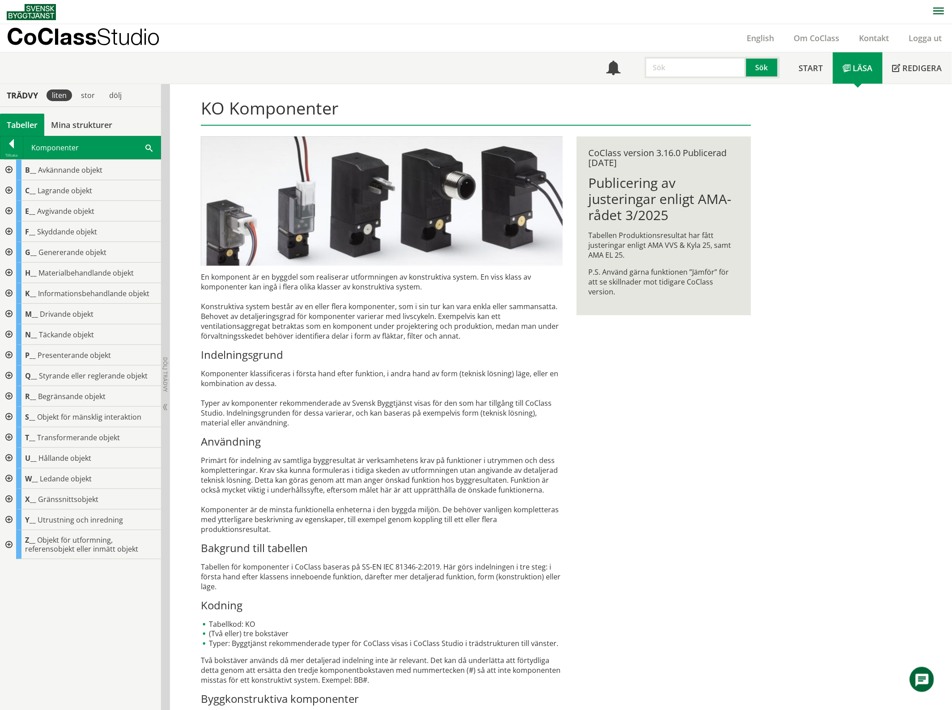
click at [146, 148] on span at bounding box center [148, 147] width 7 height 9
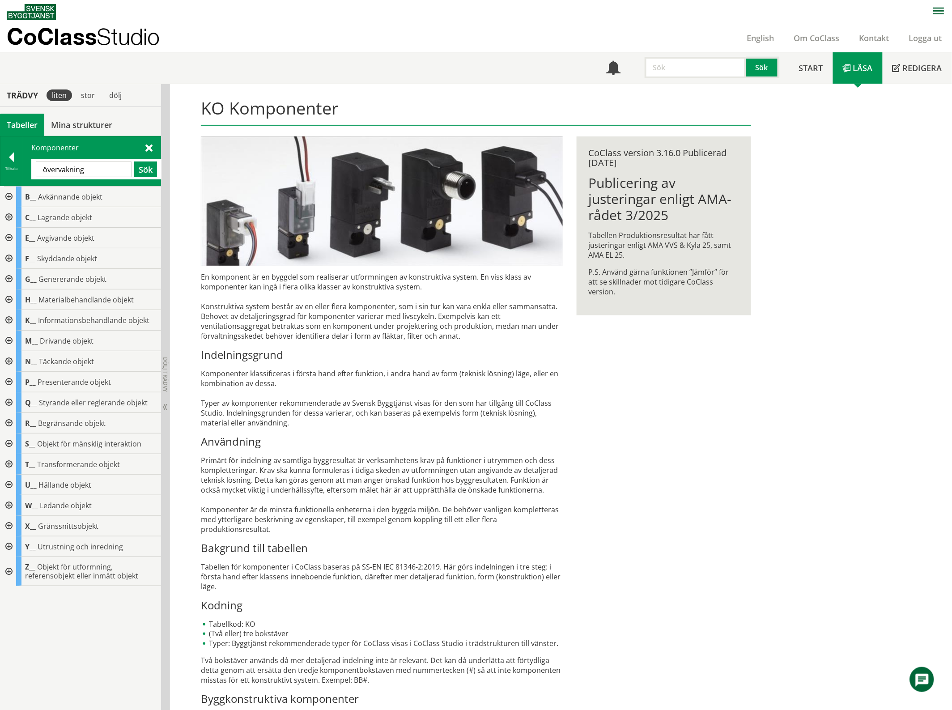
type input "övervakning"
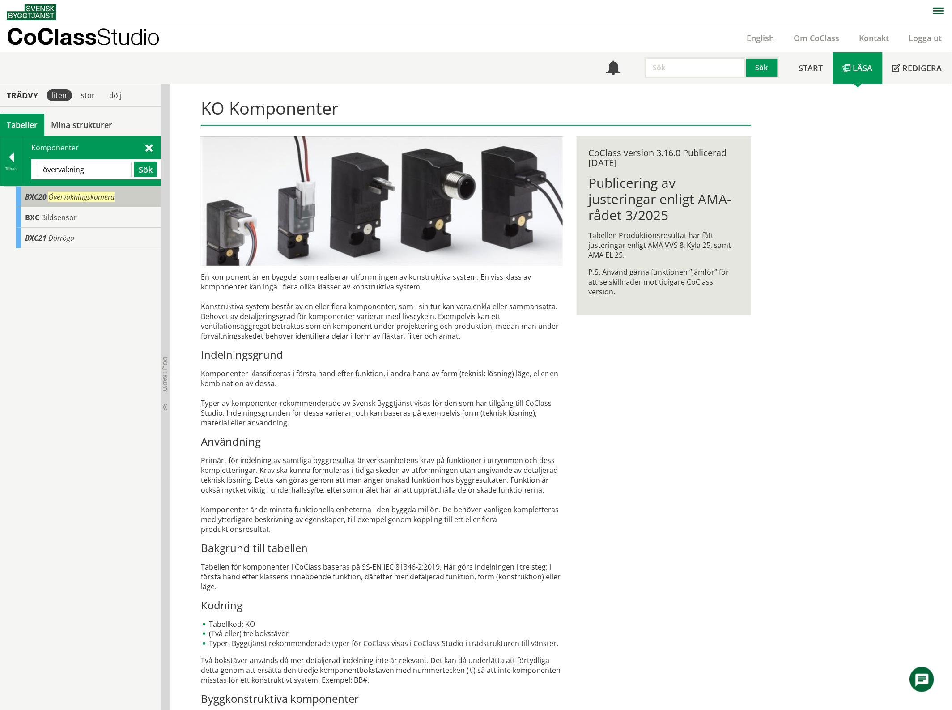
click at [112, 200] on span "Övervakningskamera" at bounding box center [81, 197] width 66 height 10
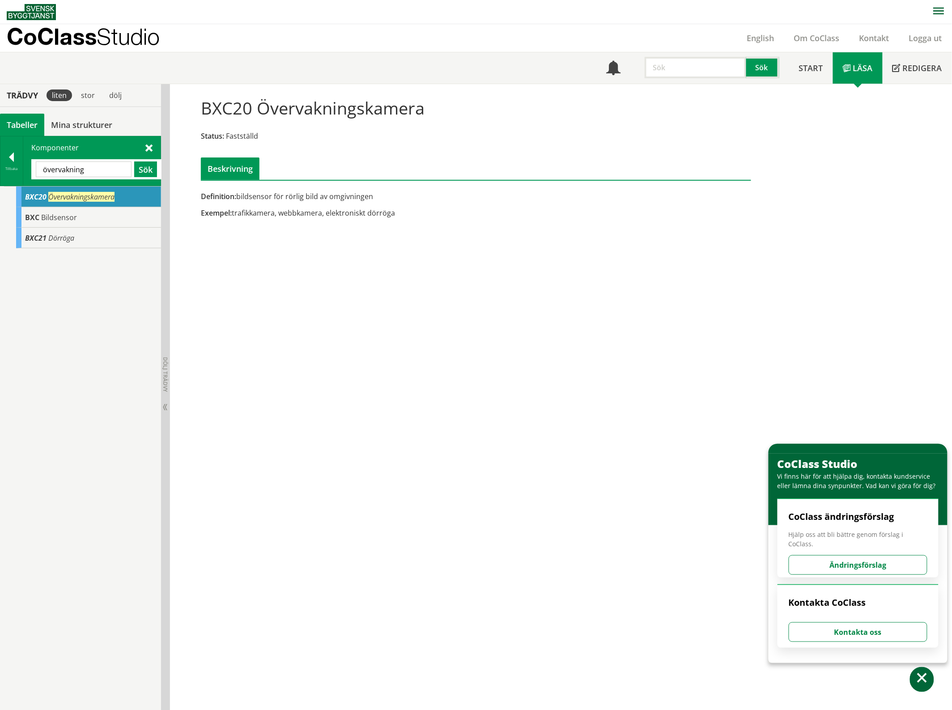
click at [148, 146] on span at bounding box center [148, 147] width 7 height 9
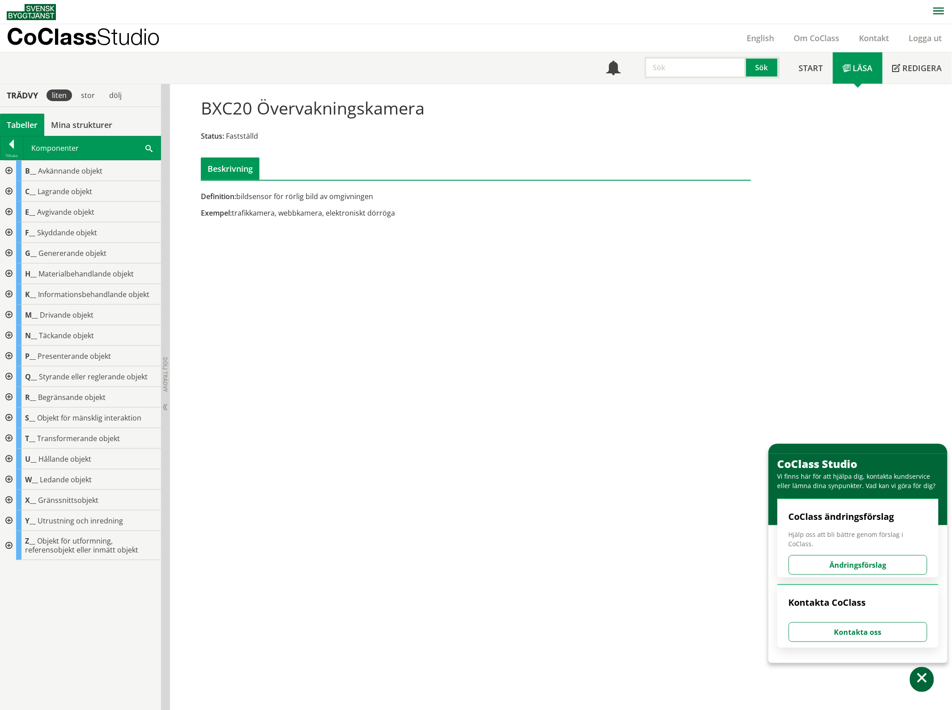
click at [7, 172] on div at bounding box center [8, 171] width 16 height 21
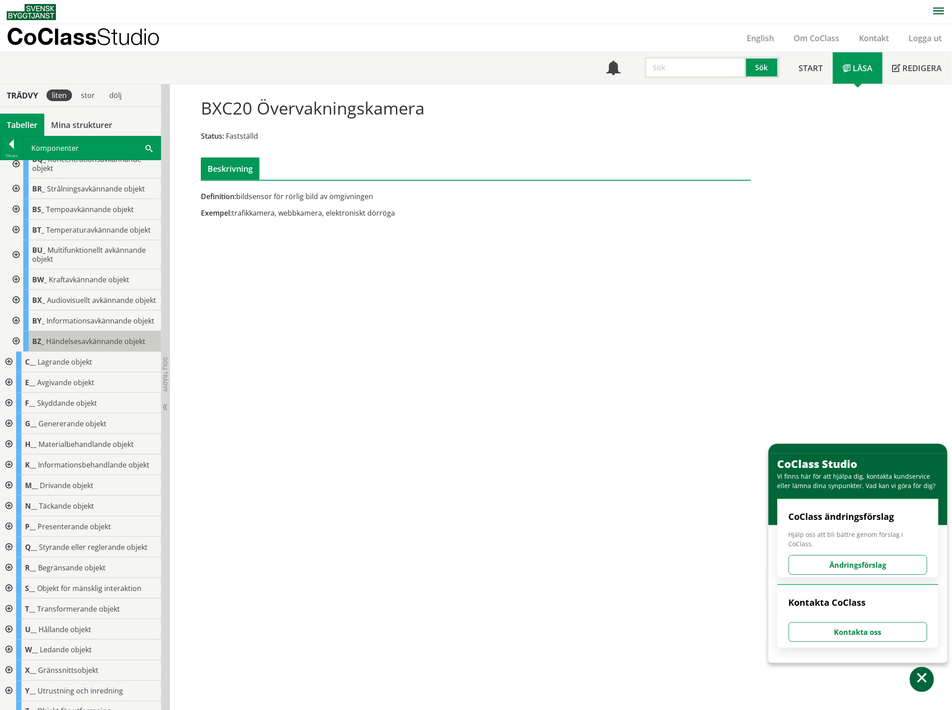
scroll to position [306, 0]
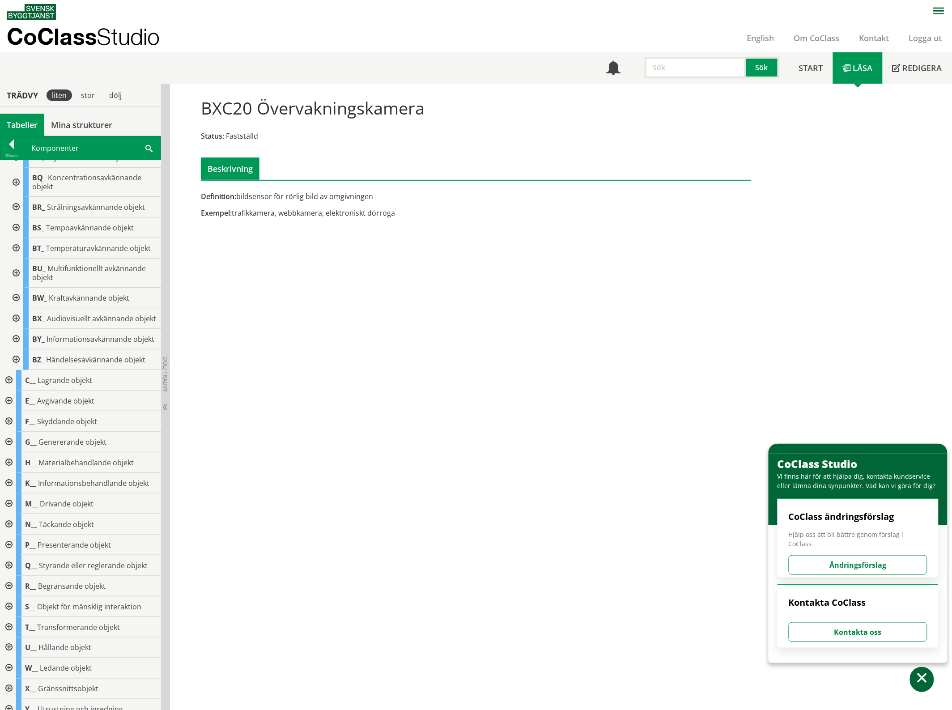
click at [19, 322] on div at bounding box center [15, 318] width 16 height 21
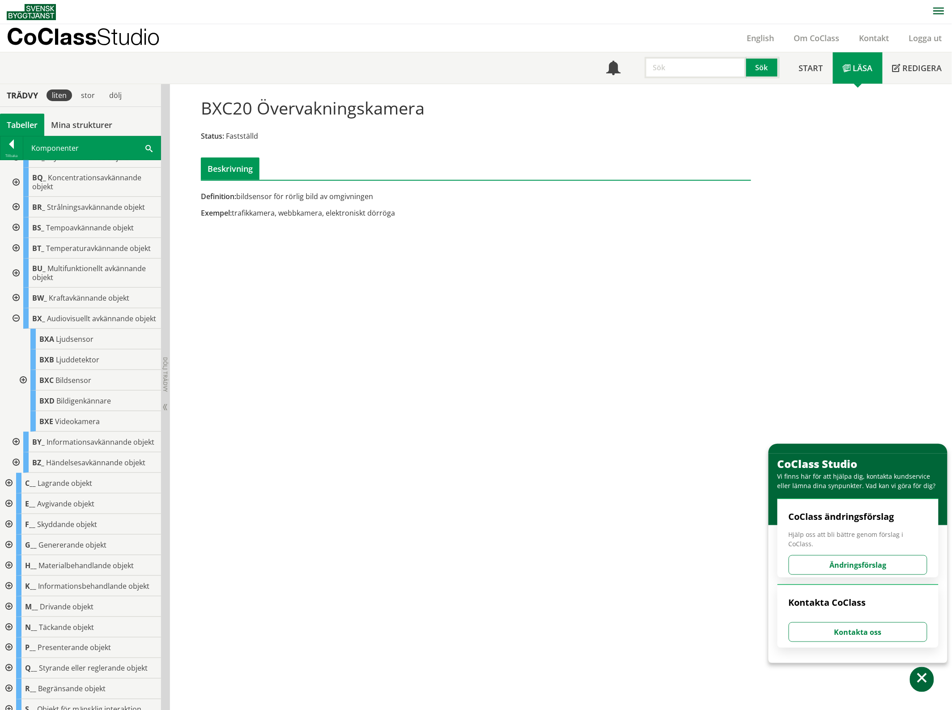
click at [22, 389] on div at bounding box center [22, 380] width 16 height 21
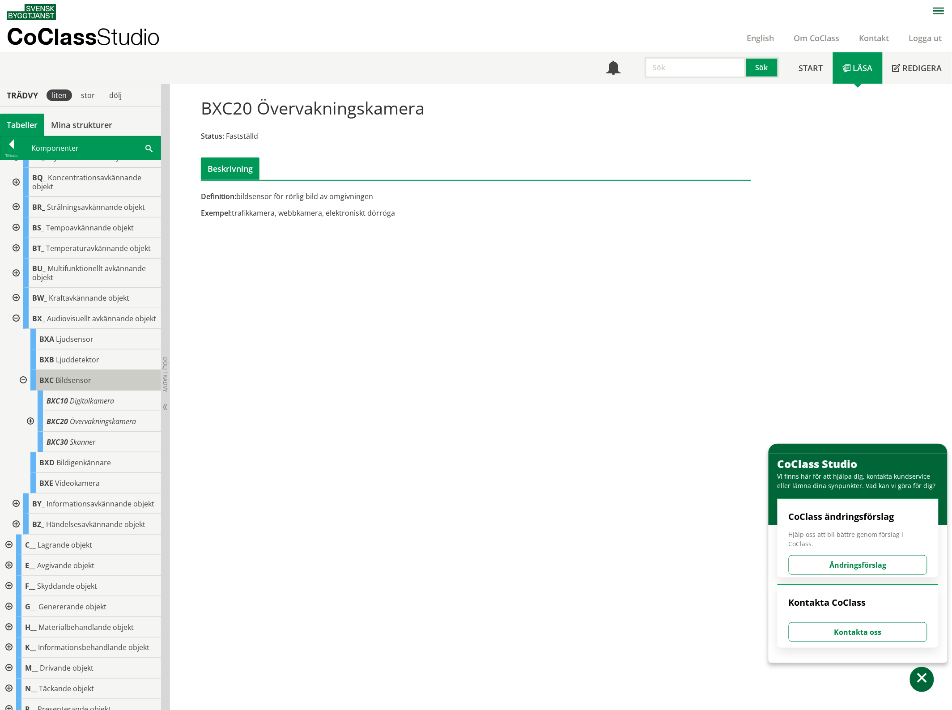
click at [72, 385] on span "Bildsensor" at bounding box center [73, 380] width 36 height 10
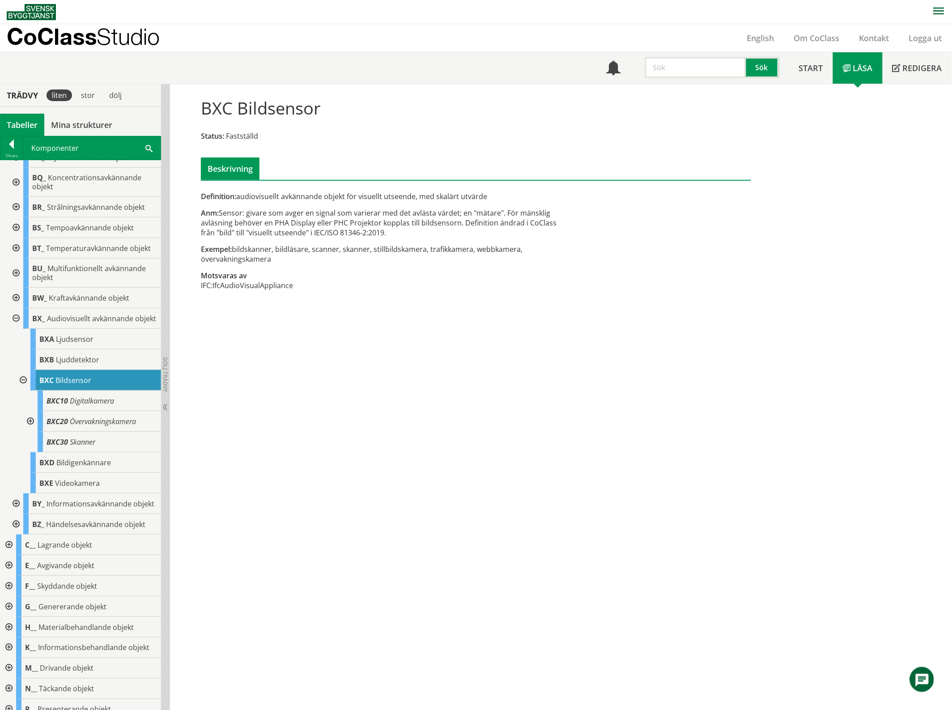
click at [27, 389] on div at bounding box center [22, 380] width 16 height 21
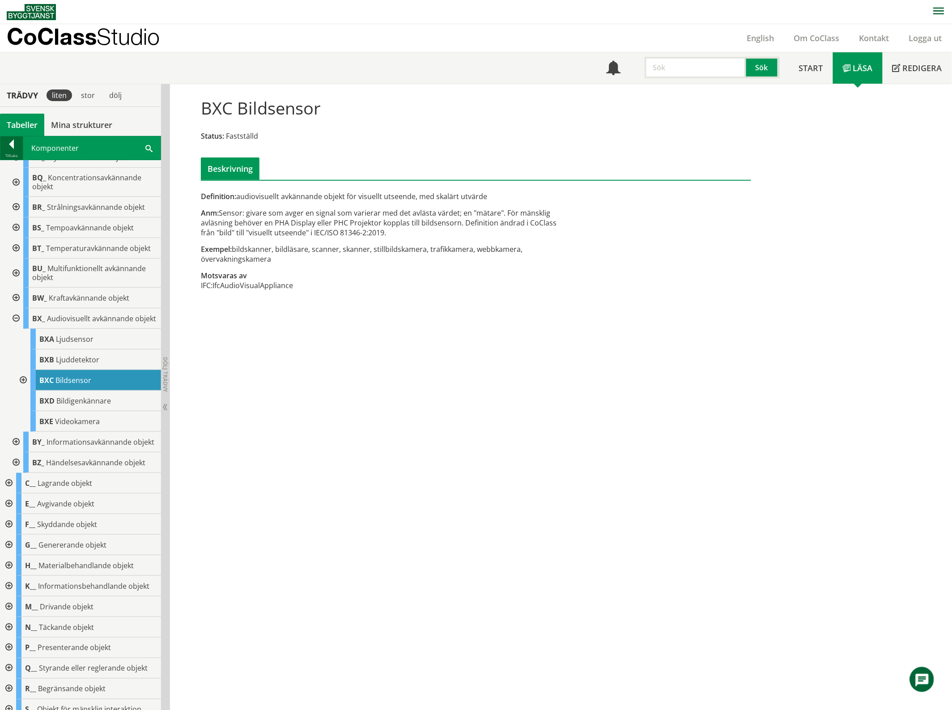
click at [19, 146] on div at bounding box center [11, 146] width 22 height 13
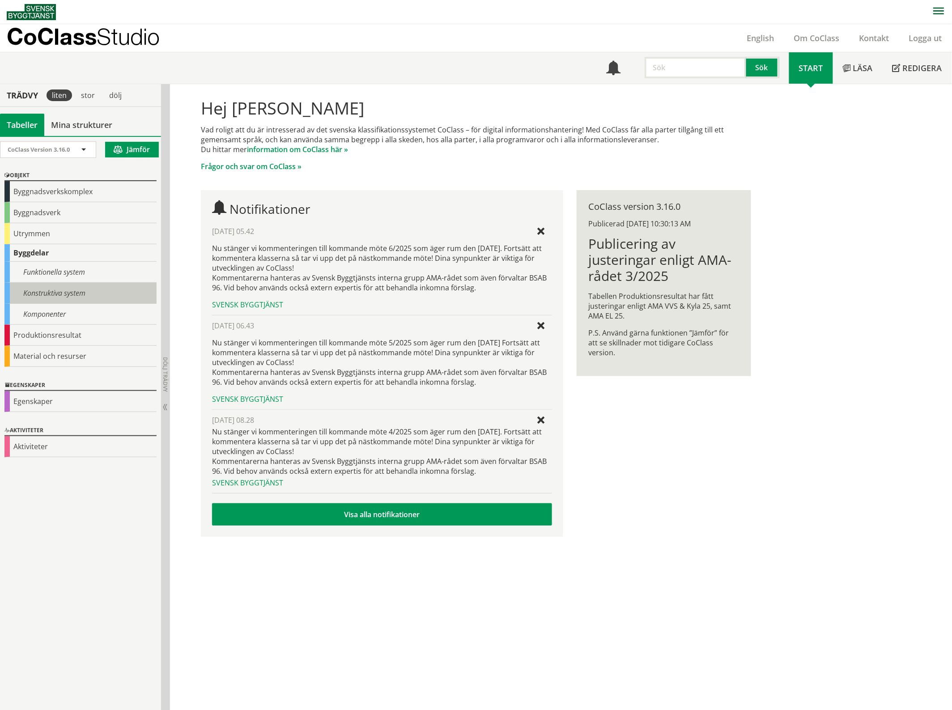
click at [72, 291] on div "Konstruktiva system" at bounding box center [80, 293] width 152 height 21
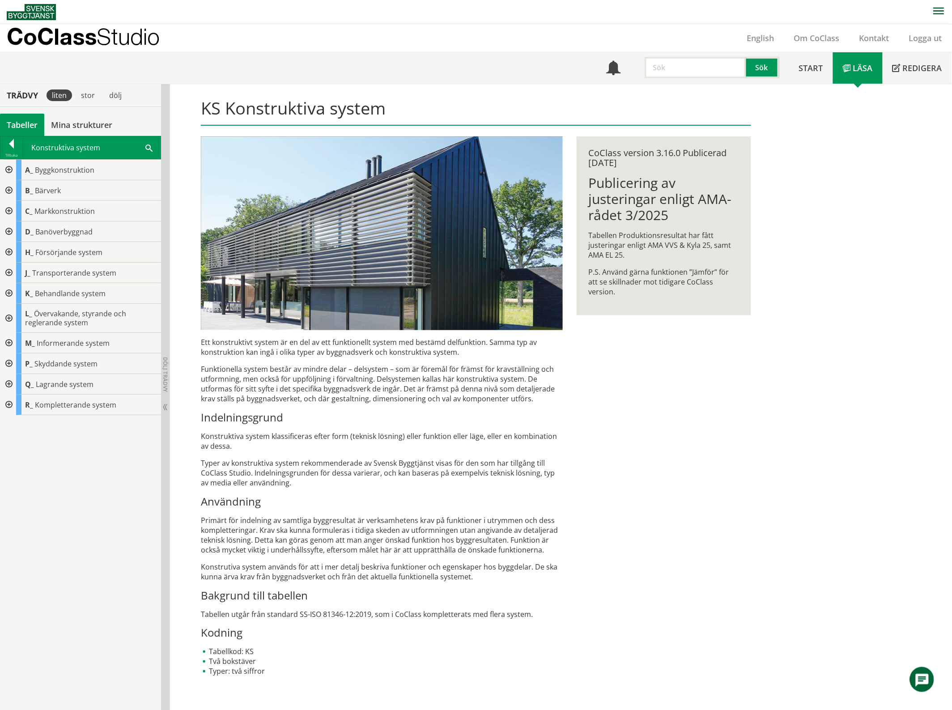
click at [8, 318] on div at bounding box center [8, 318] width 16 height 29
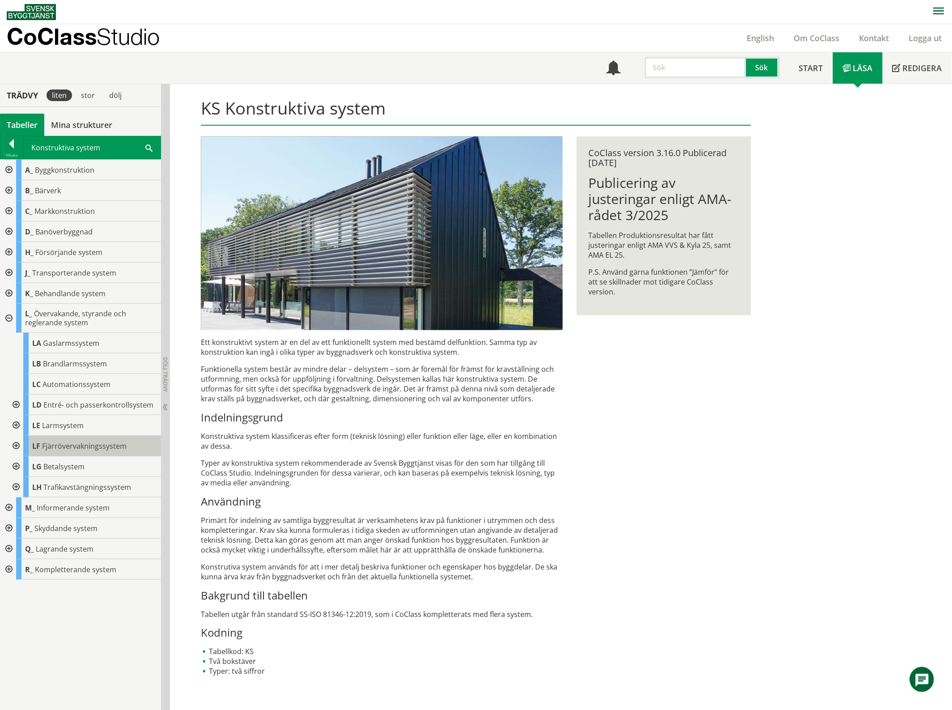
click at [113, 449] on span "Fjärrövervakningssystem" at bounding box center [84, 446] width 85 height 10
click at [95, 448] on span "Fjärrövervakningssystem" at bounding box center [84, 446] width 85 height 10
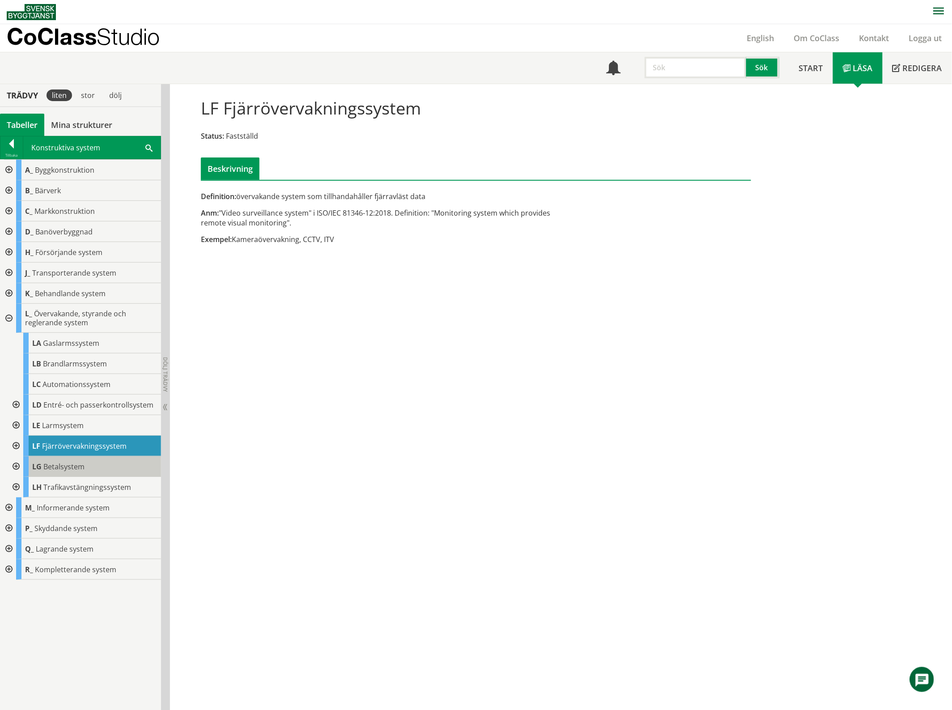
click at [97, 467] on div "LG Betalsystem" at bounding box center [92, 466] width 138 height 21
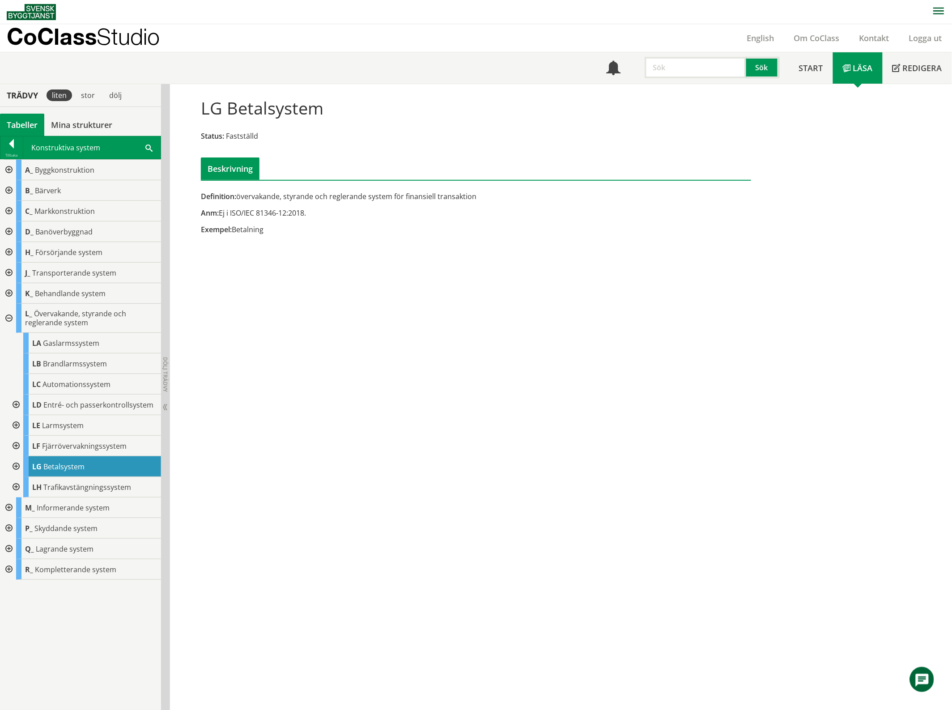
click at [15, 446] on div at bounding box center [15, 446] width 16 height 21
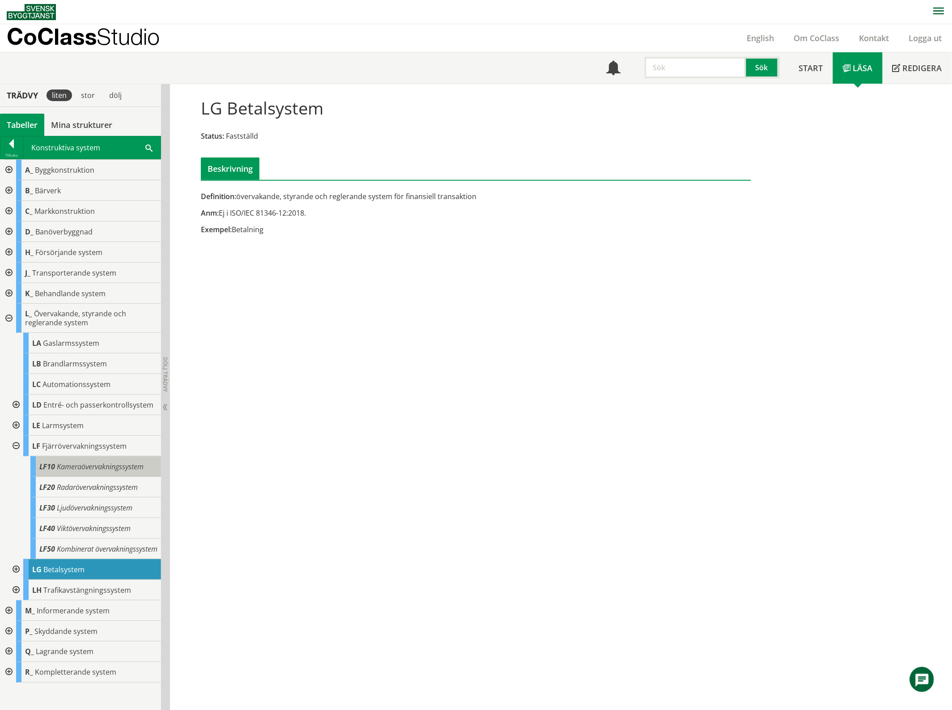
click at [66, 472] on div "LF10 Kameraövervakningssystem" at bounding box center [95, 466] width 131 height 21
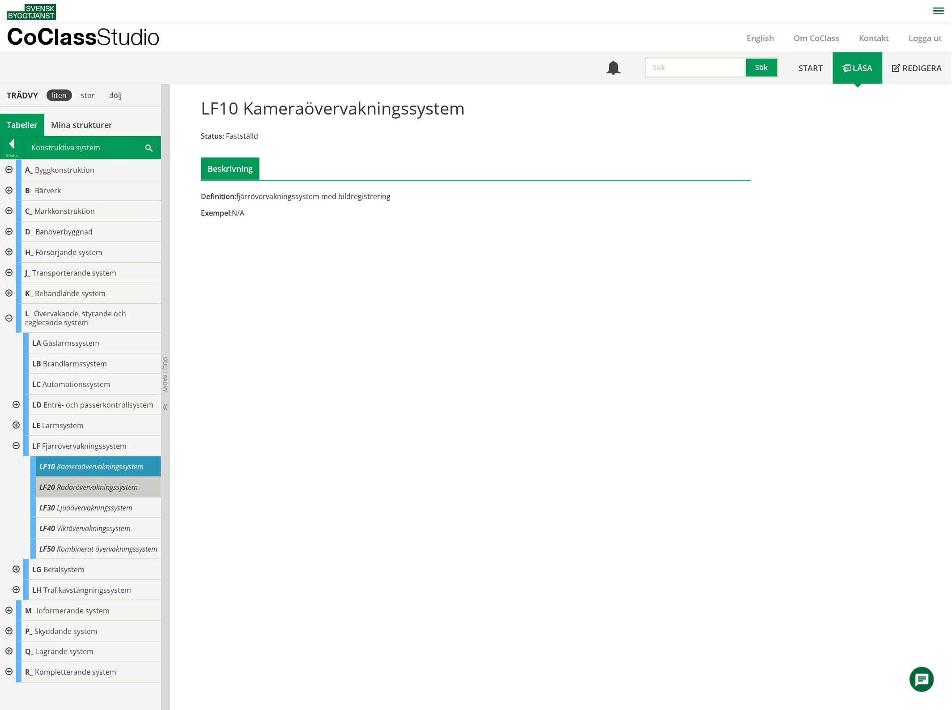
click at [65, 484] on span "Radarövervakningssystem" at bounding box center [97, 487] width 81 height 10
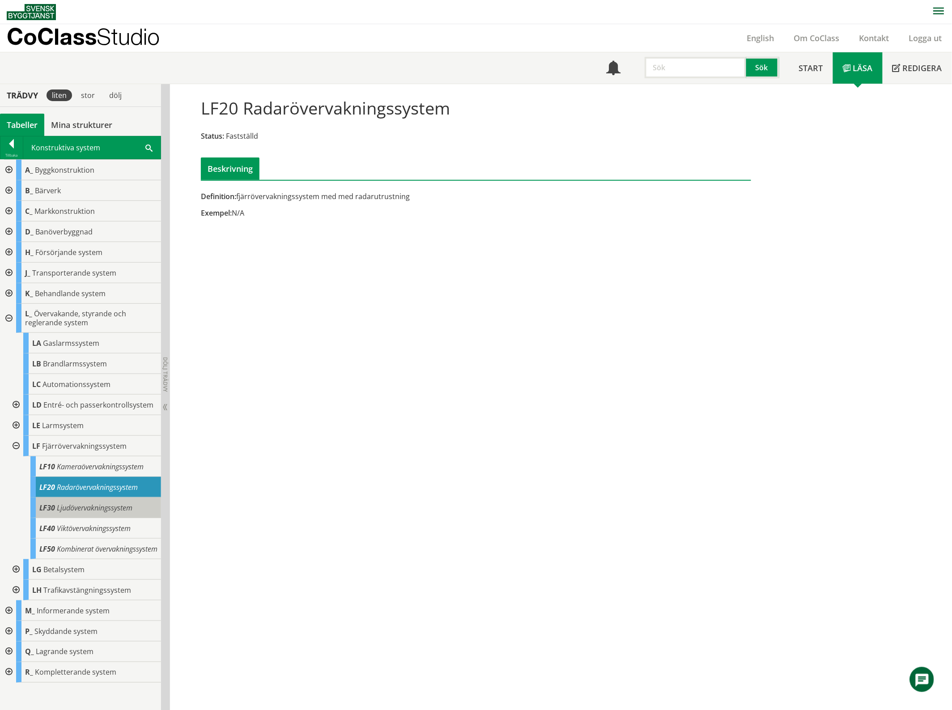
click at [66, 504] on span "Ljudövervakningssystem" at bounding box center [95, 508] width 76 height 10
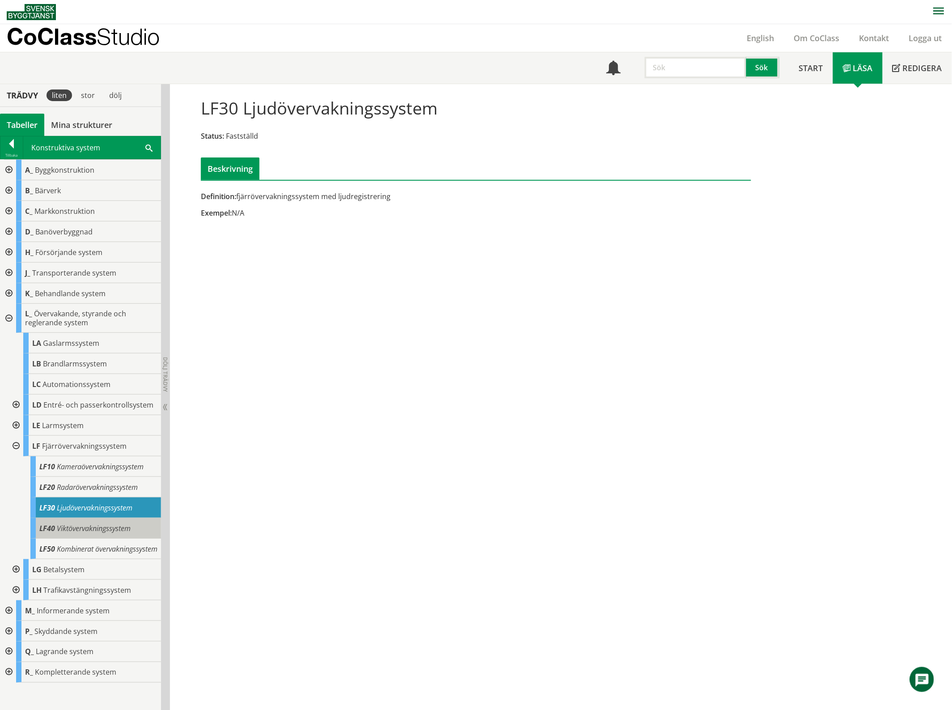
click at [66, 524] on span "Viktövervakningssystem" at bounding box center [94, 528] width 74 height 10
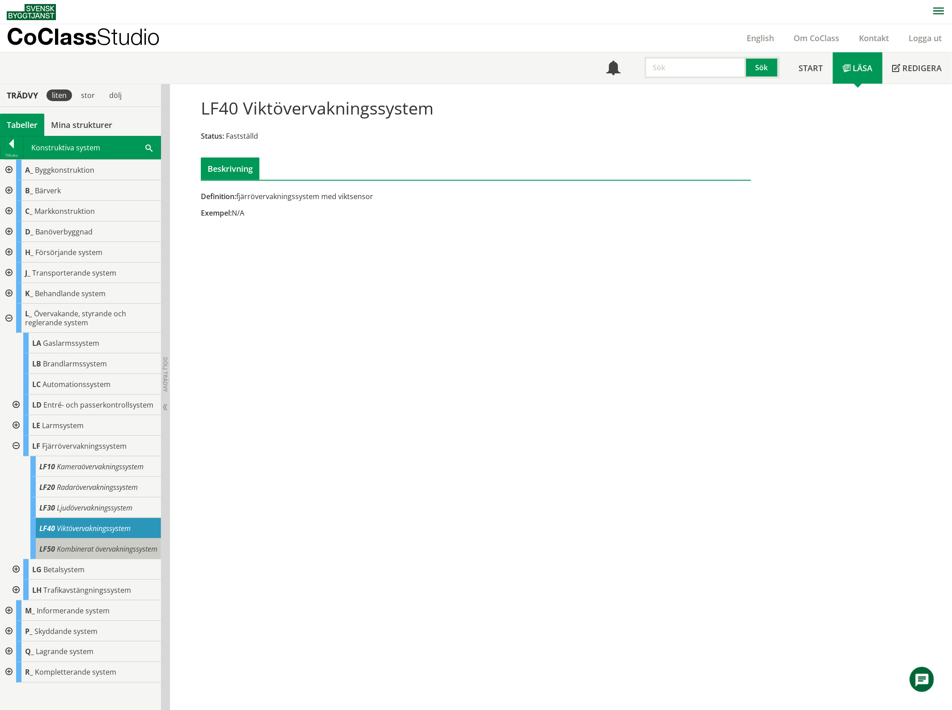
click at [65, 542] on div "LF50 Kombinerat övervakningssystem" at bounding box center [95, 548] width 131 height 21
drag, startPoint x: 17, startPoint y: 445, endPoint x: 21, endPoint y: 448, distance: 5.5
click at [17, 446] on div at bounding box center [15, 446] width 16 height 21
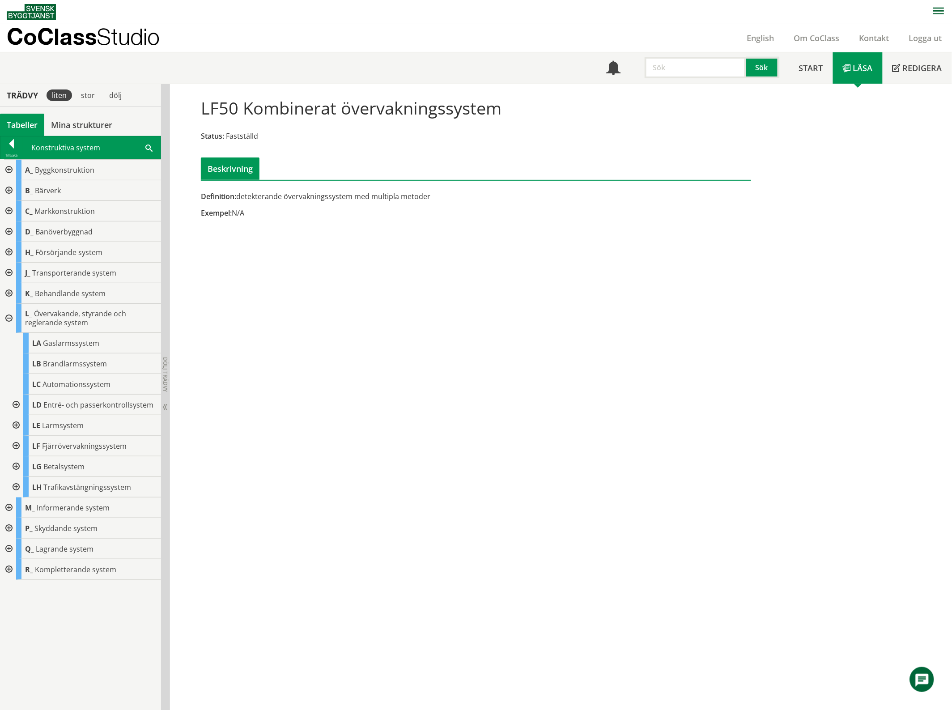
click at [7, 315] on div at bounding box center [8, 318] width 16 height 29
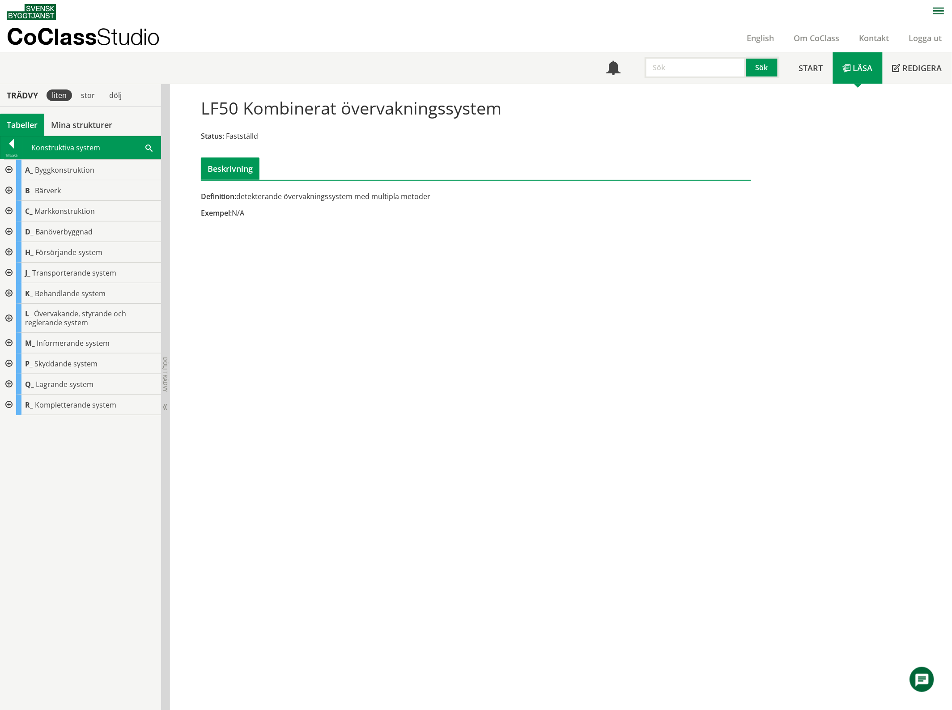
click at [7, 366] on div at bounding box center [8, 363] width 16 height 21
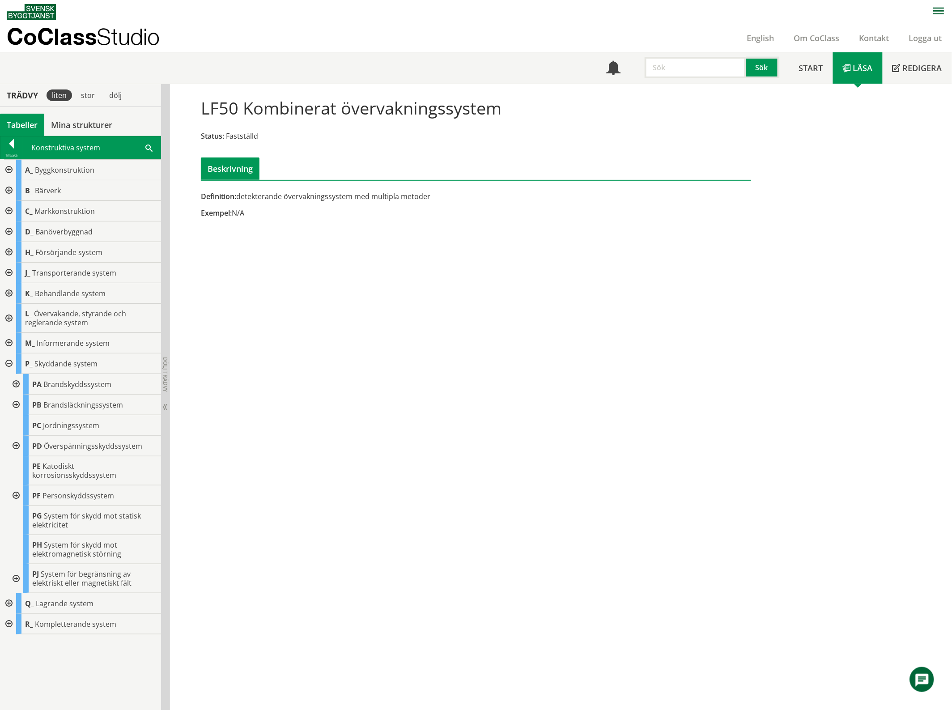
click at [21, 490] on div at bounding box center [15, 495] width 16 height 21
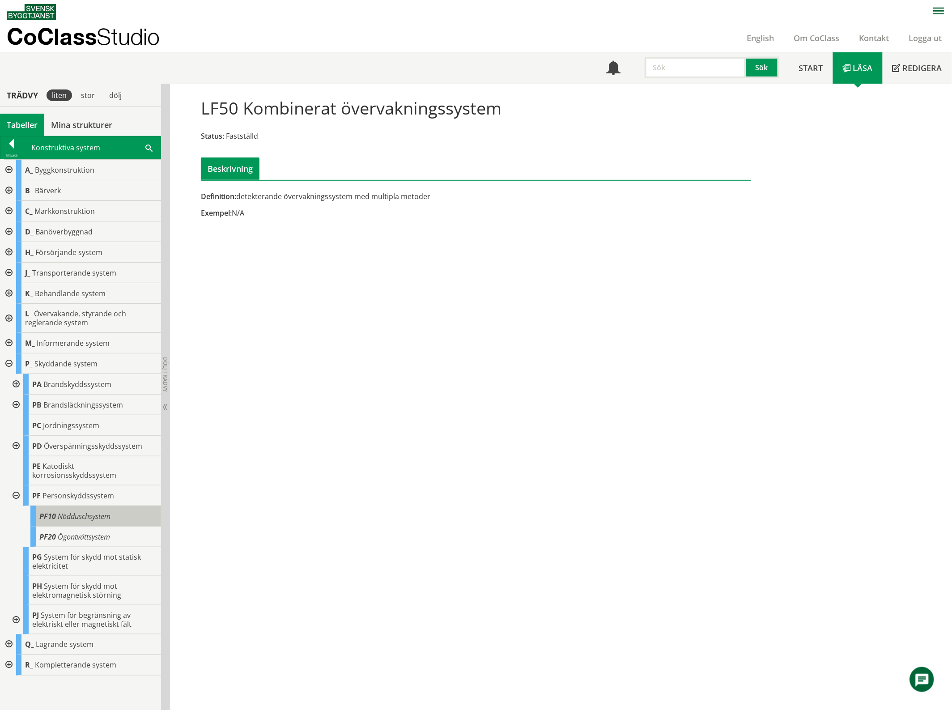
click at [51, 506] on div "PF10 Nödduschsystem" at bounding box center [95, 516] width 131 height 21
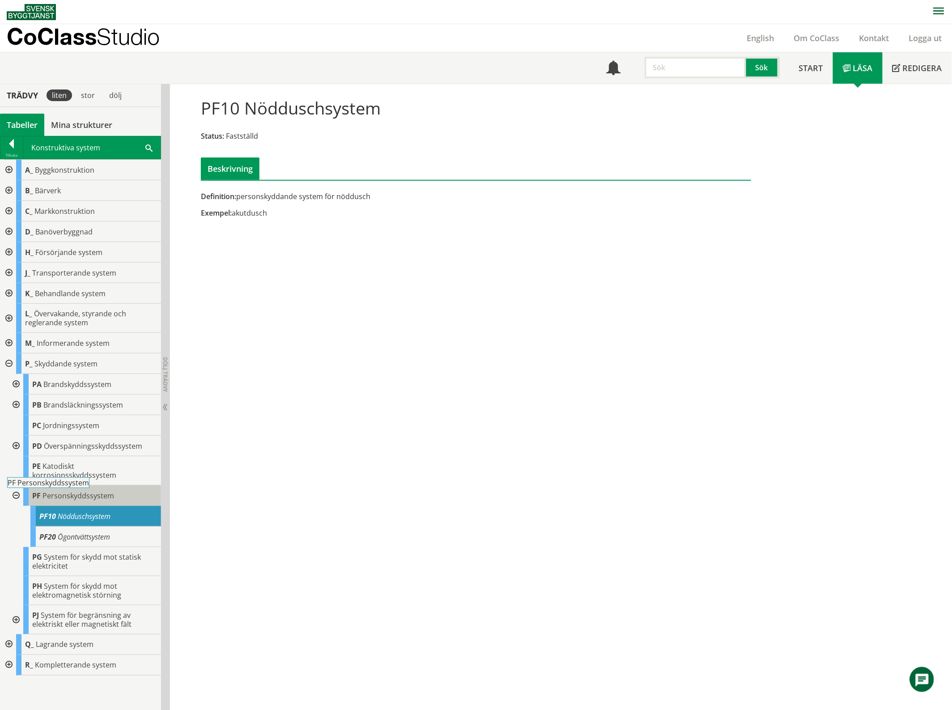
click at [68, 491] on span "Personskyddssystem" at bounding box center [78, 496] width 72 height 10
click at [61, 493] on div "PF Personskyddssystem" at bounding box center [92, 495] width 138 height 21
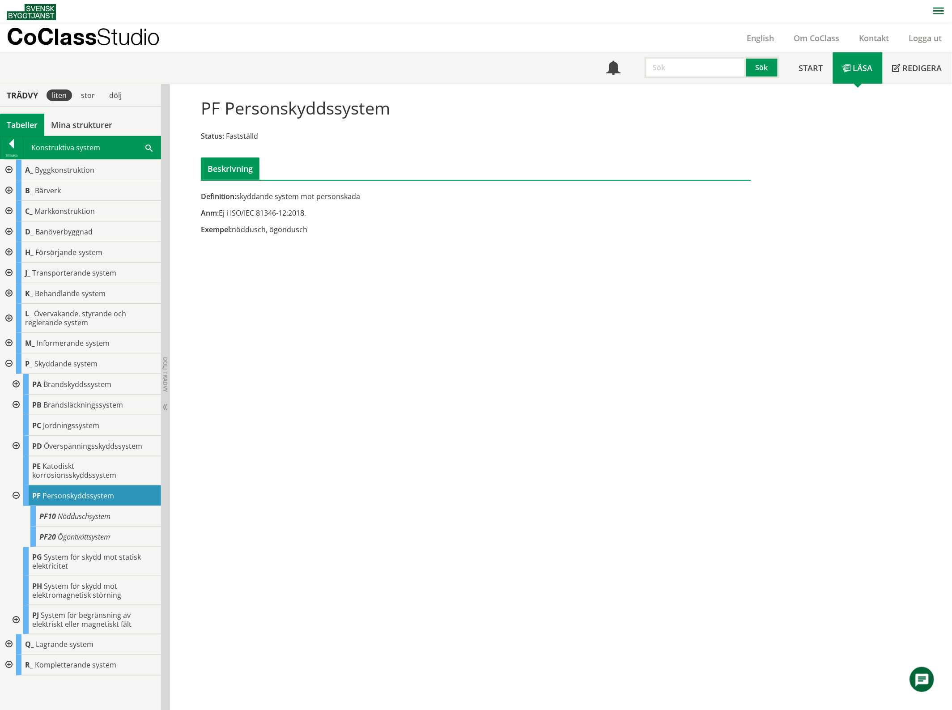
click at [14, 486] on div at bounding box center [15, 495] width 16 height 21
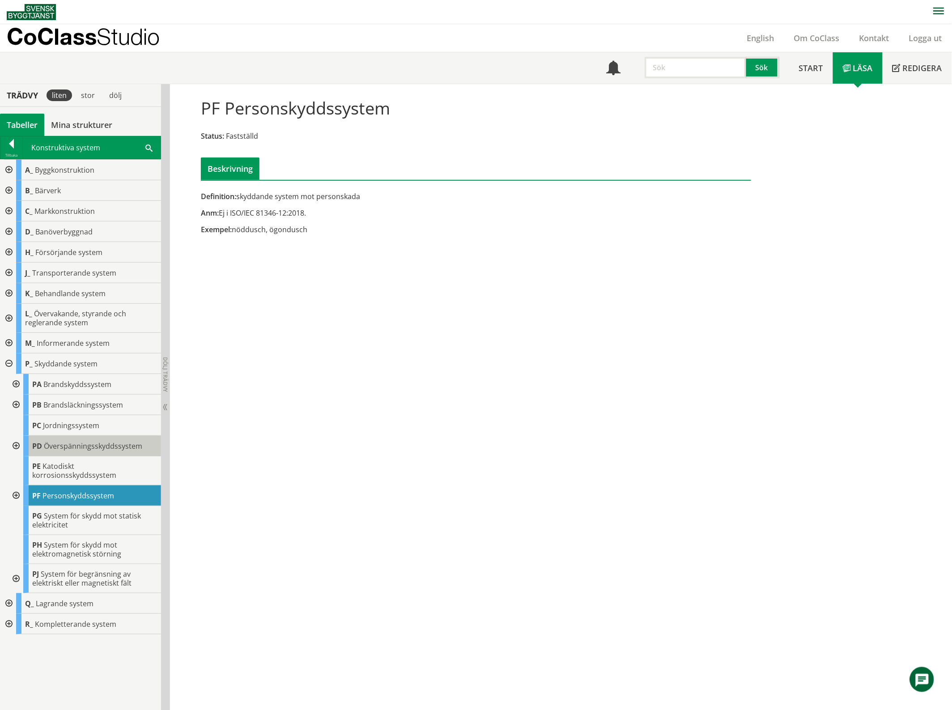
click at [89, 448] on span "Överspänningsskyddssystem" at bounding box center [93, 446] width 98 height 10
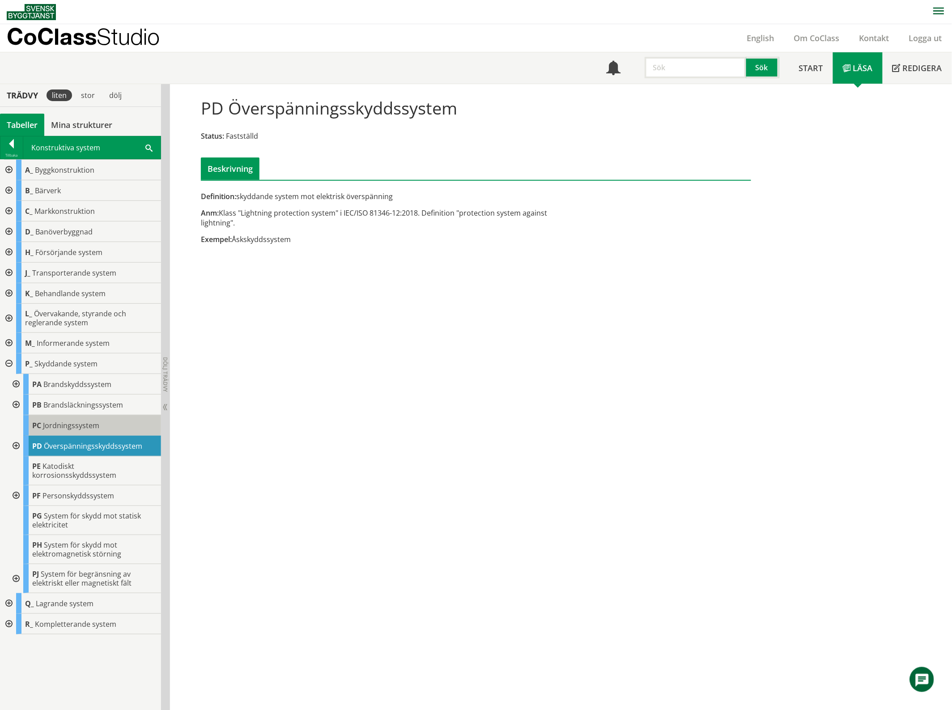
click at [95, 415] on div "PC Jordningssystem" at bounding box center [92, 425] width 138 height 21
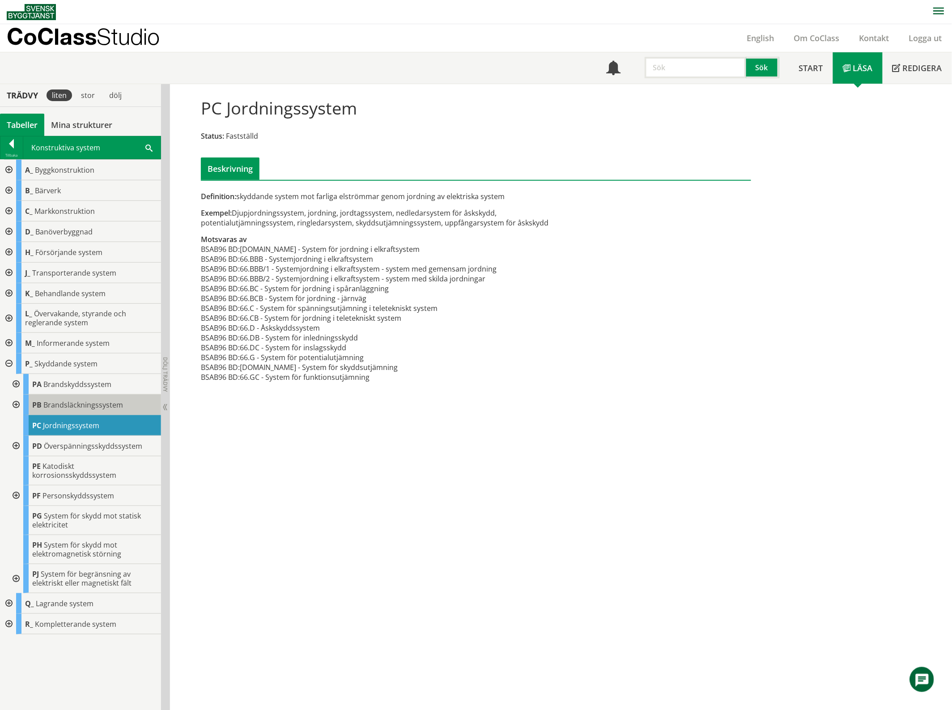
click at [61, 409] on span "Brandsläckningssystem" at bounding box center [83, 405] width 80 height 10
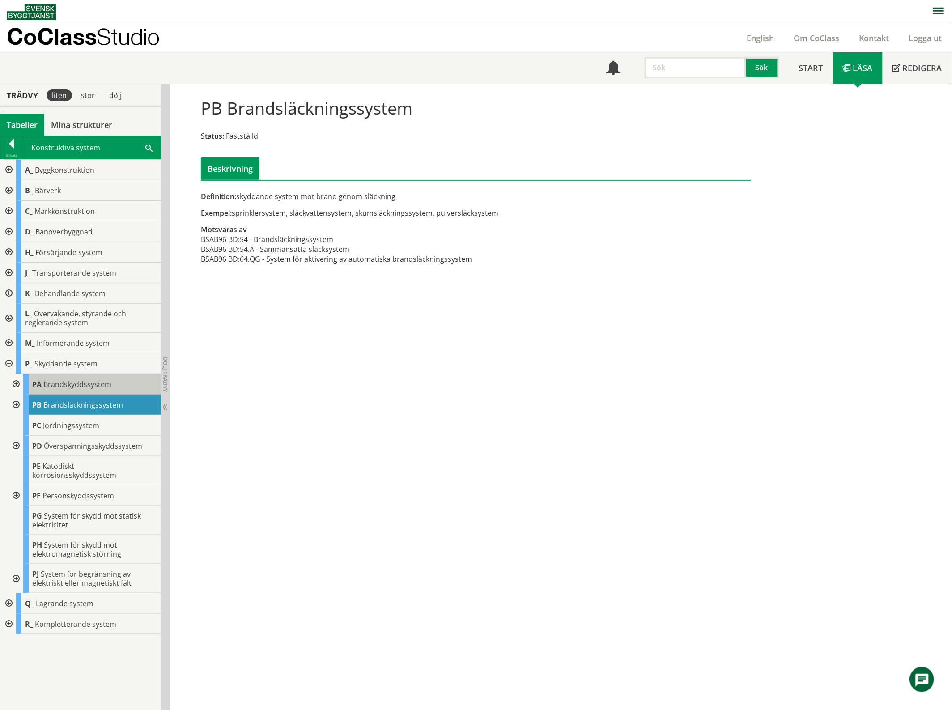
click at [68, 385] on span "Brandskyddssystem" at bounding box center [77, 384] width 68 height 10
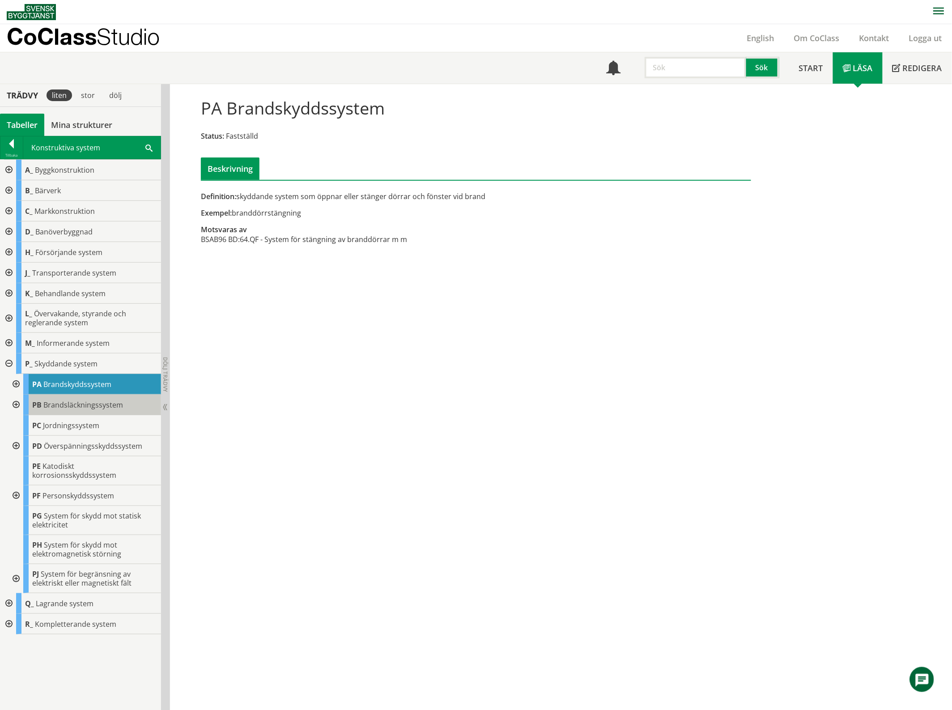
click at [97, 409] on span "Brandsläckningssystem" at bounding box center [83, 405] width 80 height 10
click at [97, 407] on span "Brandsläckningssystem" at bounding box center [83, 405] width 80 height 10
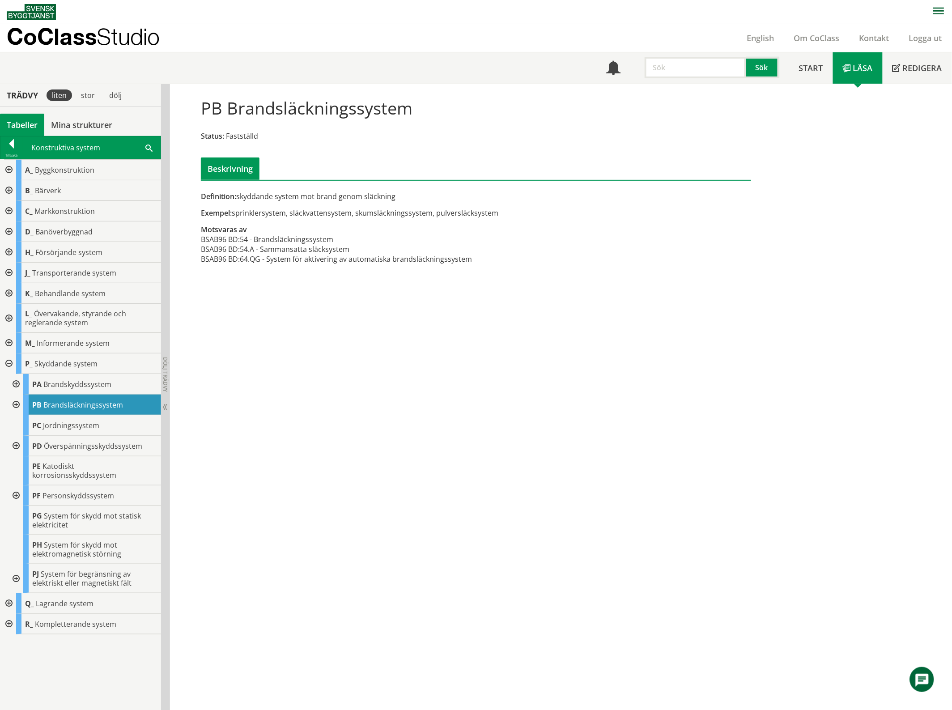
click at [14, 403] on div at bounding box center [15, 404] width 16 height 21
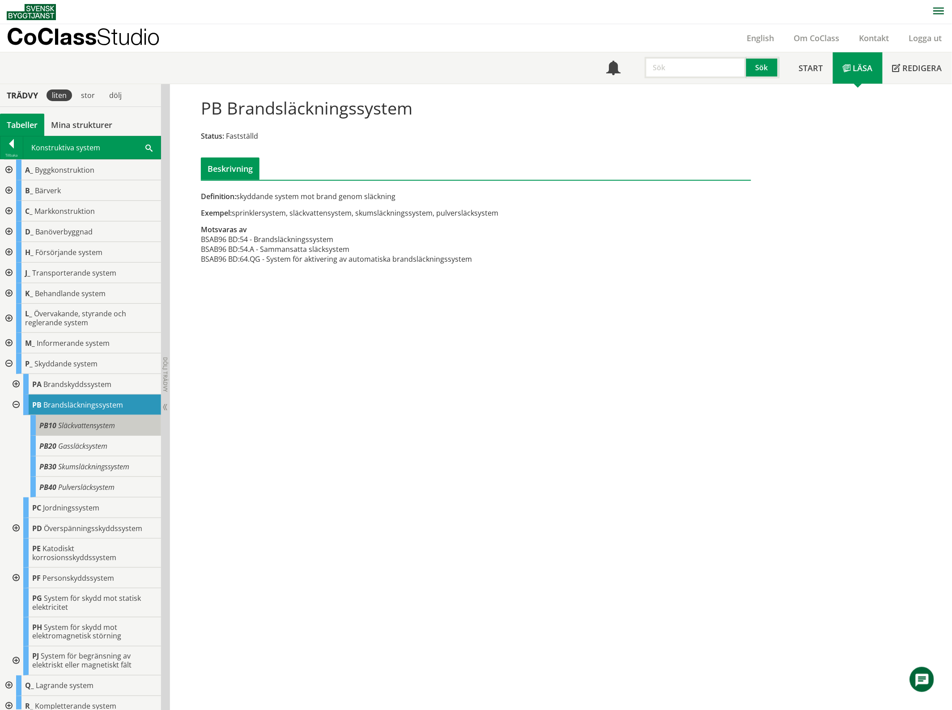
click at [84, 429] on span "Släckvattensystem" at bounding box center [86, 425] width 57 height 10
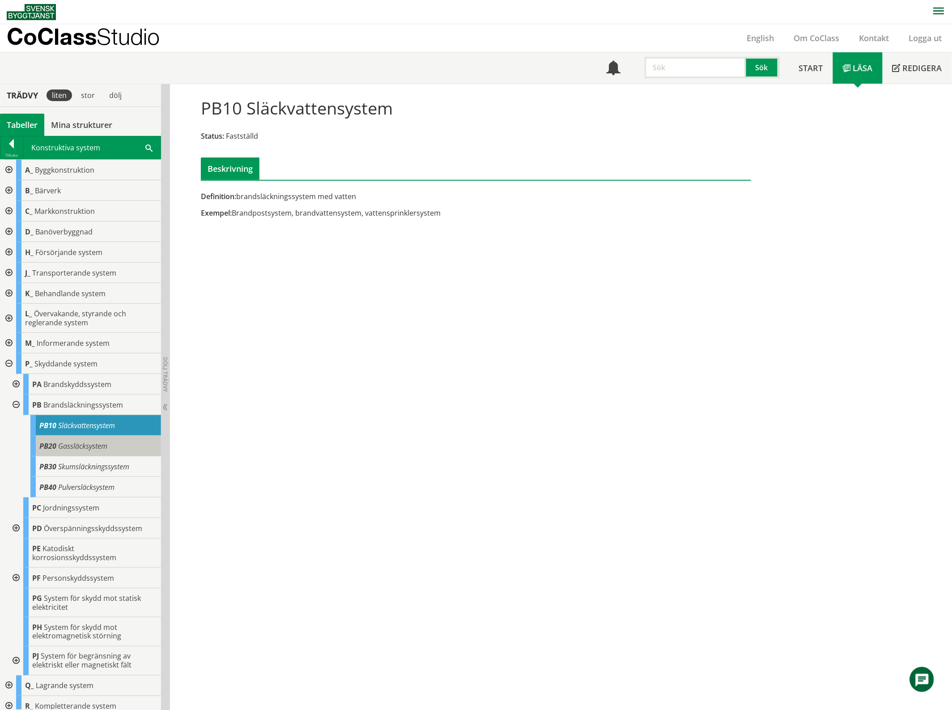
click at [81, 443] on span "Gassläcksystem" at bounding box center [82, 446] width 49 height 10
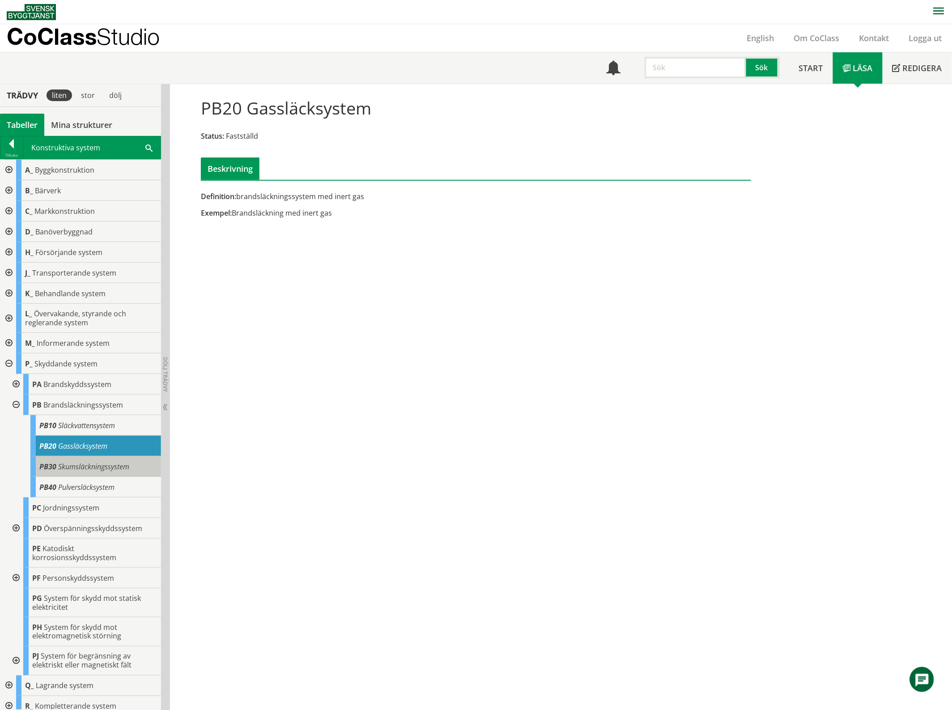
click at [79, 463] on span "Skumsläckningssystem" at bounding box center [93, 466] width 71 height 10
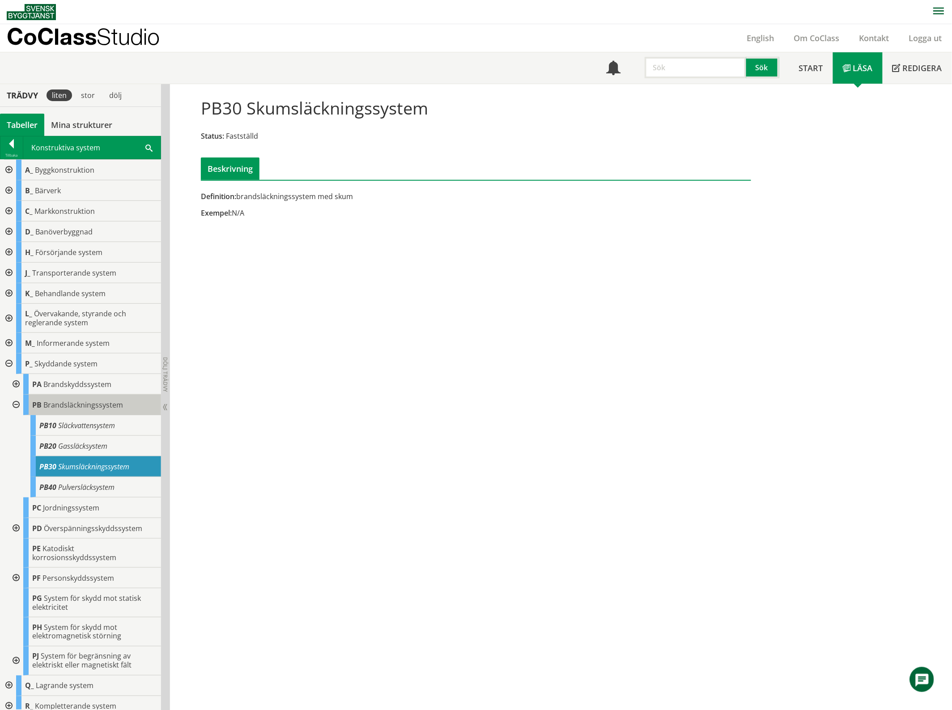
click at [73, 406] on span "Brandsläckningssystem" at bounding box center [83, 405] width 80 height 10
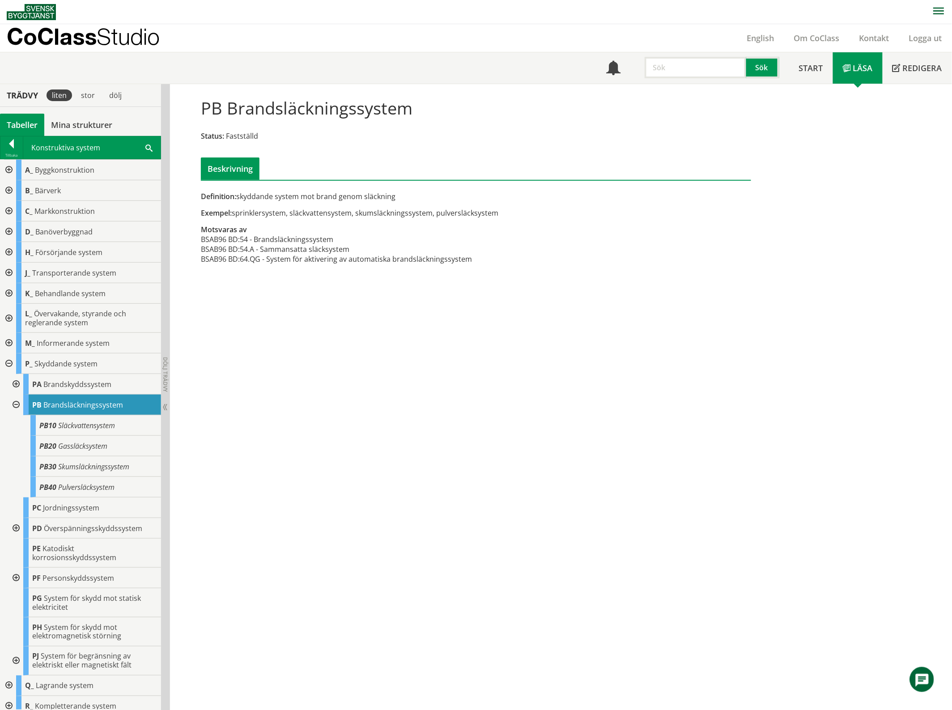
click at [15, 404] on div at bounding box center [15, 404] width 16 height 21
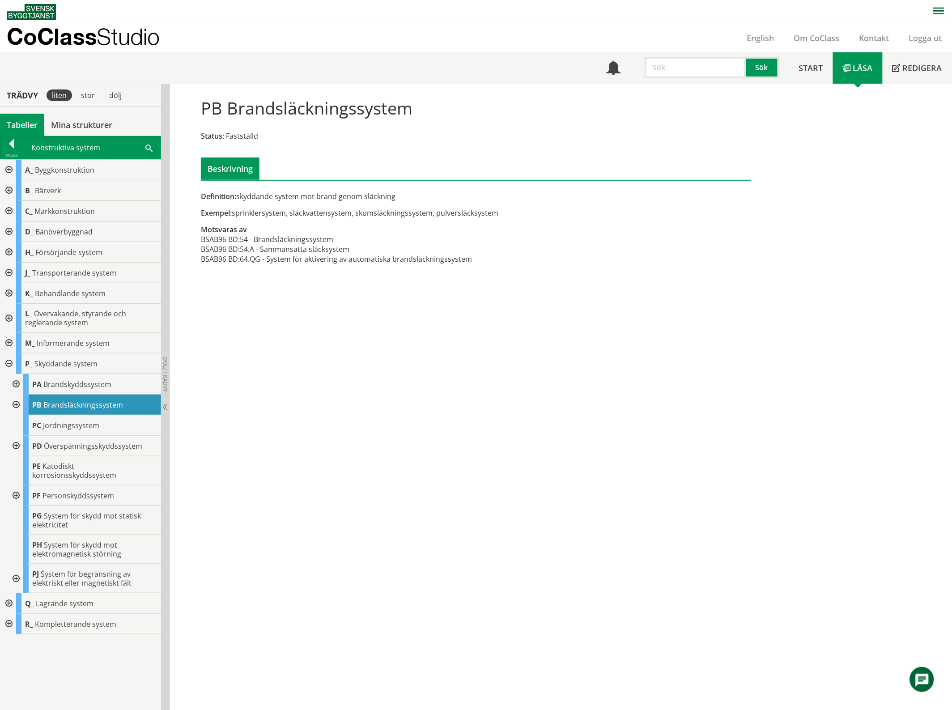
click at [4, 363] on div at bounding box center [8, 363] width 16 height 21
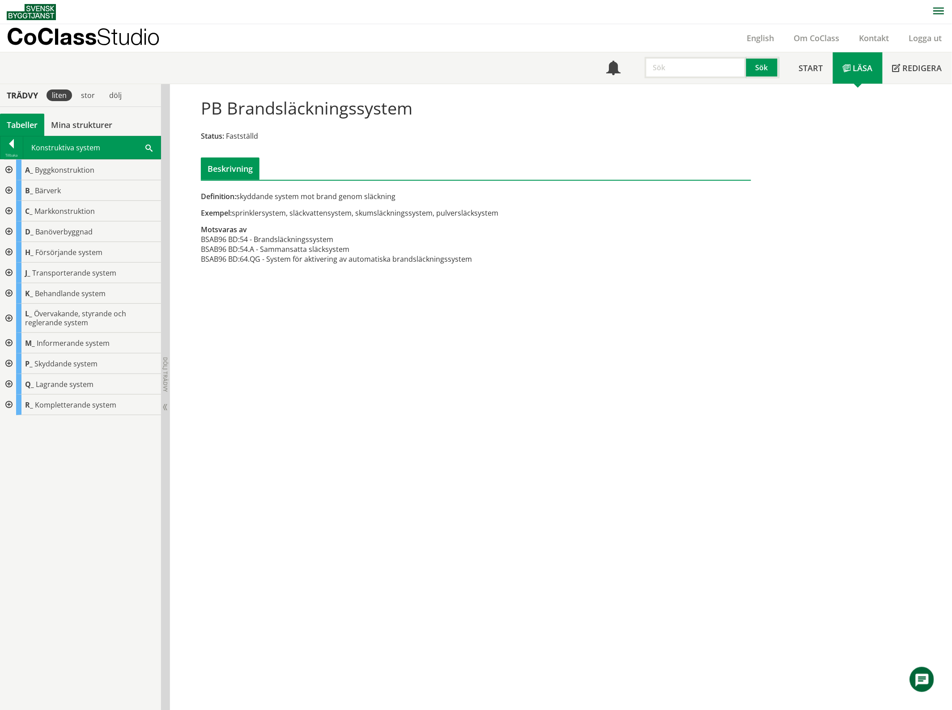
click at [11, 345] on div at bounding box center [8, 343] width 16 height 21
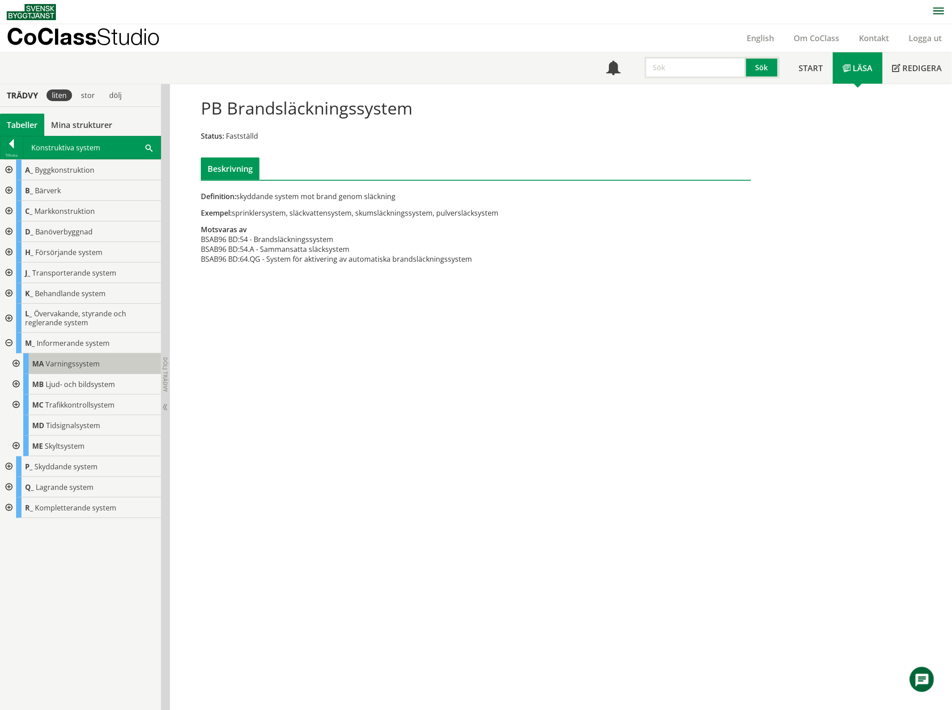
click at [63, 368] on span "Varningssystem" at bounding box center [73, 364] width 54 height 10
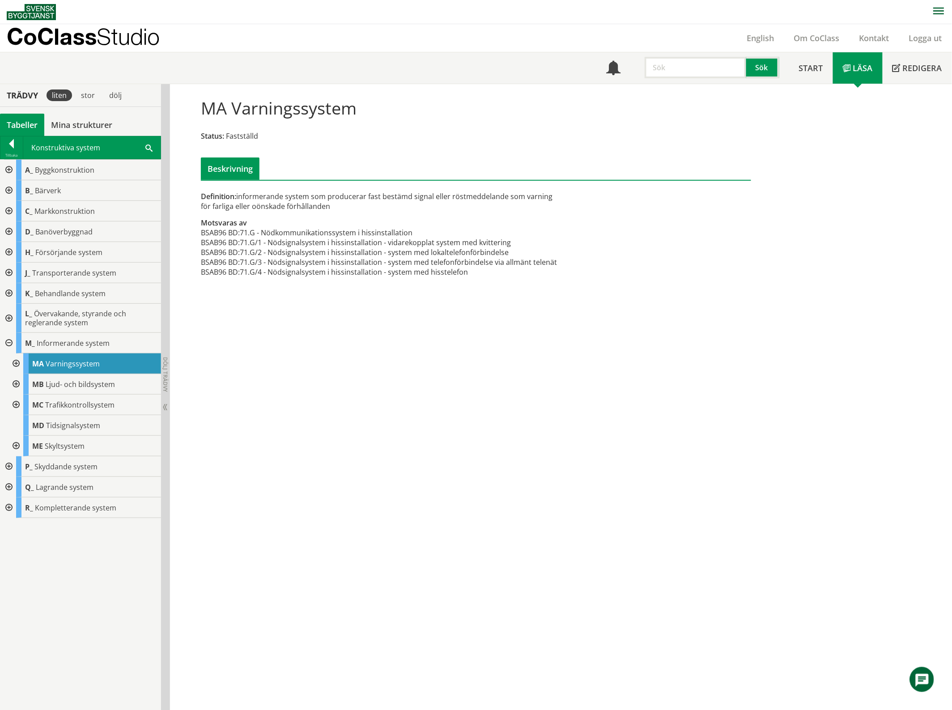
click at [18, 364] on div at bounding box center [15, 363] width 16 height 21
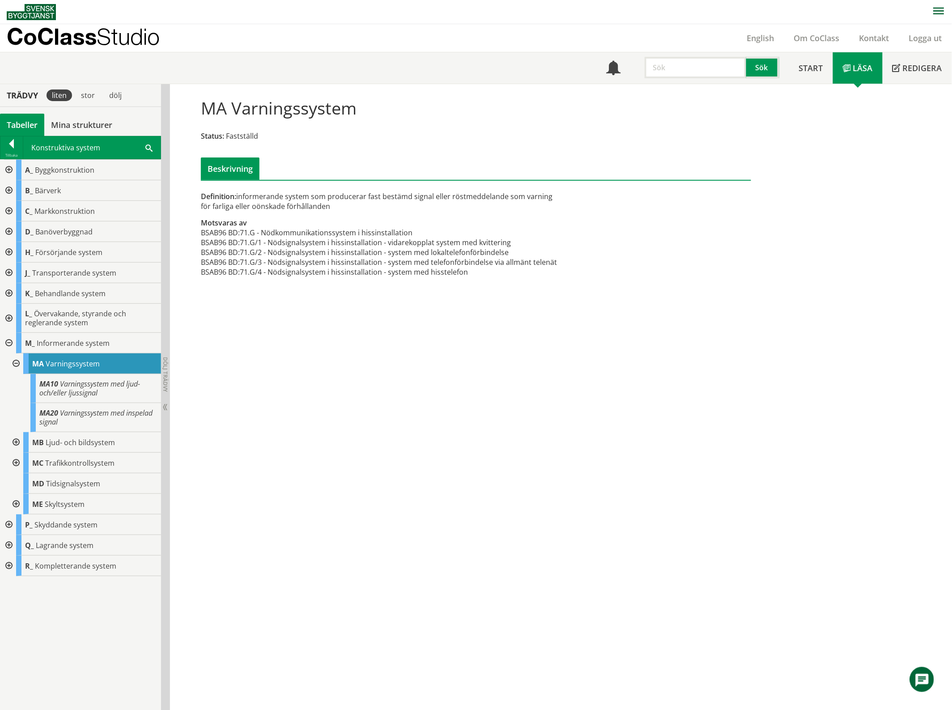
click at [14, 363] on div at bounding box center [15, 363] width 16 height 21
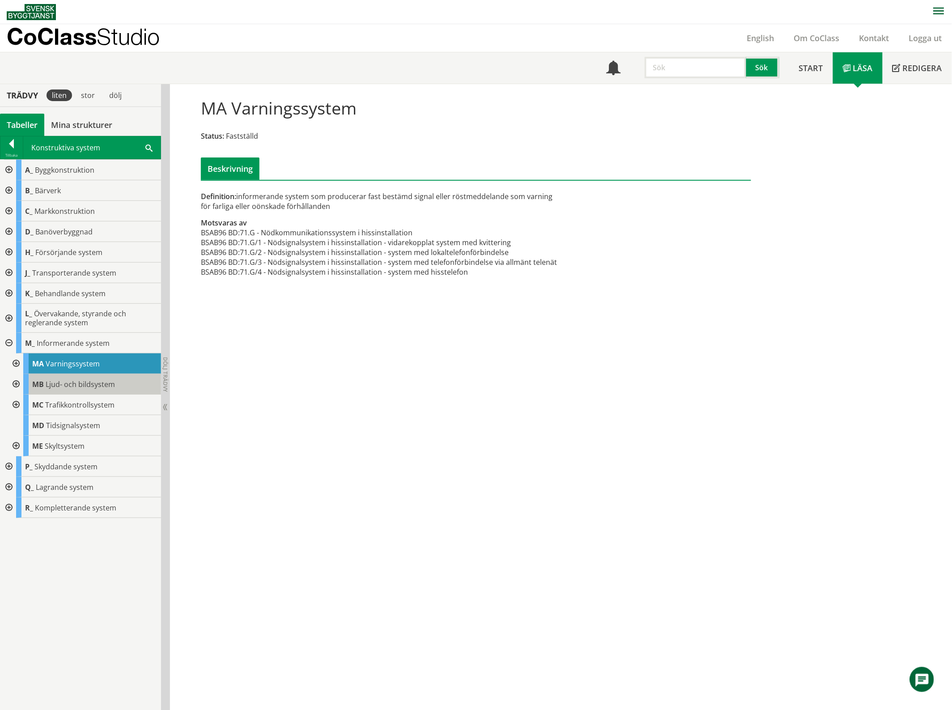
click at [65, 385] on span "Ljud- och bildsystem" at bounding box center [80, 384] width 69 height 10
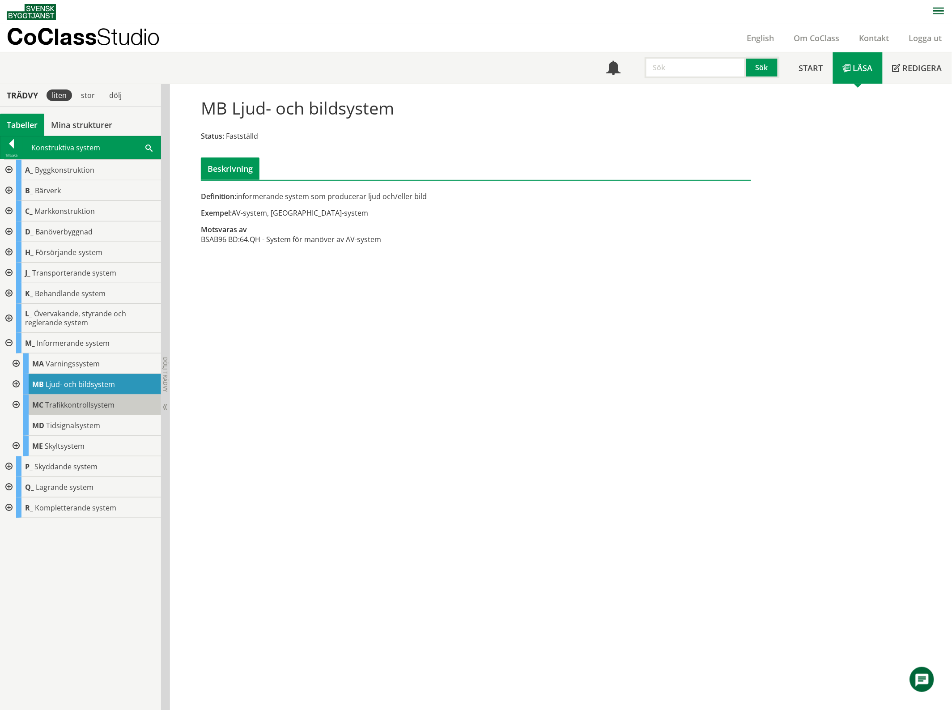
click at [60, 408] on span "Trafikkontrollsystem" at bounding box center [79, 405] width 69 height 10
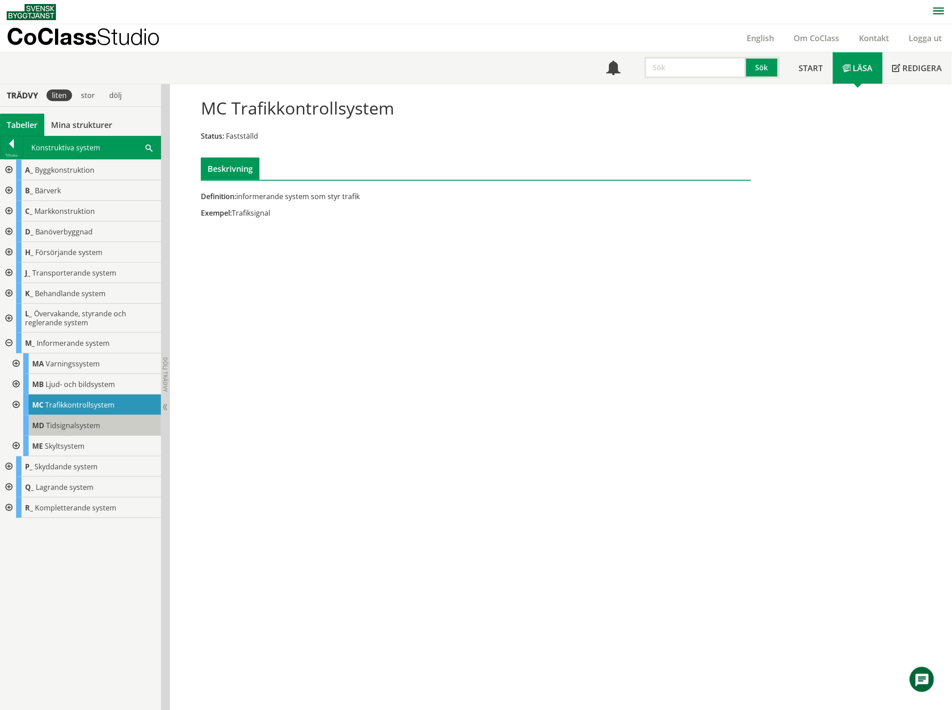
click at [75, 429] on span "Tidsignalsystem" at bounding box center [73, 425] width 54 height 10
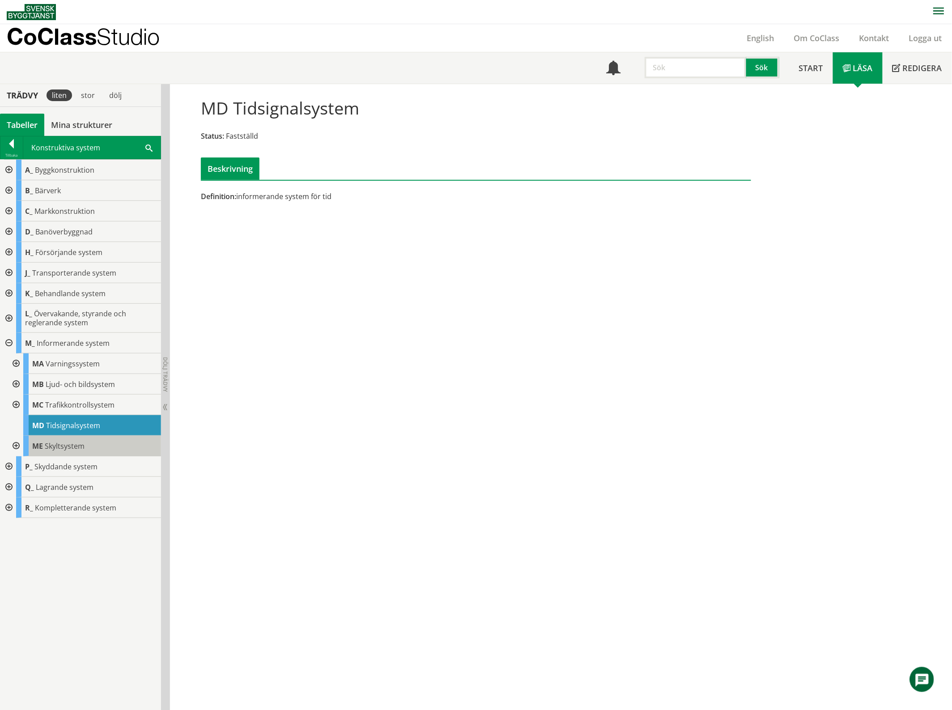
click at [82, 449] on span "Skyltsystem" at bounding box center [65, 446] width 40 height 10
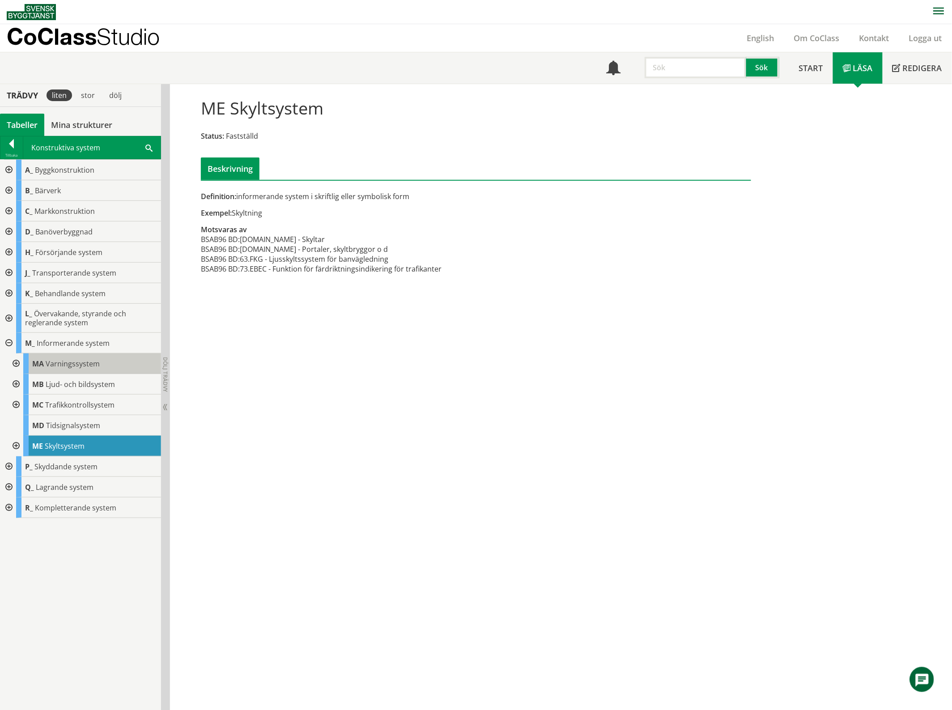
click at [77, 365] on span "Varningssystem" at bounding box center [73, 364] width 54 height 10
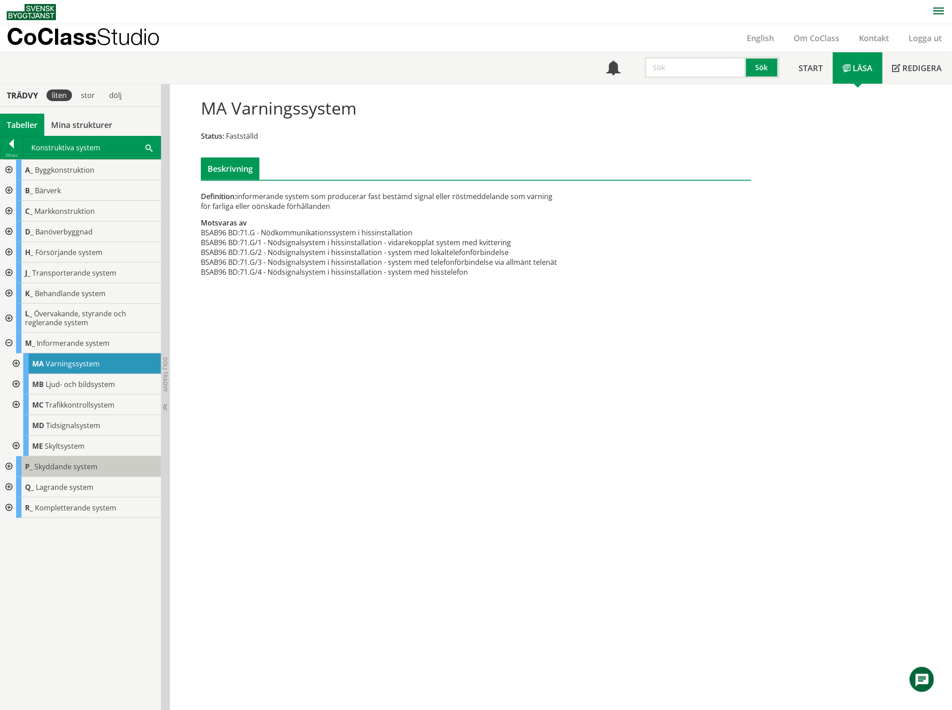
drag, startPoint x: 102, startPoint y: 466, endPoint x: 95, endPoint y: 468, distance: 7.5
click at [102, 466] on div "P_ Skyddande system" at bounding box center [88, 466] width 145 height 21
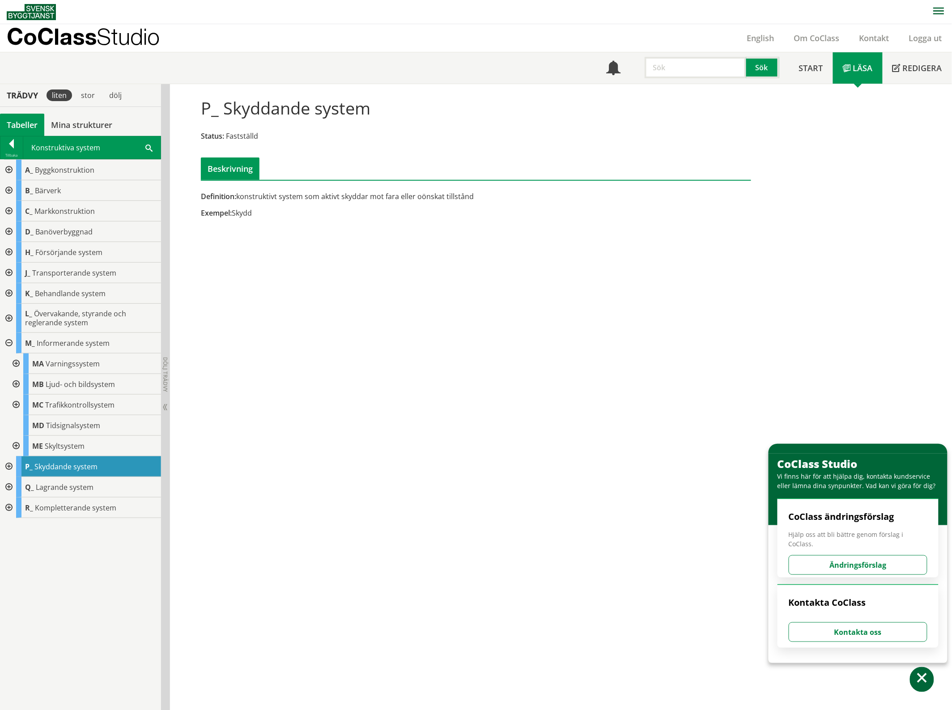
click at [7, 463] on div at bounding box center [8, 466] width 16 height 21
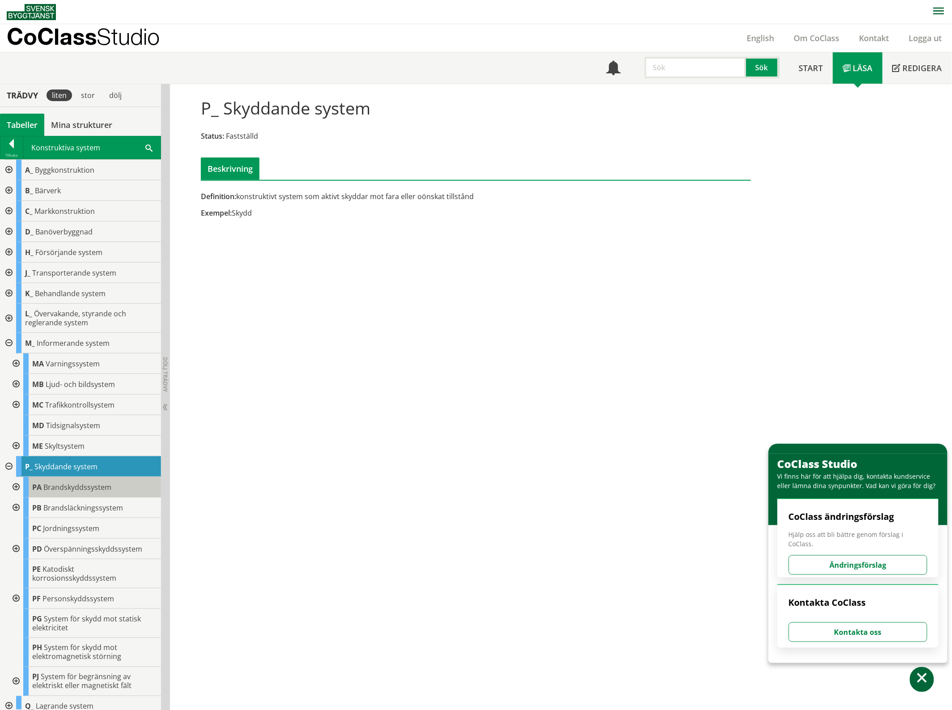
click at [45, 491] on span "Brandskyddssystem" at bounding box center [77, 487] width 68 height 10
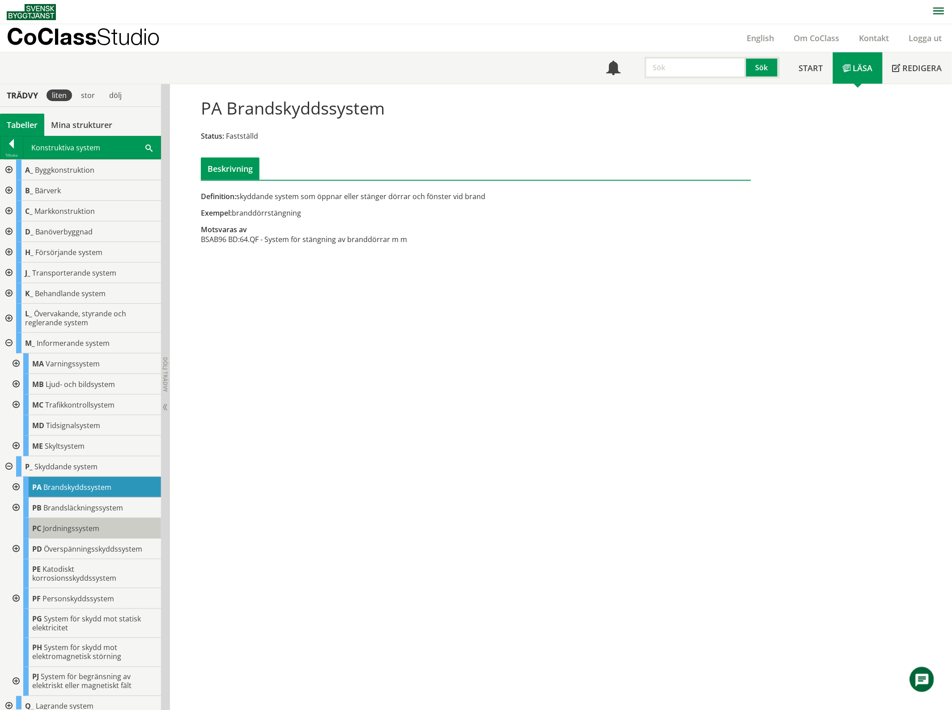
scroll to position [28, 0]
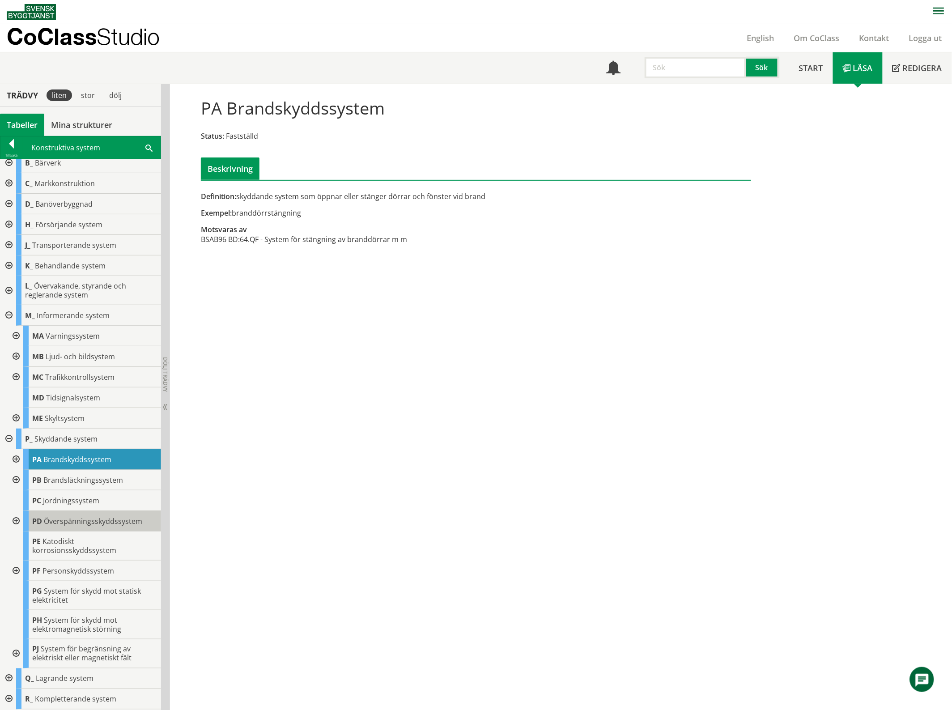
click at [91, 520] on span "Överspänningsskyddssystem" at bounding box center [93, 521] width 98 height 10
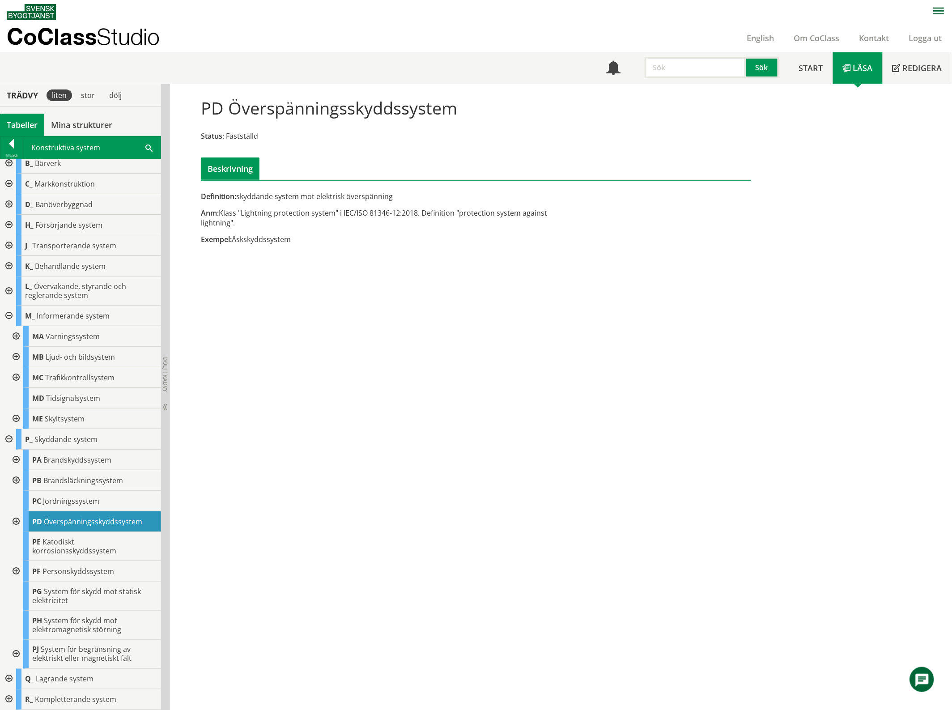
scroll to position [27, 0]
click at [92, 590] on body "AMA AMA Beskrivningsverktyg AMA Funktion BSAB Bygginfo Byggjura Byggkatalogen […" at bounding box center [476, 355] width 952 height 710
click at [95, 601] on div "PG System för skydd mot statisk elektricitet" at bounding box center [92, 595] width 138 height 29
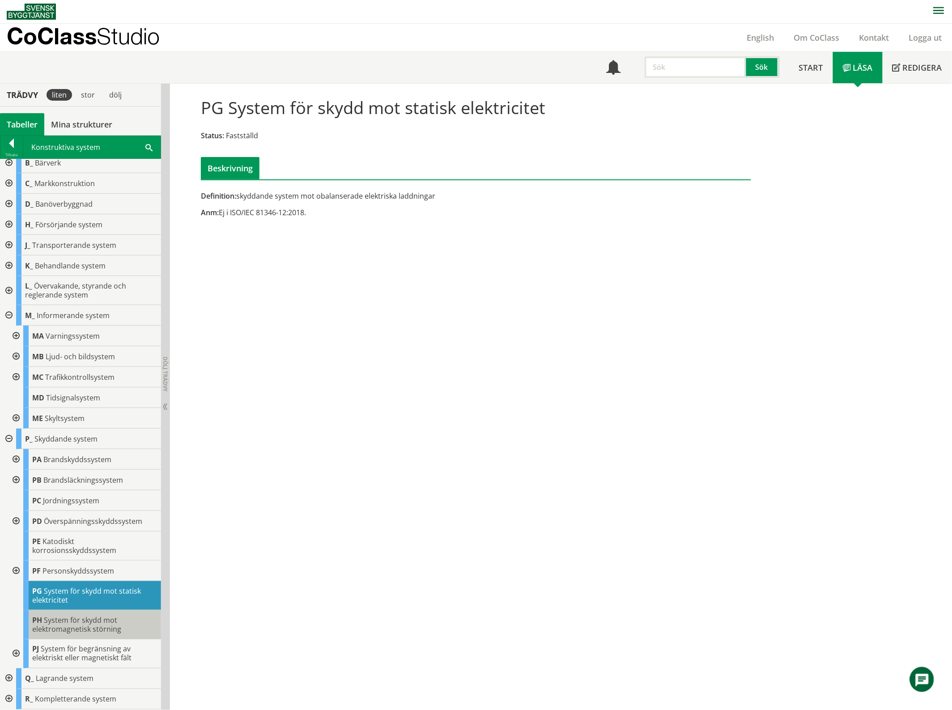
click at [86, 628] on span "System för skydd mot elektromagnetisk störning" at bounding box center [76, 624] width 89 height 19
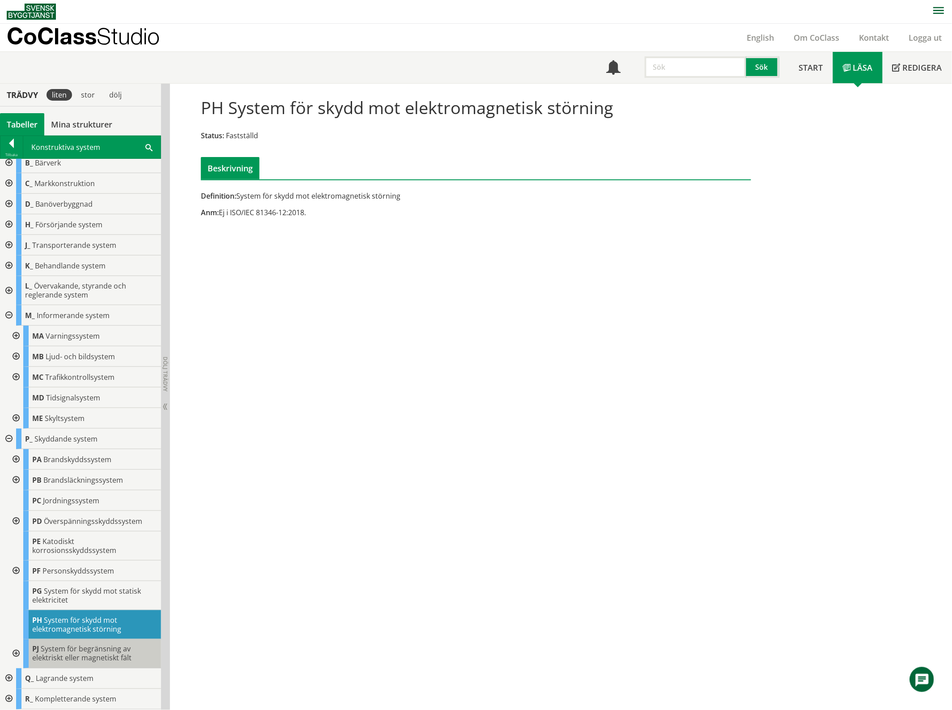
click at [85, 655] on span "System för begränsning av elektriskt eller magnetiskt fält" at bounding box center [81, 653] width 99 height 19
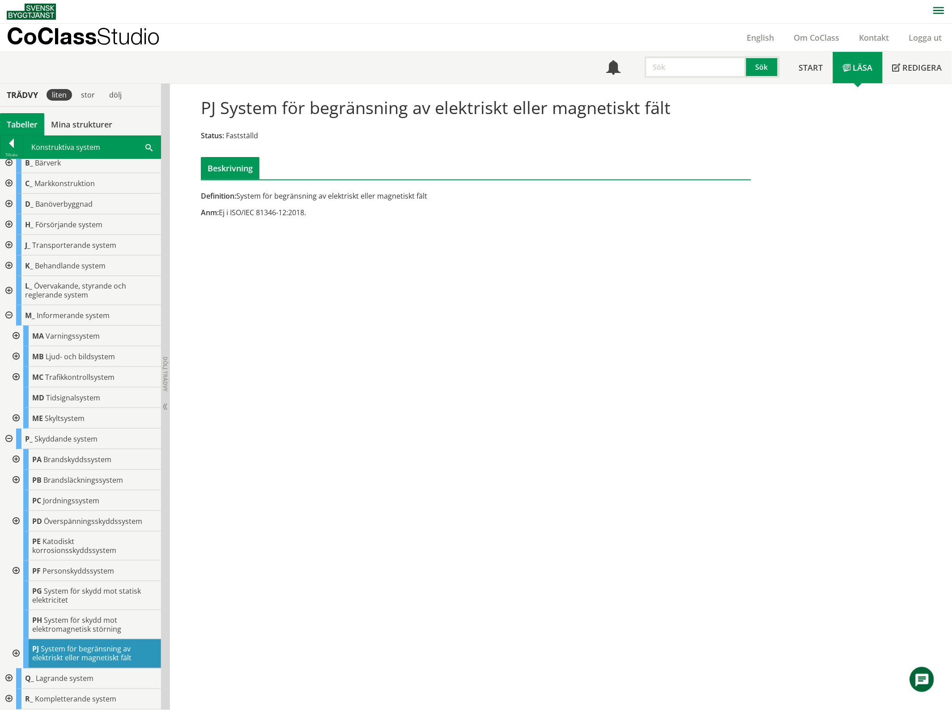
click at [9, 439] on div at bounding box center [8, 438] width 16 height 21
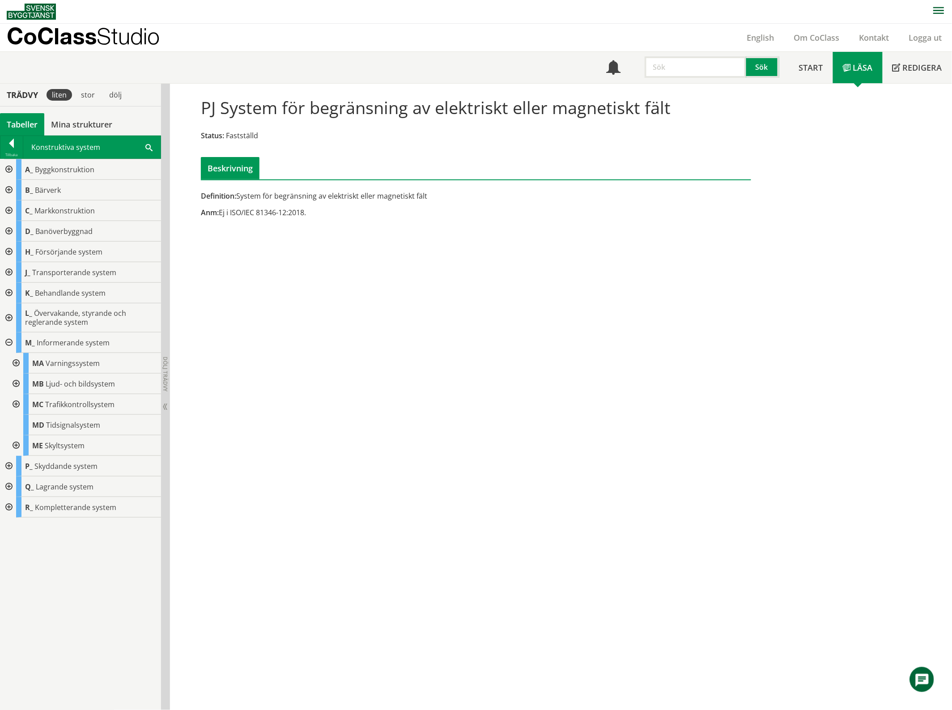
click at [5, 488] on div at bounding box center [8, 486] width 16 height 21
